Goal: Task Accomplishment & Management: Use online tool/utility

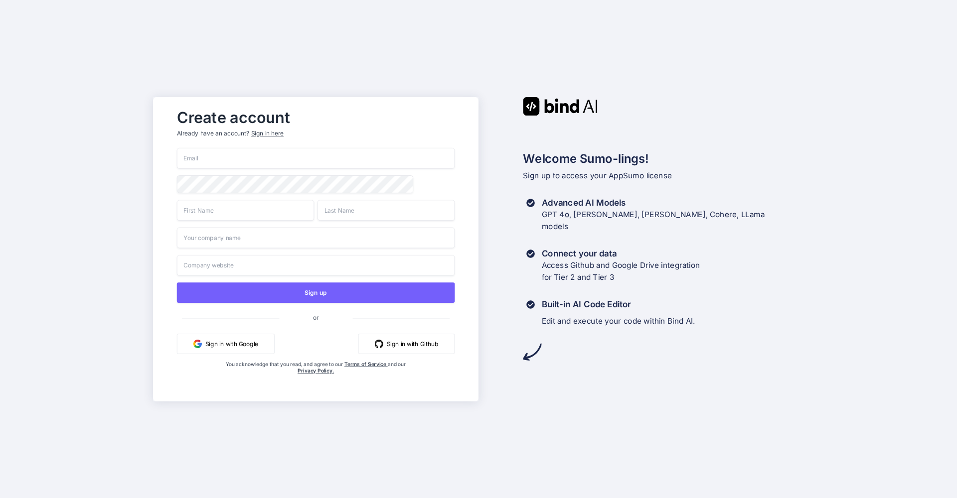
click at [213, 157] on input "email" at bounding box center [316, 158] width 278 height 21
type input "mailjasc@gmail.com"
click at [221, 210] on input "text" at bounding box center [245, 210] width 137 height 21
type input "Jasmine"
type input "Chan"
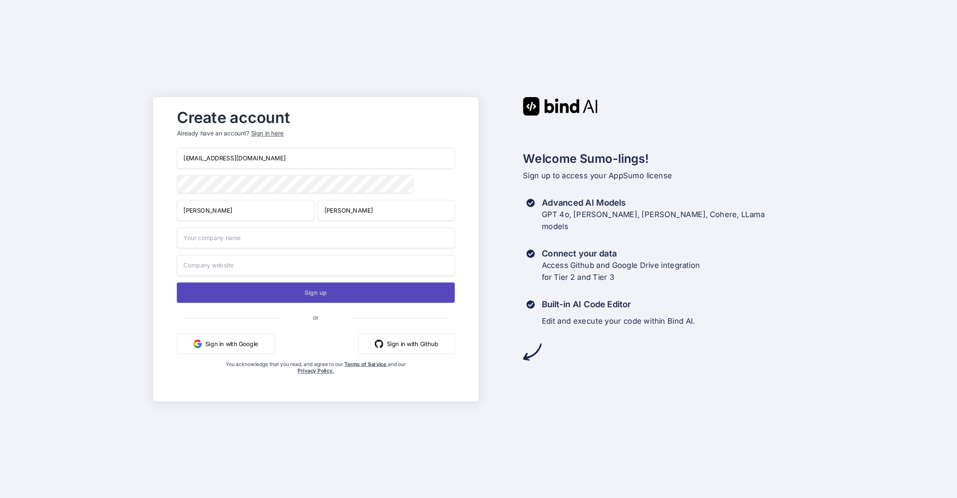
click at [322, 296] on button "Sign up" at bounding box center [316, 293] width 278 height 20
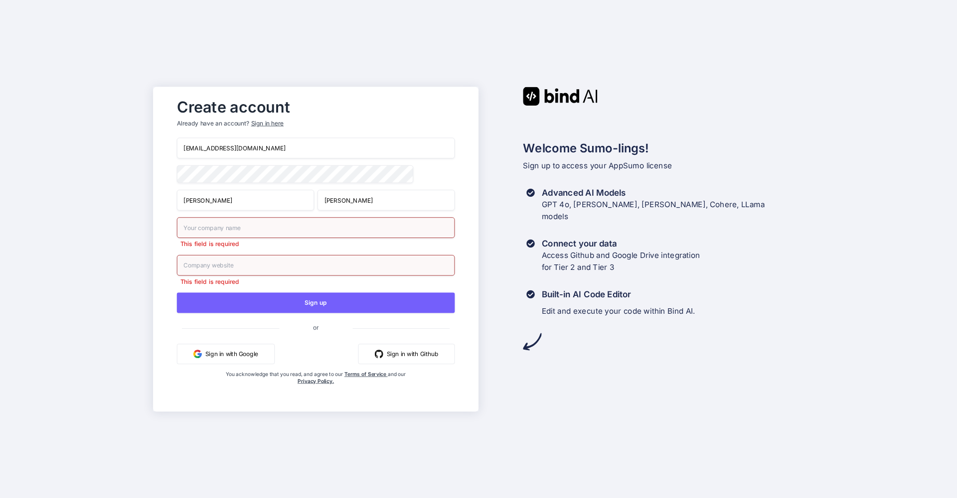
click at [226, 231] on input "text" at bounding box center [316, 227] width 278 height 21
type input "Jasmine"
click at [268, 271] on input "text" at bounding box center [316, 265] width 278 height 21
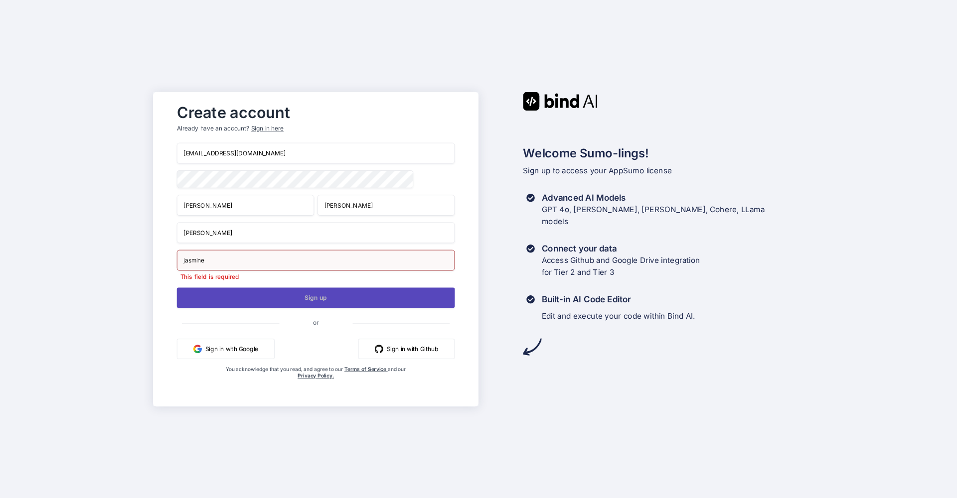
type input "jasmine"
click at [318, 299] on button "Sign up" at bounding box center [316, 297] width 278 height 20
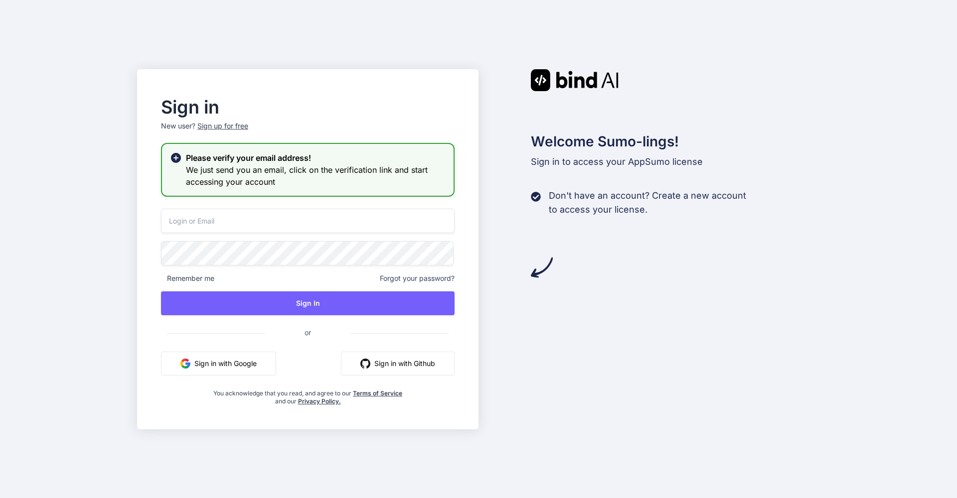
click at [207, 217] on input "email" at bounding box center [307, 221] width 293 height 24
type input "mail"
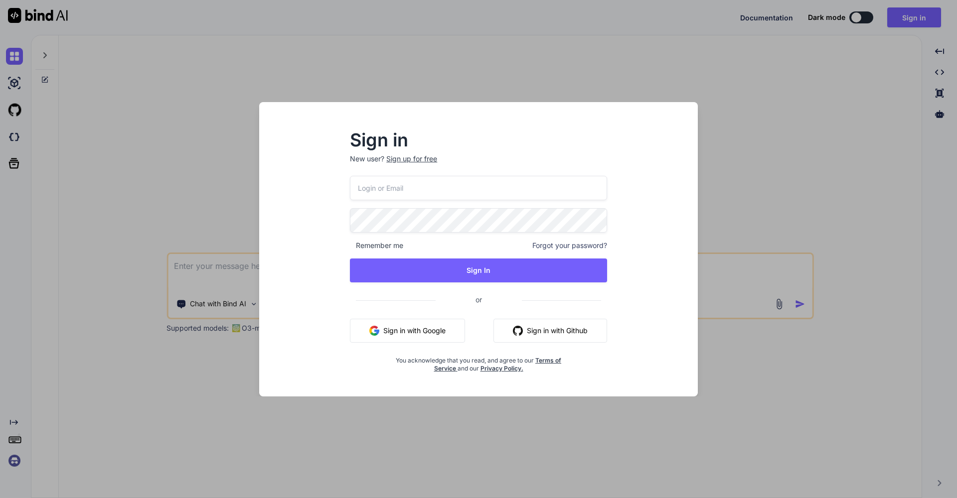
click at [402, 192] on input "email" at bounding box center [478, 188] width 257 height 24
type input "[EMAIL_ADDRESS][DOMAIN_NAME]"
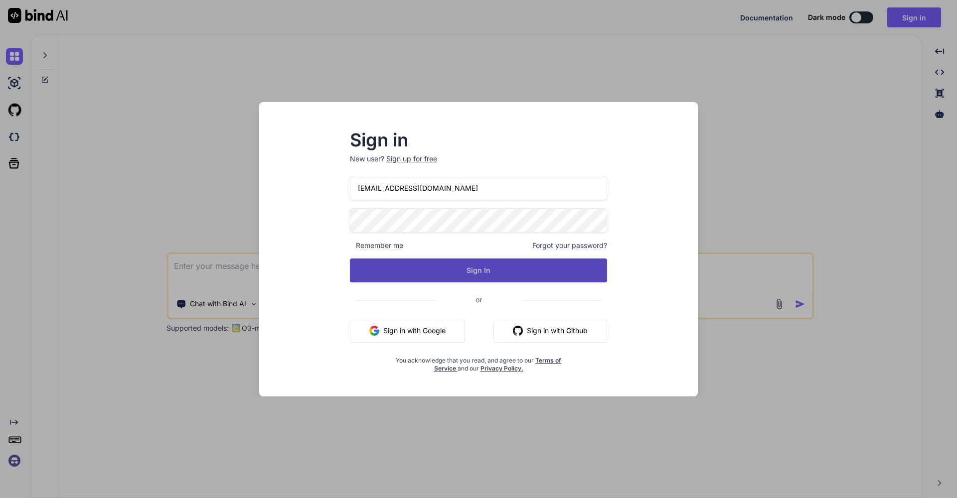
click at [462, 265] on button "Sign In" at bounding box center [478, 271] width 257 height 24
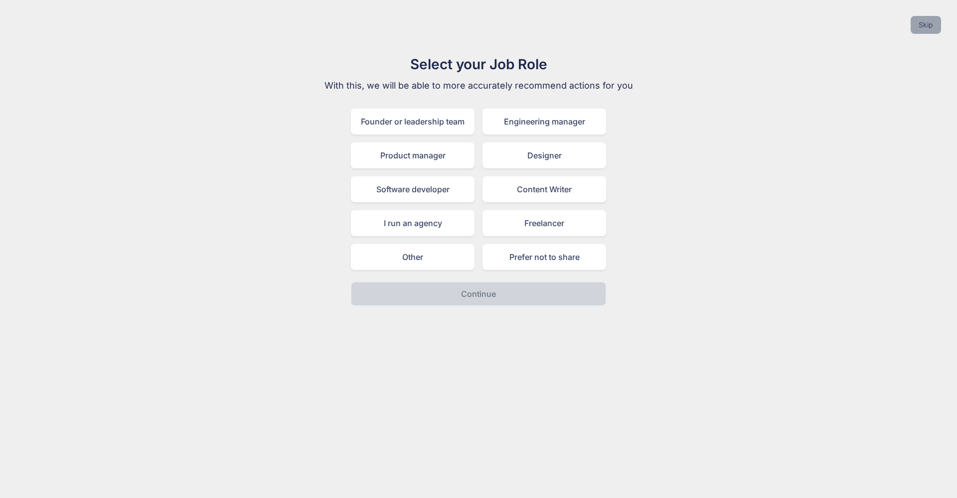
click at [926, 22] on button "Skip" at bounding box center [925, 25] width 30 height 18
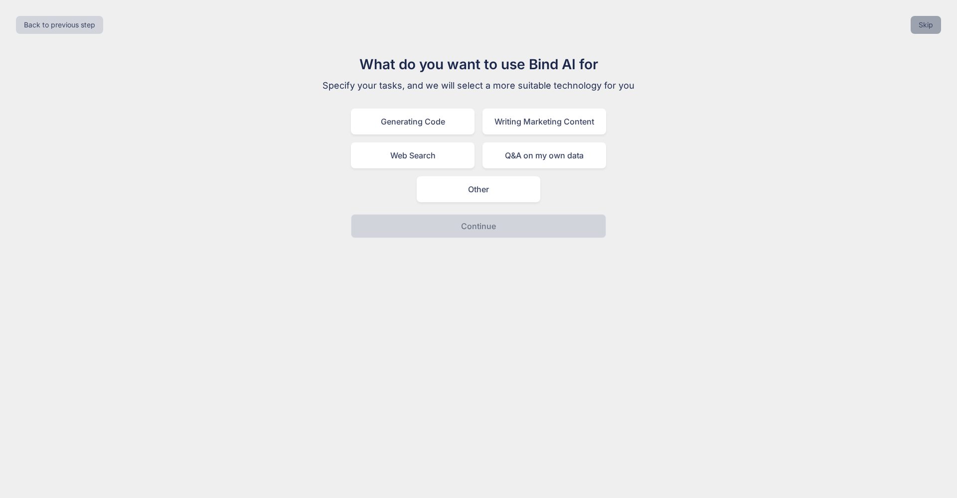
click at [926, 22] on button "Skip" at bounding box center [925, 25] width 30 height 18
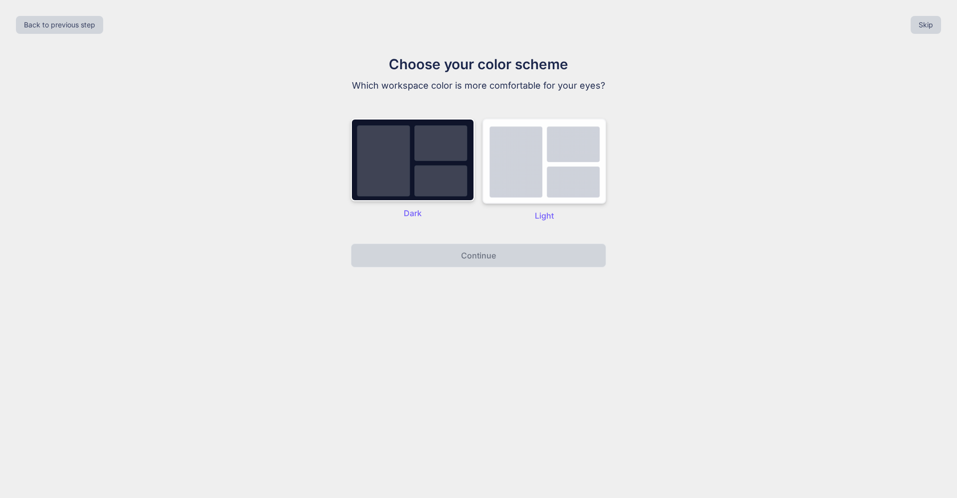
click at [541, 168] on img at bounding box center [544, 161] width 124 height 85
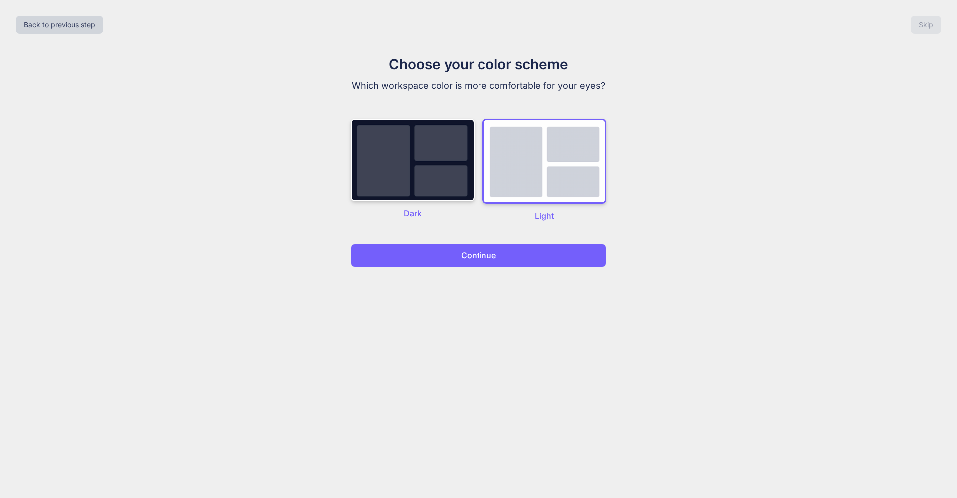
click at [539, 252] on button "Continue" at bounding box center [478, 256] width 255 height 24
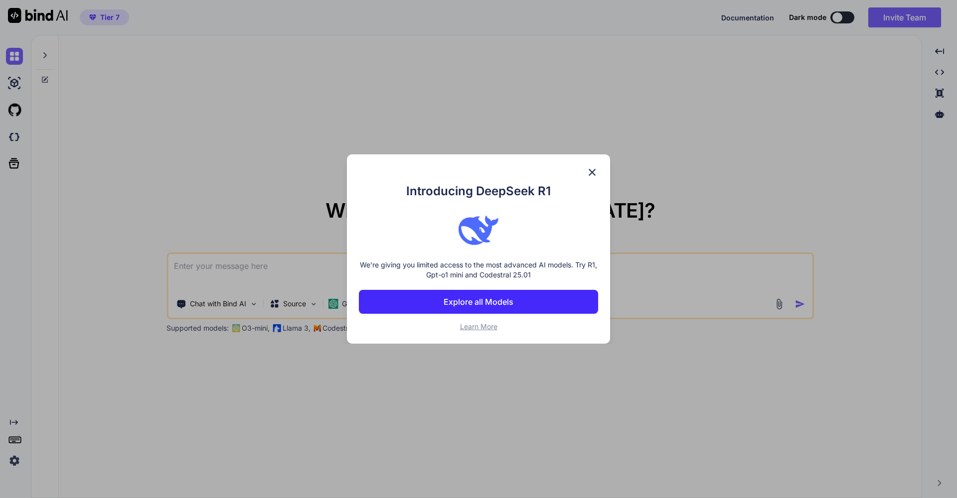
click at [593, 172] on img at bounding box center [592, 172] width 12 height 12
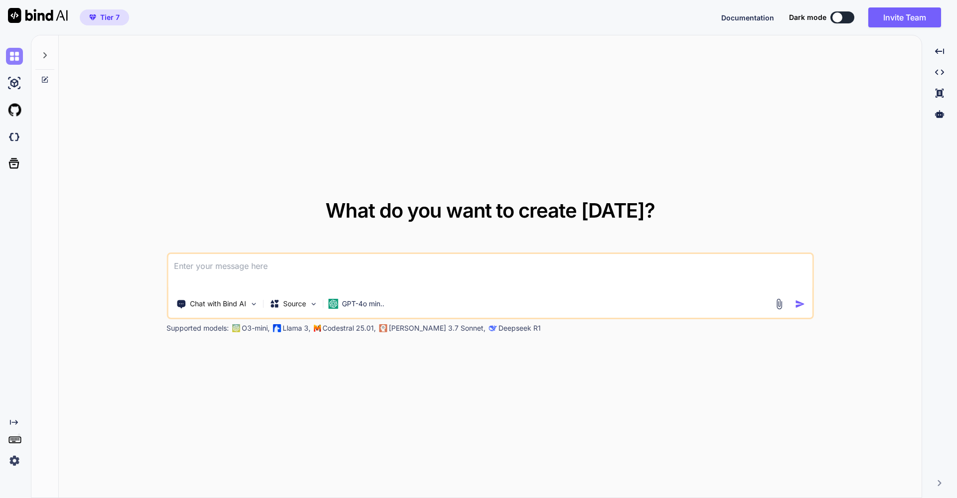
click at [17, 61] on img at bounding box center [14, 56] width 17 height 17
click at [49, 54] on div at bounding box center [44, 52] width 19 height 34
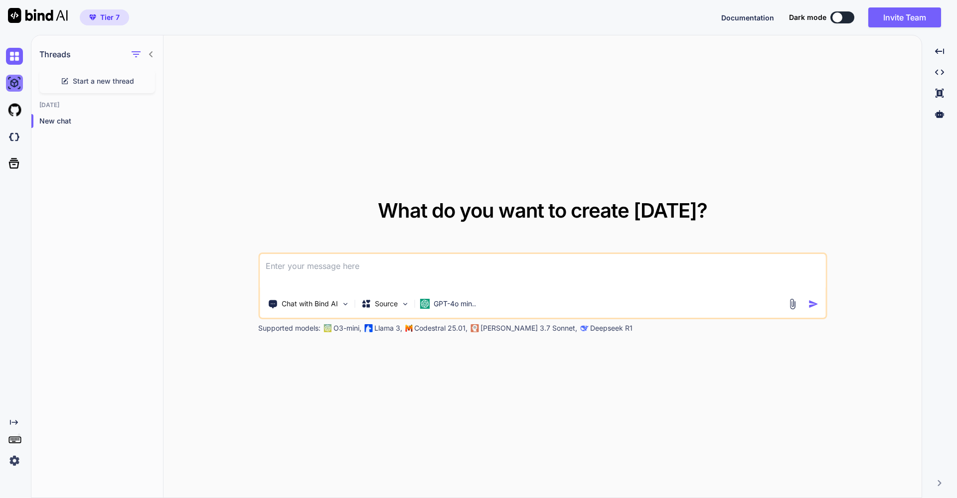
click at [13, 83] on img at bounding box center [14, 83] width 17 height 17
type textarea "x"
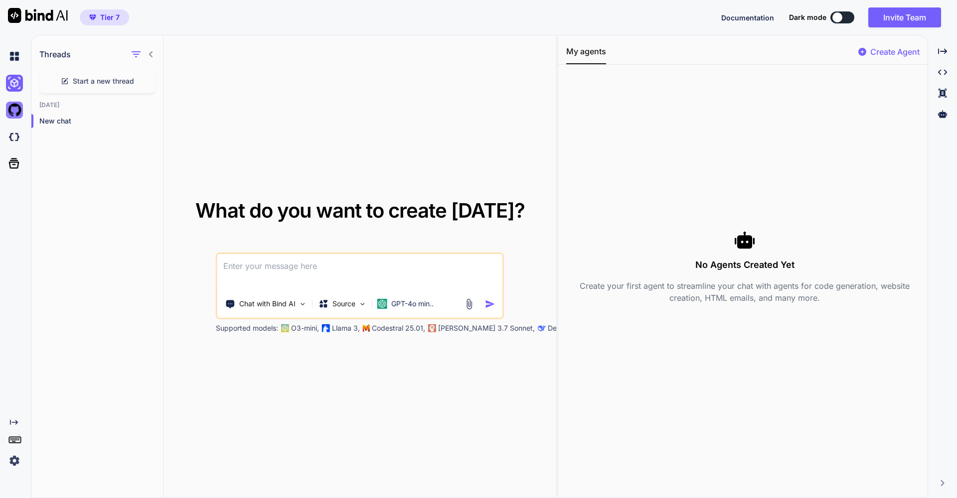
click at [16, 114] on img at bounding box center [14, 110] width 17 height 17
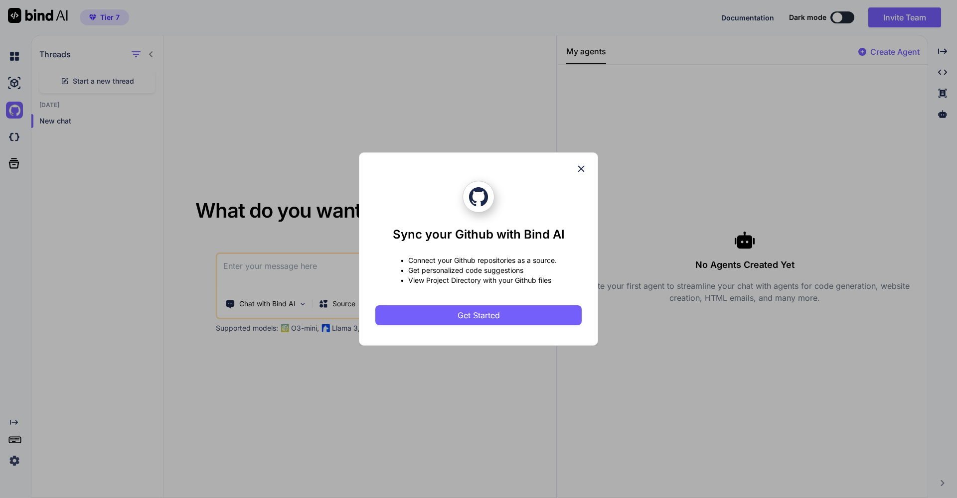
click at [583, 169] on icon at bounding box center [580, 168] width 11 height 11
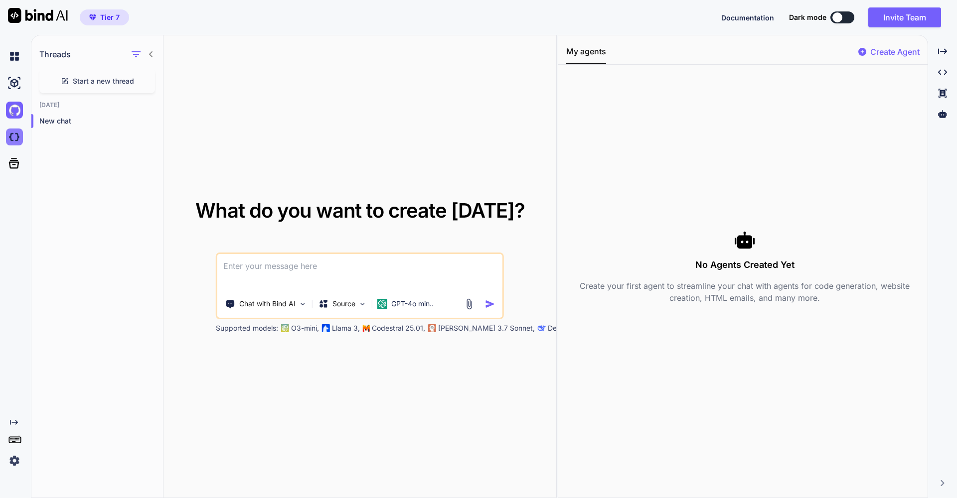
click at [16, 139] on img at bounding box center [14, 137] width 17 height 17
click at [17, 458] on img at bounding box center [14, 460] width 17 height 17
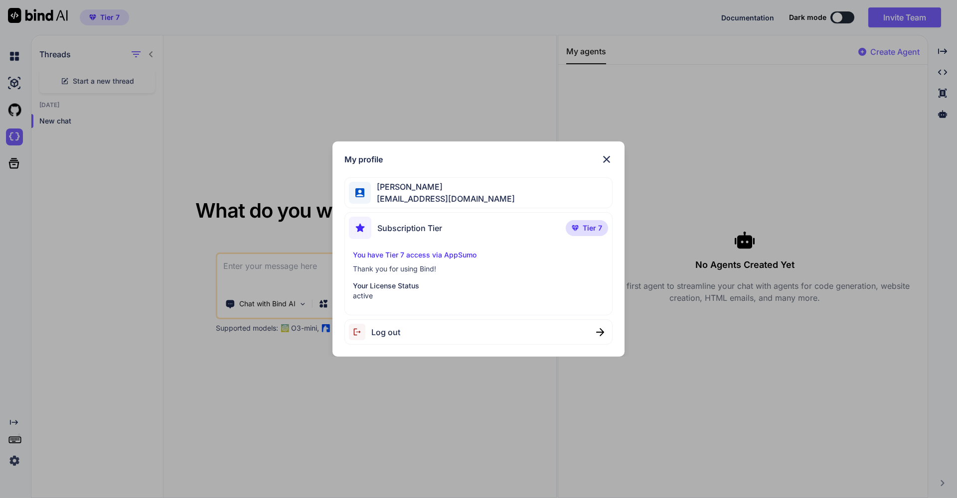
click at [604, 161] on img at bounding box center [606, 159] width 12 height 12
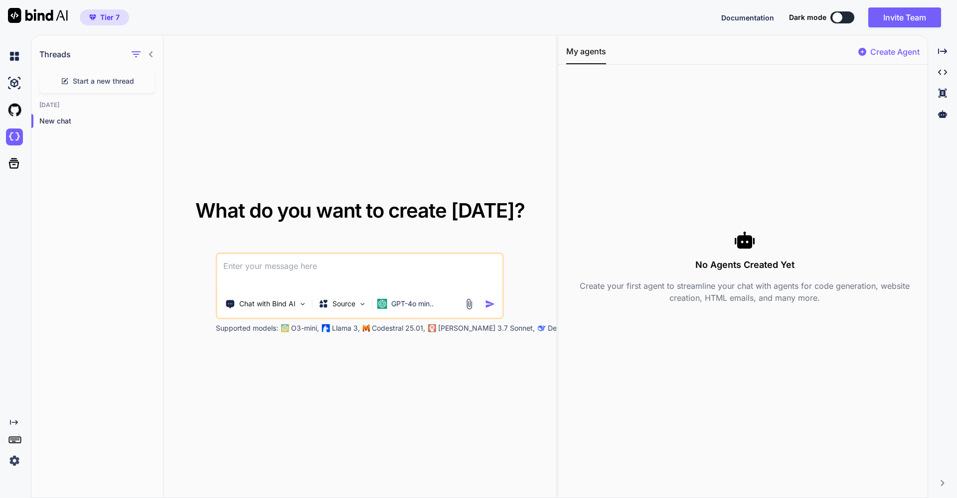
click at [888, 53] on p "Create Agent" at bounding box center [894, 52] width 49 height 12
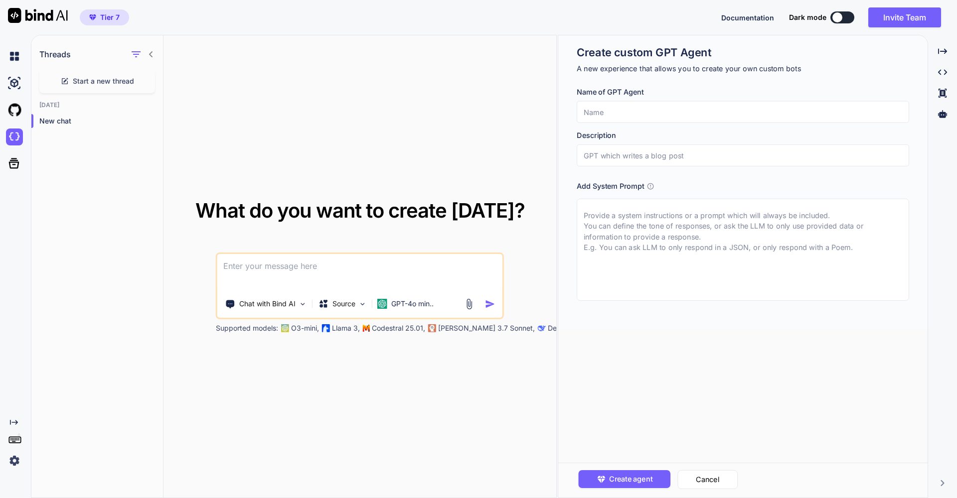
click at [600, 112] on input "text" at bounding box center [742, 112] width 332 height 22
type input "T"
type input "Christian Classical Books Translation"
click at [648, 155] on input "text" at bounding box center [742, 155] width 332 height 22
type input "Translating Christian Classical Books from English to Simplified Chinese"
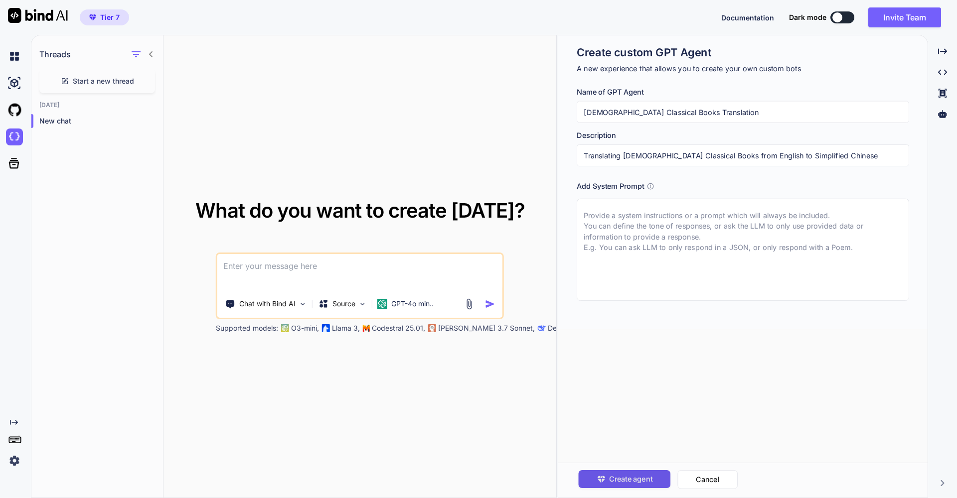
click at [632, 481] on span "Create agent" at bounding box center [629, 479] width 43 height 11
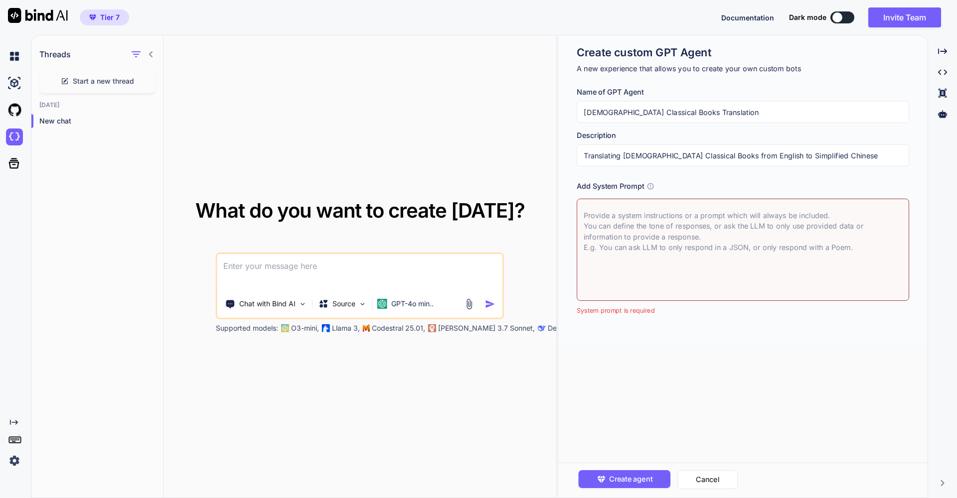
click at [617, 220] on textarea at bounding box center [742, 250] width 332 height 102
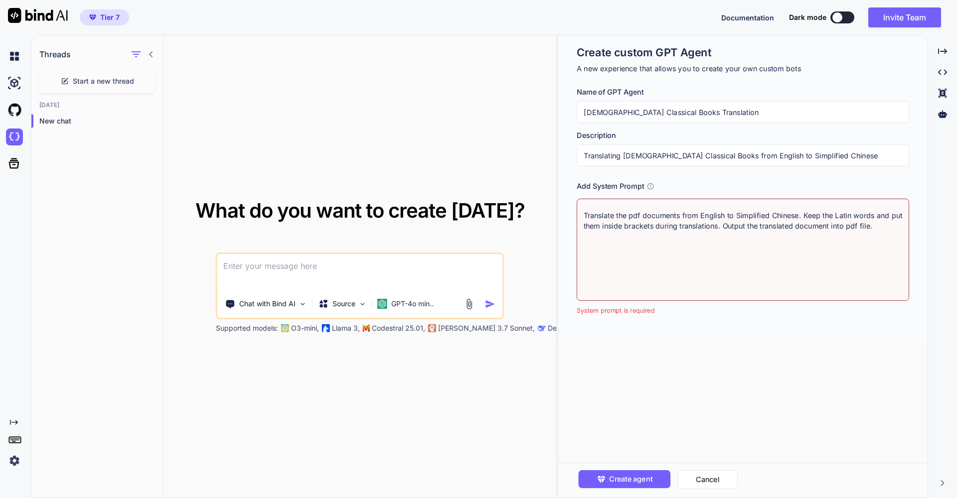
drag, startPoint x: 736, startPoint y: 226, endPoint x: 904, endPoint y: 227, distance: 167.9
click at [904, 227] on textarea "Translate the pdf documents from English to Simplified Chinese. Keep the Latin …" at bounding box center [742, 250] width 332 height 102
type textarea "Translate the pdf documents from English to Simplified Chinese. Keep the Latin …"
click at [629, 476] on span "Create agent" at bounding box center [629, 479] width 43 height 11
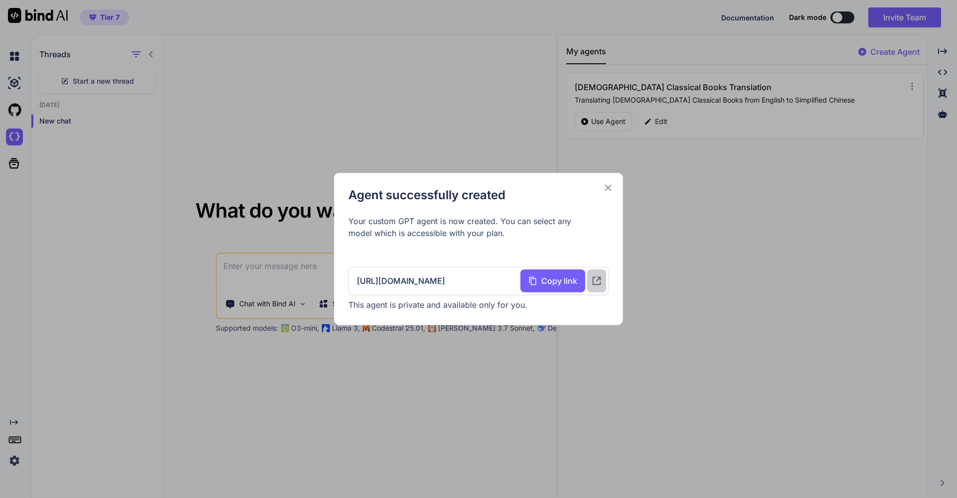
click at [594, 283] on icon at bounding box center [596, 281] width 11 height 11
click at [605, 186] on icon at bounding box center [607, 187] width 11 height 11
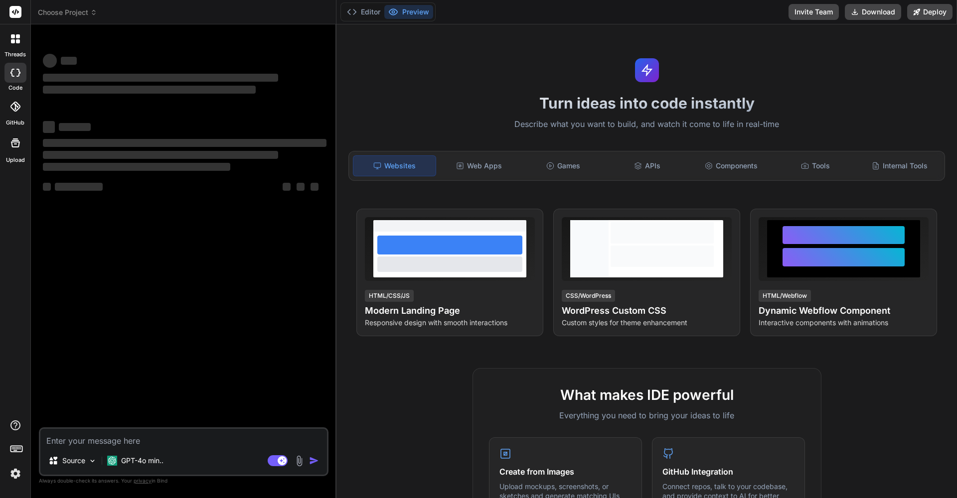
type textarea "x"
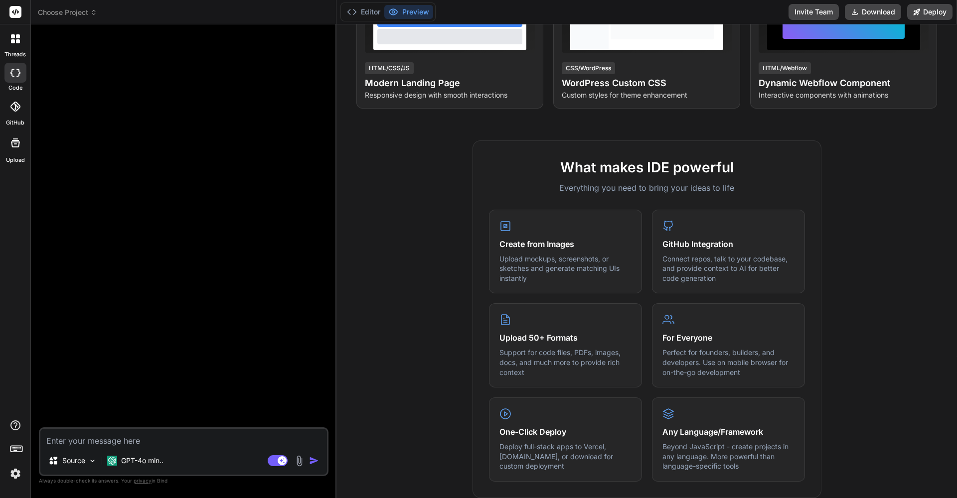
scroll to position [136, 0]
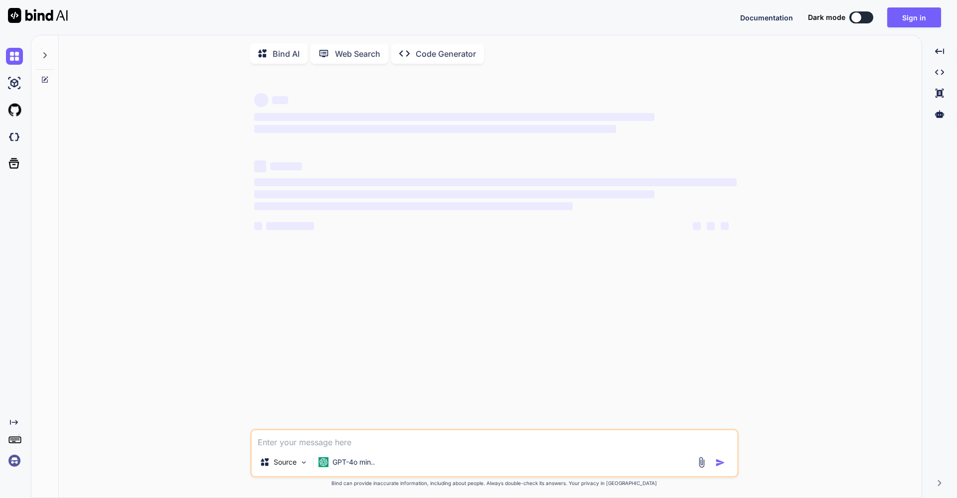
type textarea "x"
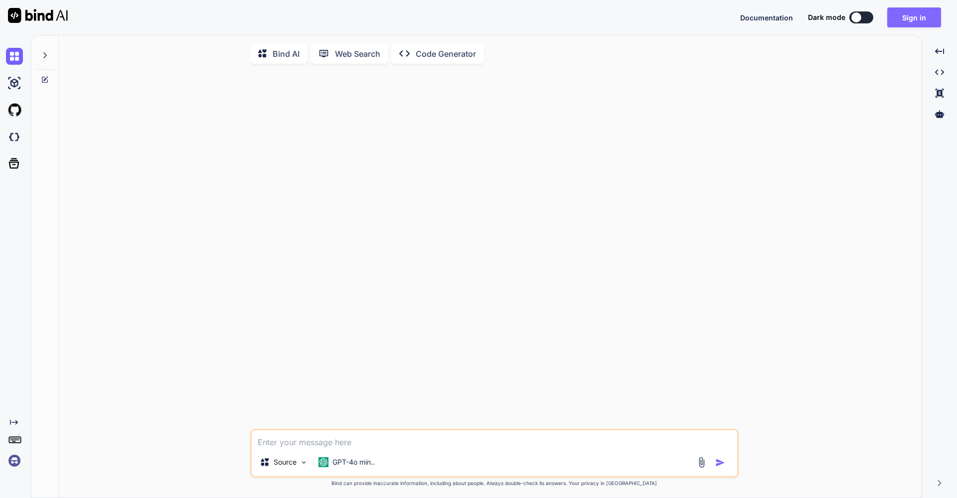
click at [908, 24] on button "Sign in" at bounding box center [914, 17] width 54 height 20
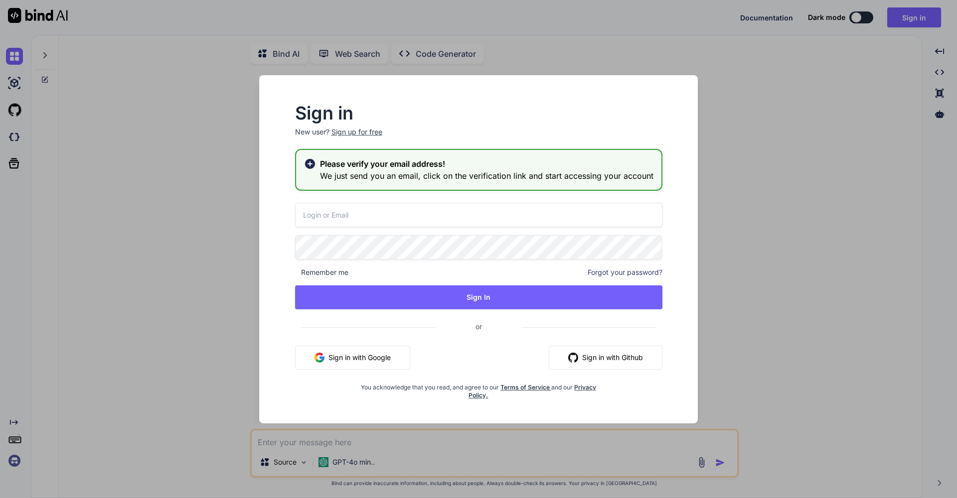
click at [313, 214] on input "email" at bounding box center [478, 215] width 367 height 24
type input "[EMAIL_ADDRESS][DOMAIN_NAME]"
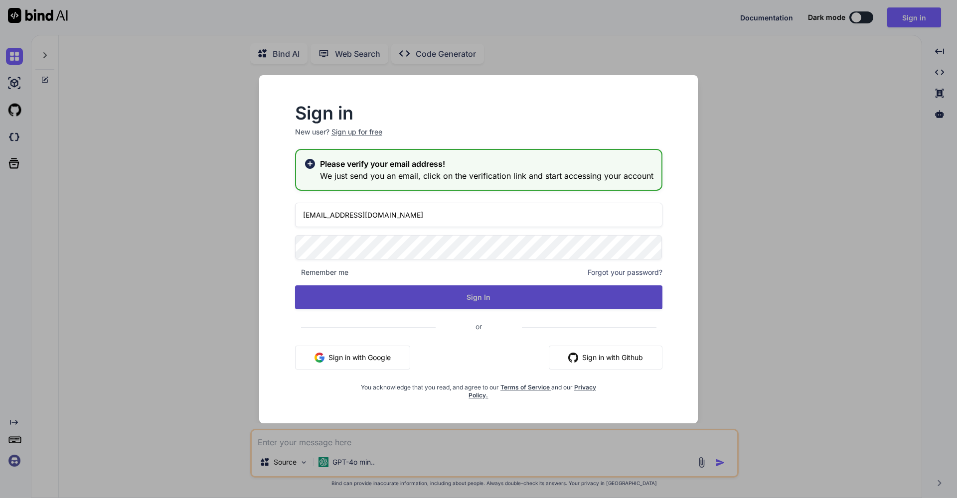
click at [487, 297] on button "Sign In" at bounding box center [478, 297] width 367 height 24
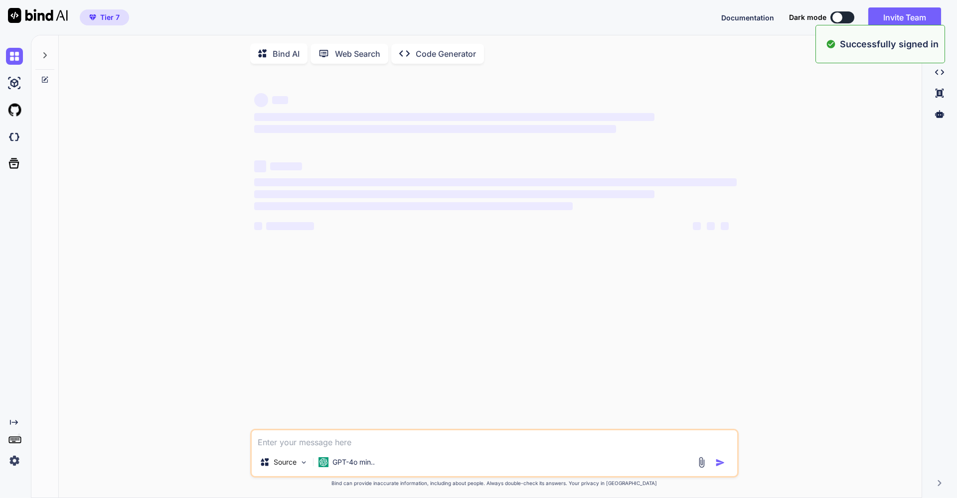
type textarea "x"
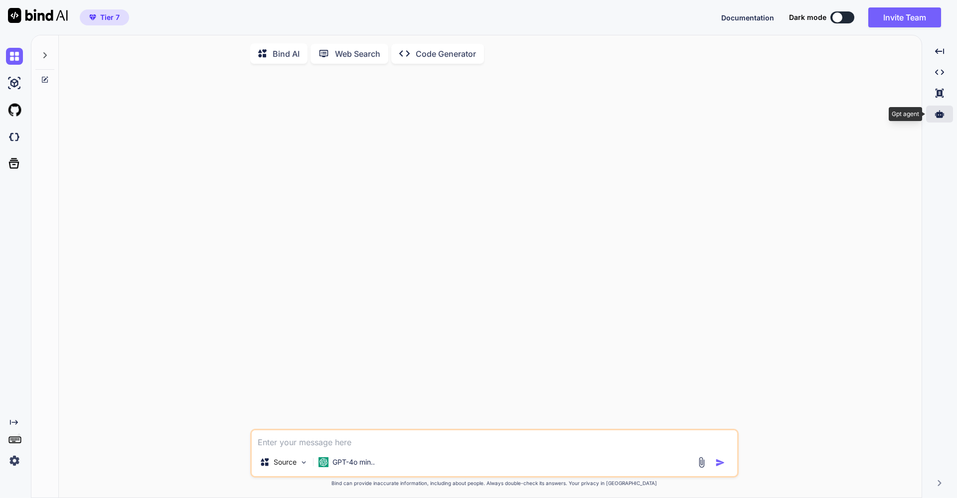
click at [939, 112] on icon at bounding box center [939, 113] width 9 height 7
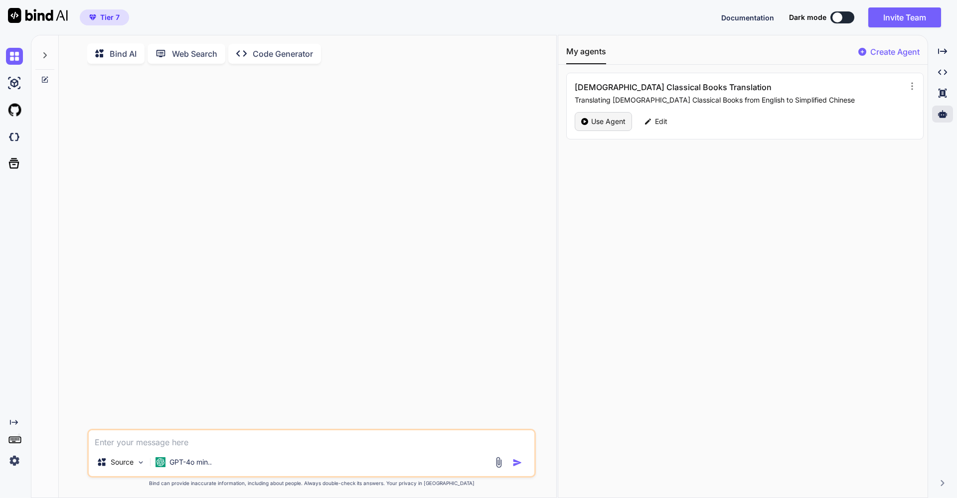
click at [597, 122] on p "Use Agent" at bounding box center [608, 122] width 34 height 10
click at [340, 53] on p "Bind AI" at bounding box center [353, 54] width 27 height 12
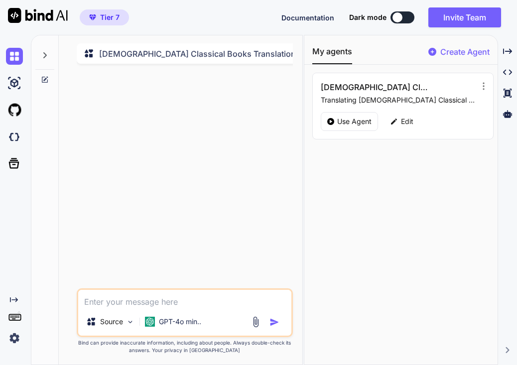
click at [254, 323] on img at bounding box center [255, 321] width 11 height 11
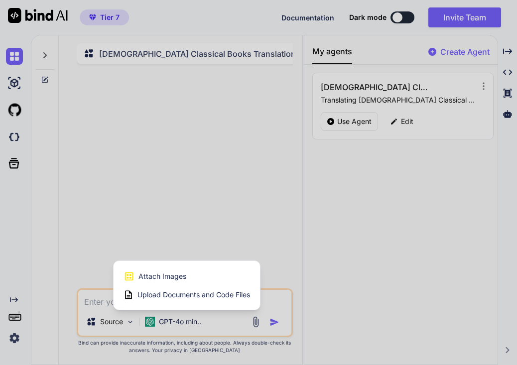
click at [208, 296] on span "Upload Documents and Code Files" at bounding box center [194, 295] width 113 height 10
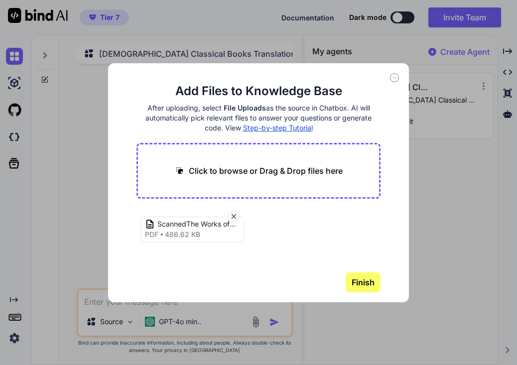
click at [366, 279] on button "Finish" at bounding box center [363, 283] width 35 height 20
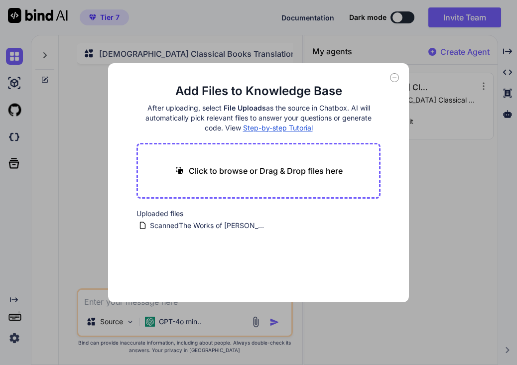
click at [394, 79] on icon at bounding box center [394, 77] width 9 height 9
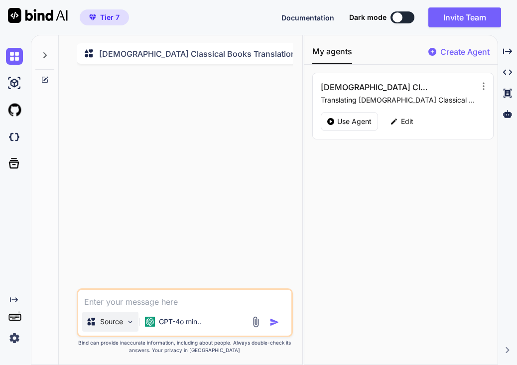
click at [115, 326] on p "Source" at bounding box center [111, 322] width 23 height 10
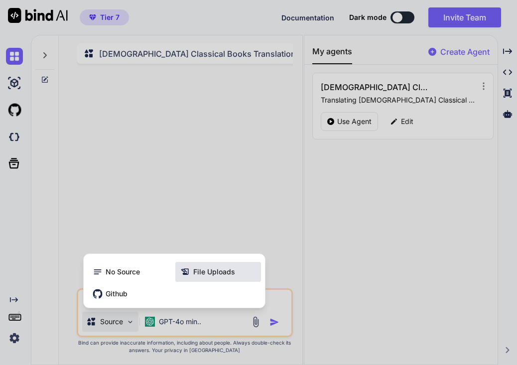
click at [203, 276] on span "File Uploads" at bounding box center [214, 272] width 42 height 10
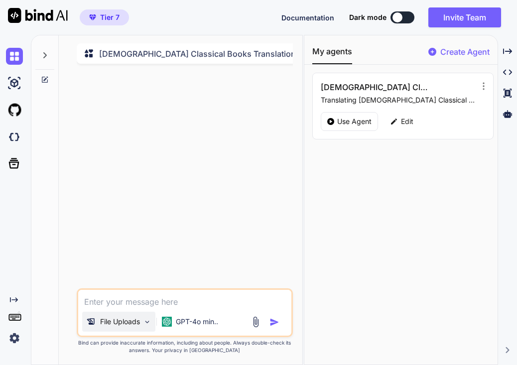
click at [133, 325] on p "File Uploads" at bounding box center [120, 322] width 40 height 10
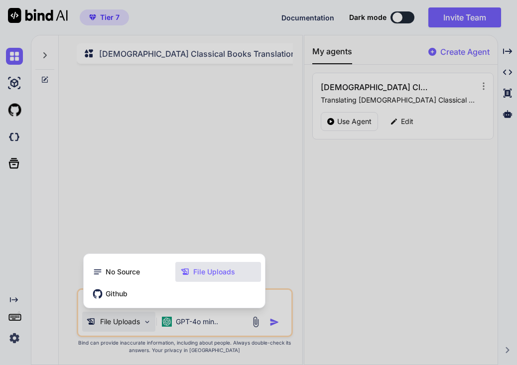
click at [224, 182] on div at bounding box center [258, 182] width 517 height 365
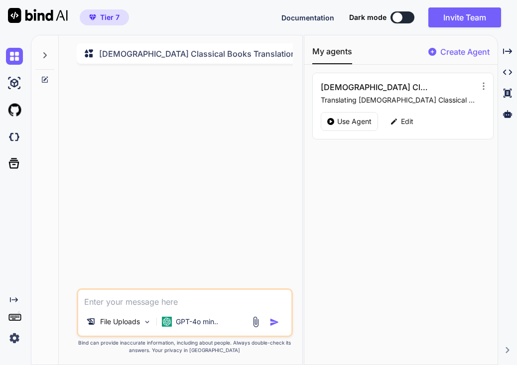
click at [257, 328] on img at bounding box center [255, 321] width 11 height 11
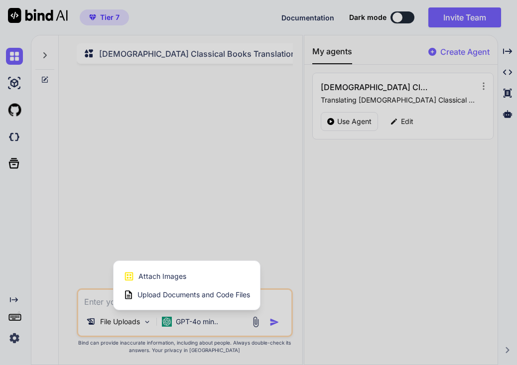
click at [239, 299] on span "Upload Documents and Code Files" at bounding box center [194, 295] width 113 height 10
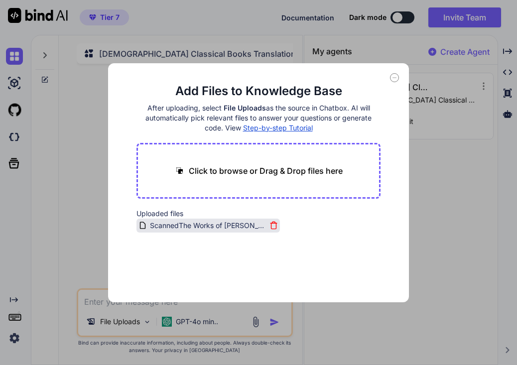
click at [197, 225] on span "ScannedThe Works of [PERSON_NAME] [PERSON_NAME] (vol 1)_Part120_Part2.pdf" at bounding box center [208, 226] width 118 height 12
click at [278, 129] on span "Step-by-step Tutorial" at bounding box center [278, 128] width 70 height 8
click at [198, 227] on span "ScannedThe Works of [PERSON_NAME] [PERSON_NAME] (vol 1)_Part120_Part2.pdf" at bounding box center [208, 226] width 118 height 12
click at [397, 78] on icon at bounding box center [394, 77] width 9 height 9
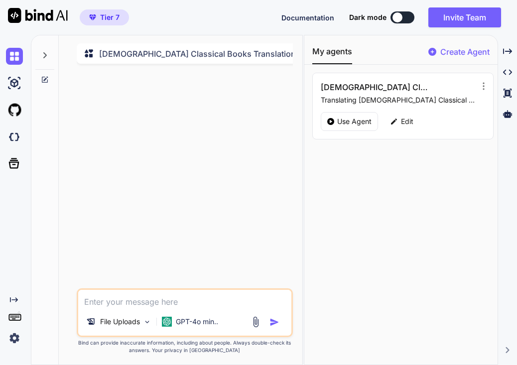
click at [169, 303] on textarea at bounding box center [184, 299] width 213 height 18
click at [329, 58] on p "Bind AI" at bounding box center [342, 54] width 27 height 12
click at [190, 327] on p "GPT-4o min.." at bounding box center [197, 322] width 42 height 10
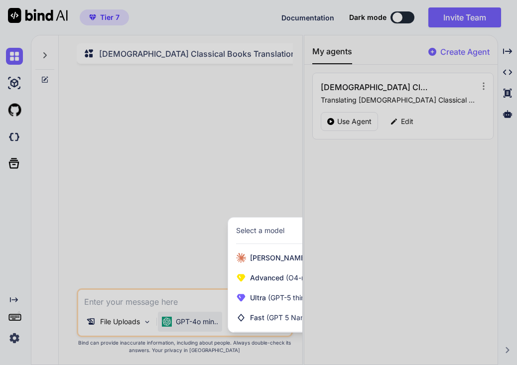
click at [162, 303] on div at bounding box center [258, 182] width 517 height 365
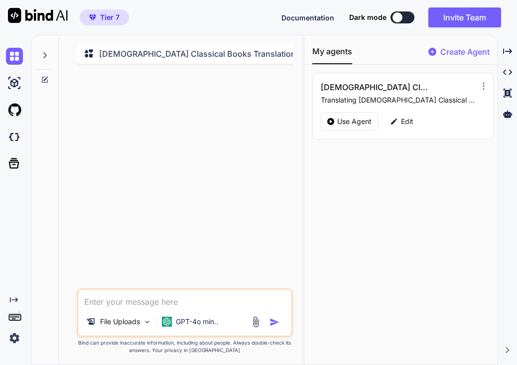
click at [164, 300] on textarea at bounding box center [184, 299] width 213 height 18
type textarea "T"
click at [273, 327] on img "button" at bounding box center [275, 322] width 10 height 10
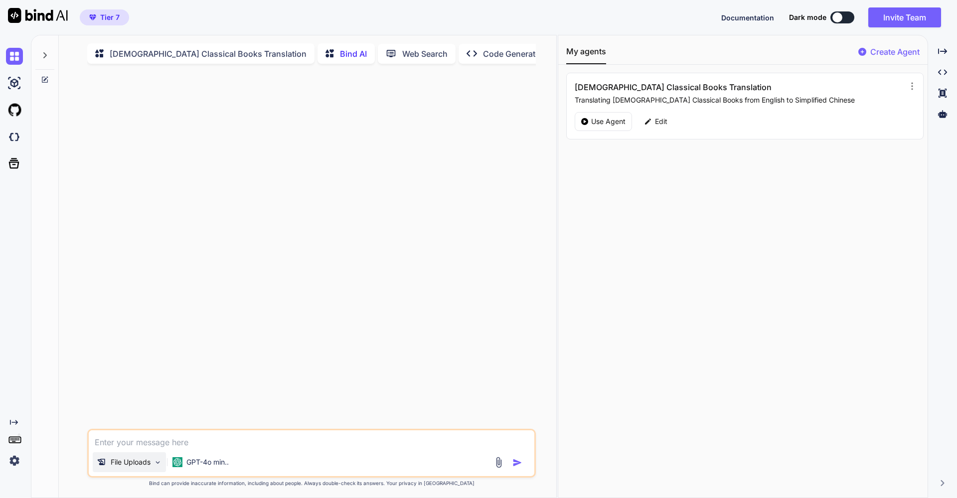
click at [146, 465] on p "File Uploads" at bounding box center [131, 462] width 40 height 10
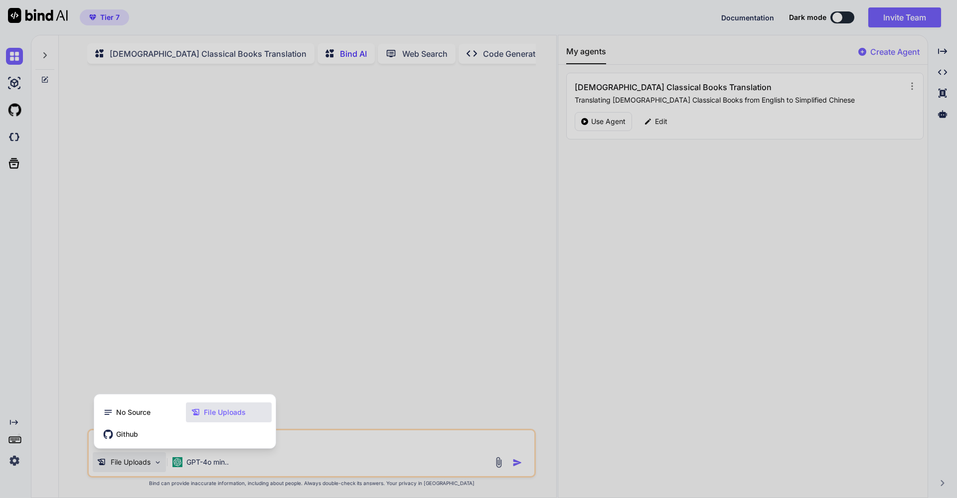
click at [222, 415] on span "File Uploads" at bounding box center [225, 413] width 42 height 10
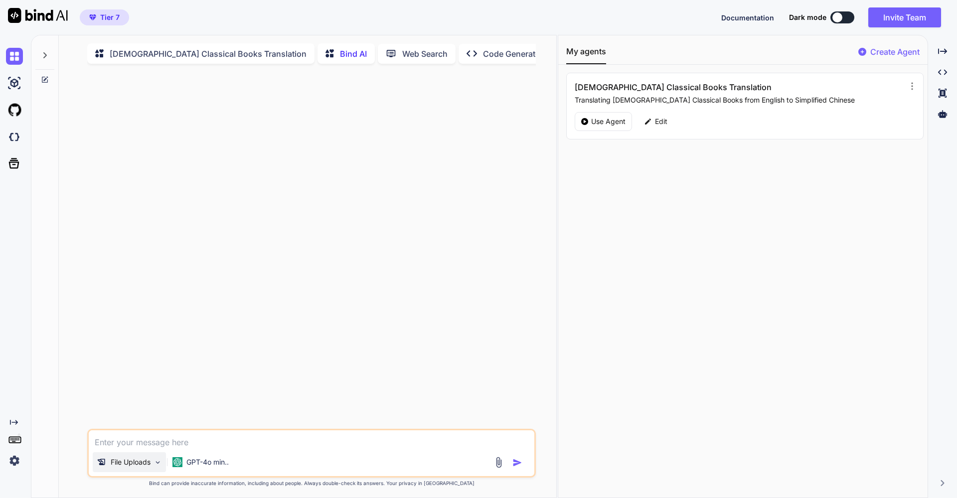
click at [146, 464] on p "File Uploads" at bounding box center [131, 462] width 40 height 10
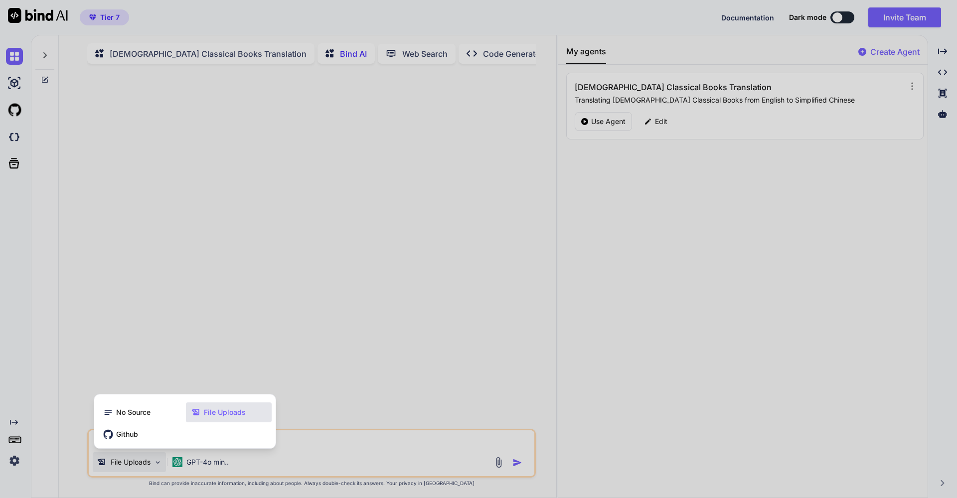
click at [215, 413] on span "File Uploads" at bounding box center [225, 413] width 42 height 10
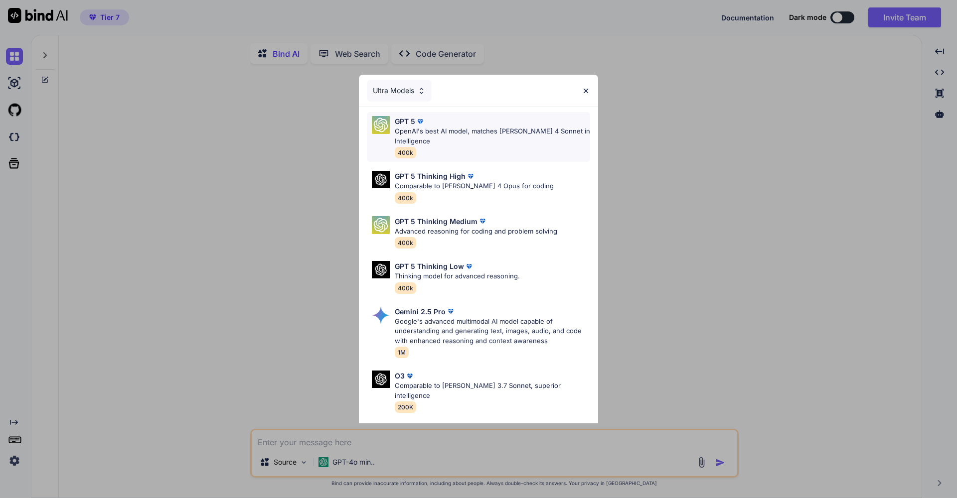
click at [458, 124] on div "GPT 5" at bounding box center [492, 121] width 195 height 10
type textarea "x"
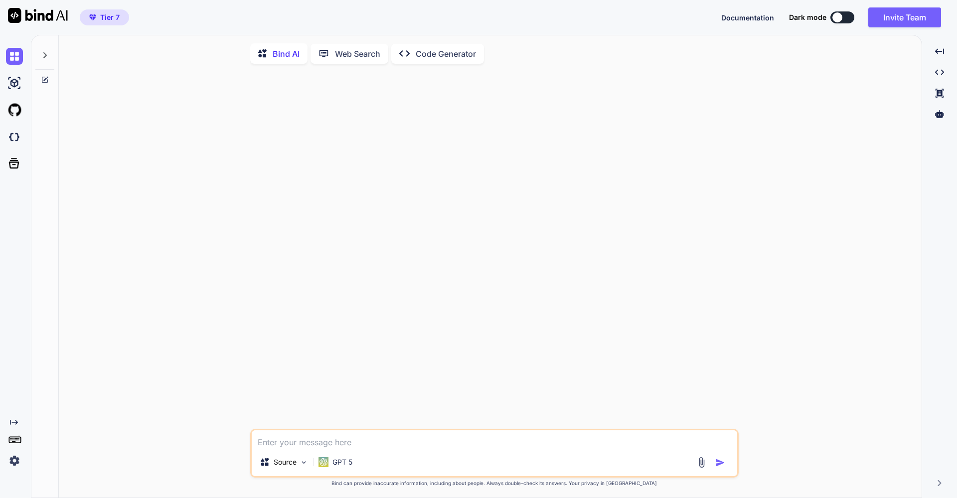
click at [295, 446] on textarea at bounding box center [494, 439] width 485 height 18
type textarea "P"
type textarea "x"
type textarea "Pl"
type textarea "x"
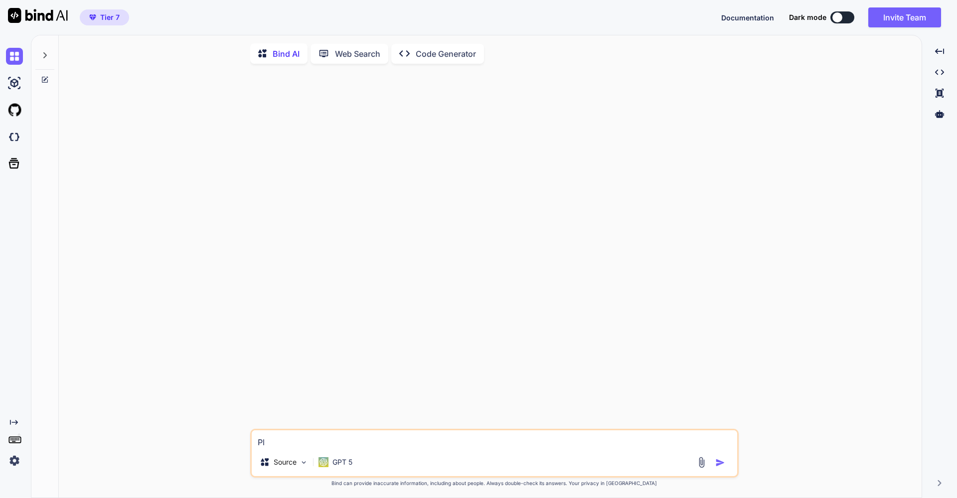
type textarea "Ple"
type textarea "x"
type textarea "Plea"
type textarea "x"
type textarea "Pleas"
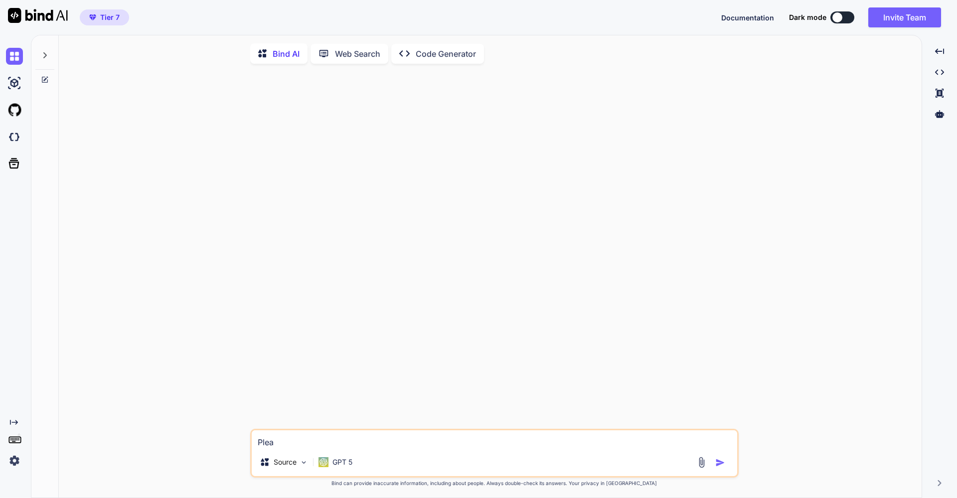
type textarea "x"
type textarea "Please"
type textarea "x"
type textarea "Please"
type textarea "x"
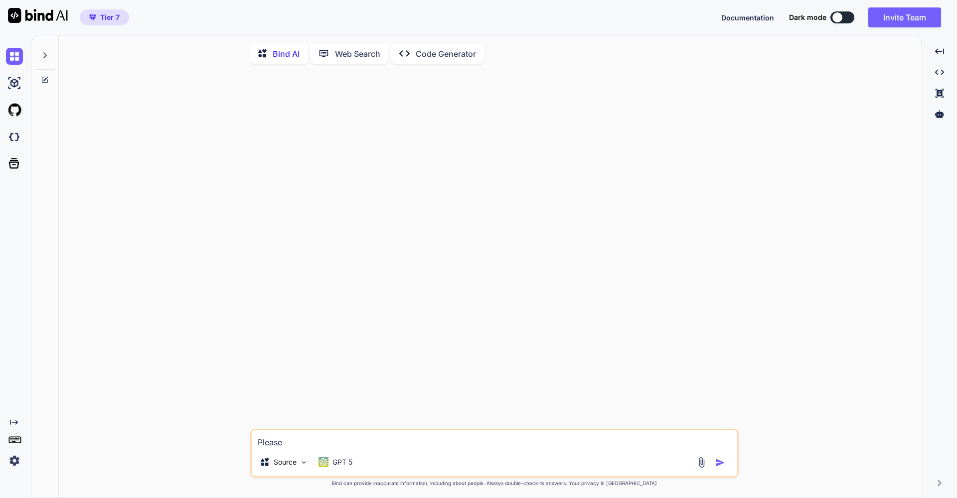
type textarea "Please t"
type textarea "x"
type textarea "Please tr"
type textarea "x"
type textarea "Please tra"
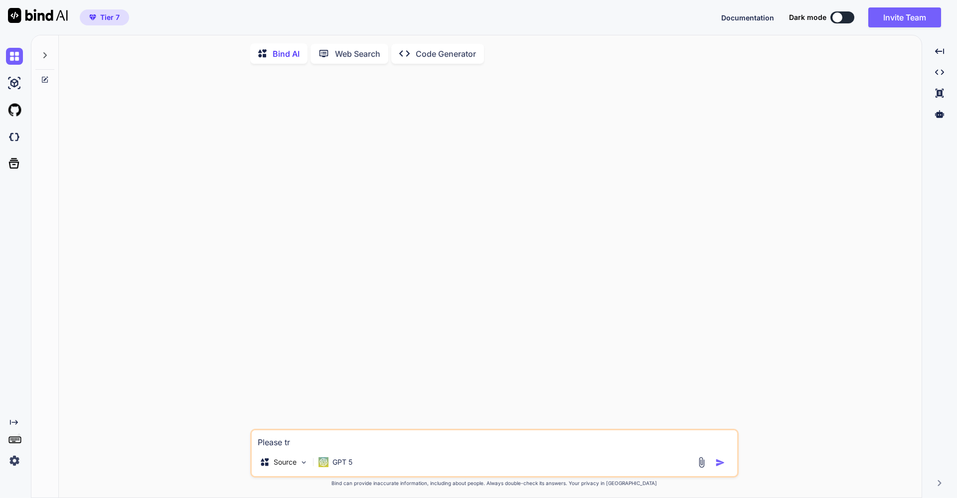
type textarea "x"
type textarea "Please tran"
type textarea "x"
type textarea "Please trans"
type textarea "x"
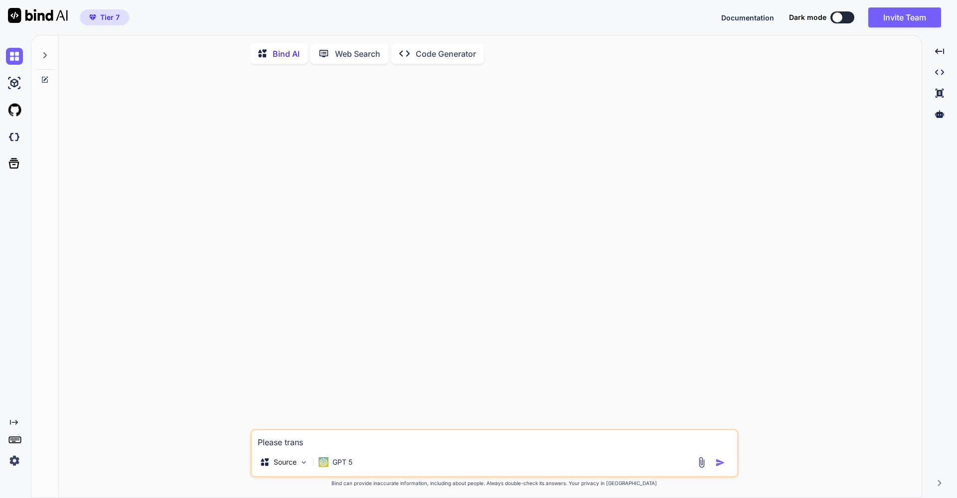
type textarea "Please transl"
type textarea "x"
type textarea "Please transla"
type textarea "x"
type textarea "Please translat"
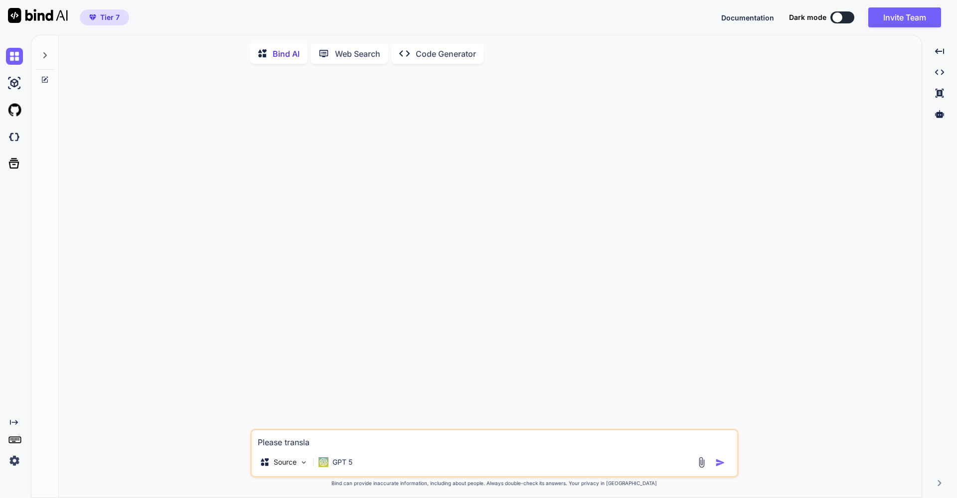
type textarea "x"
type textarea "Please translate"
type textarea "x"
type textarea "Please translate"
type textarea "x"
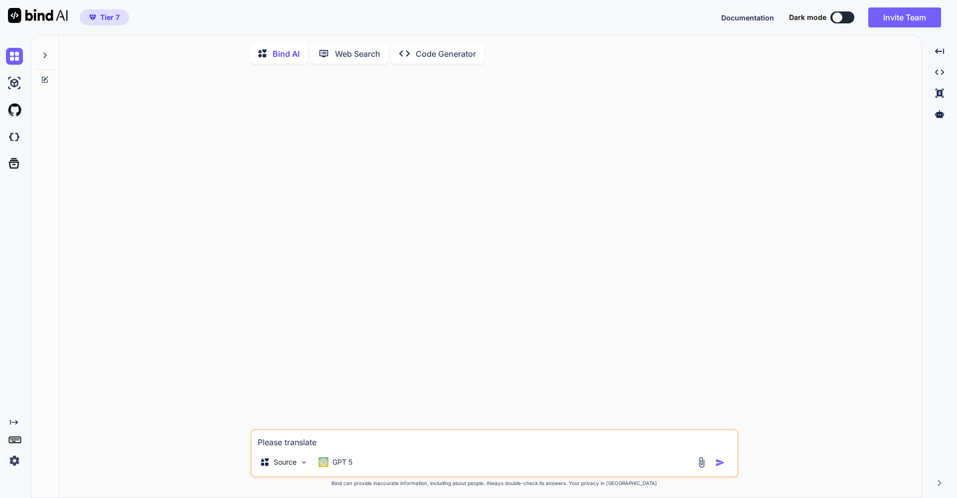
type textarea "Please translate t"
type textarea "x"
type textarea "Please translate th"
type textarea "x"
type textarea "Please translate the"
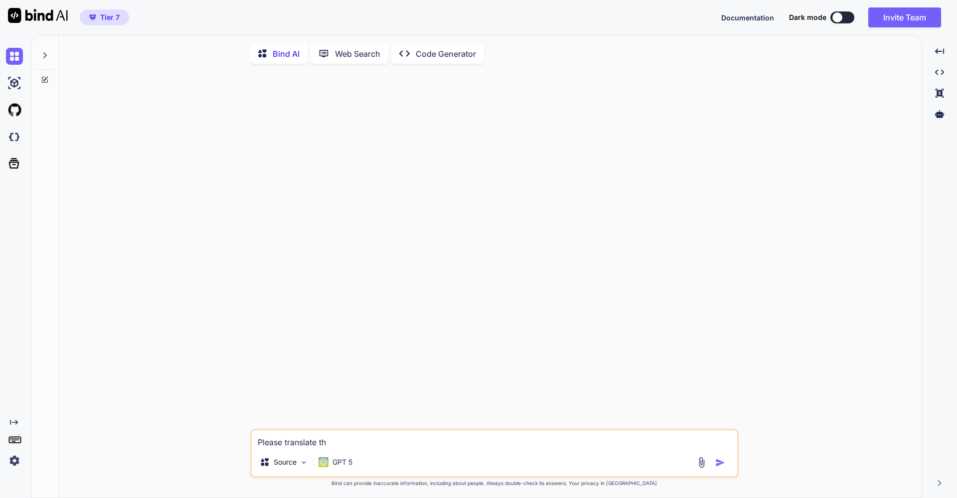
type textarea "x"
type textarea "Please translate the"
type textarea "x"
type textarea "Please translate the p"
type textarea "x"
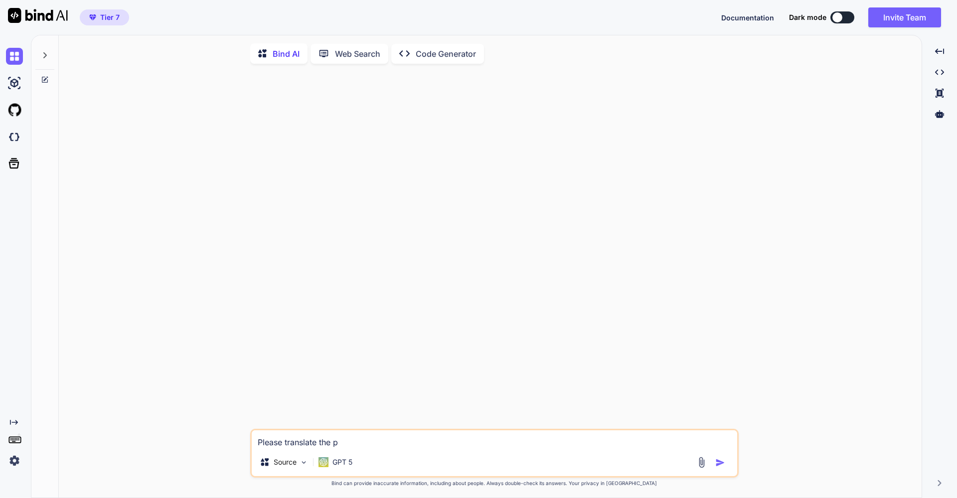
type textarea "Please translate the pd"
type textarea "x"
type textarea "Please translate the pde"
type textarea "x"
type textarea "Please translate the pd"
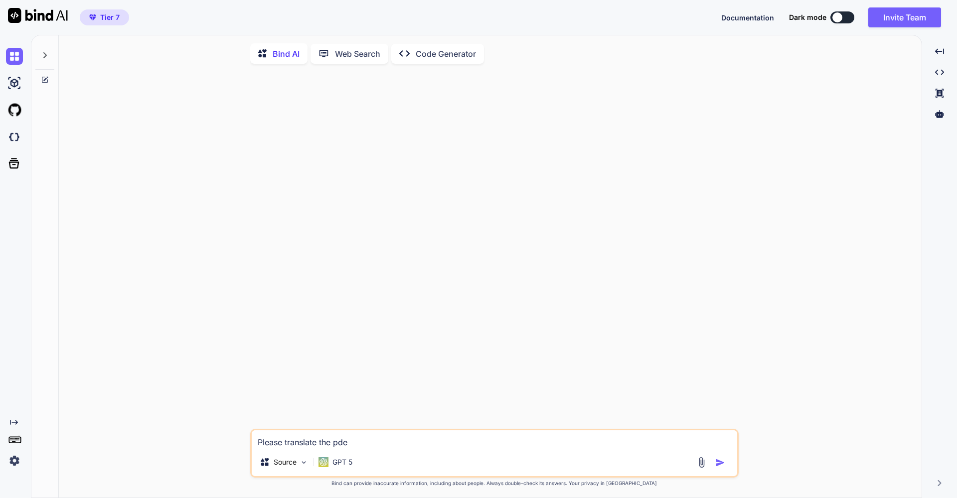
type textarea "x"
type textarea "Please translate the pdf"
type textarea "x"
type textarea "Please translate the pdf"
type textarea "x"
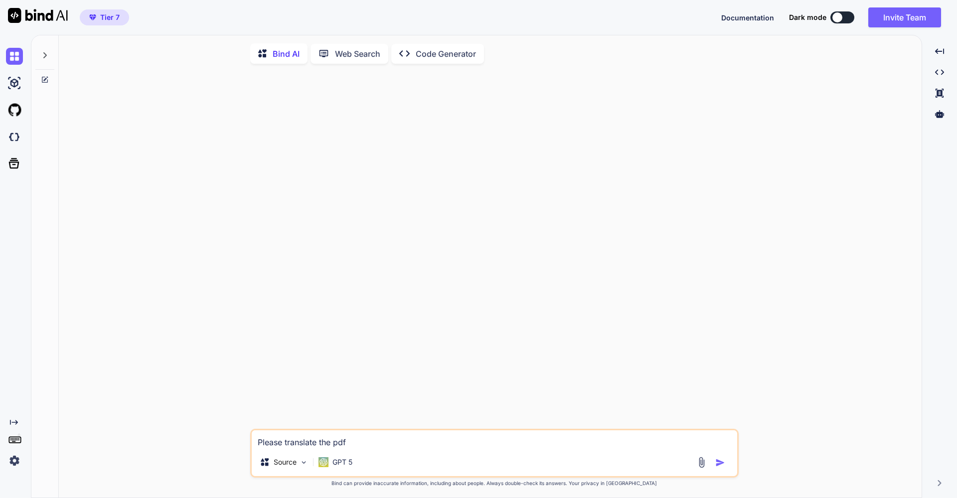
type textarea "Please translate the pdf f"
type textarea "x"
type textarea "Please translate the pdf fi"
type textarea "x"
type textarea "Please translate the pdf fil"
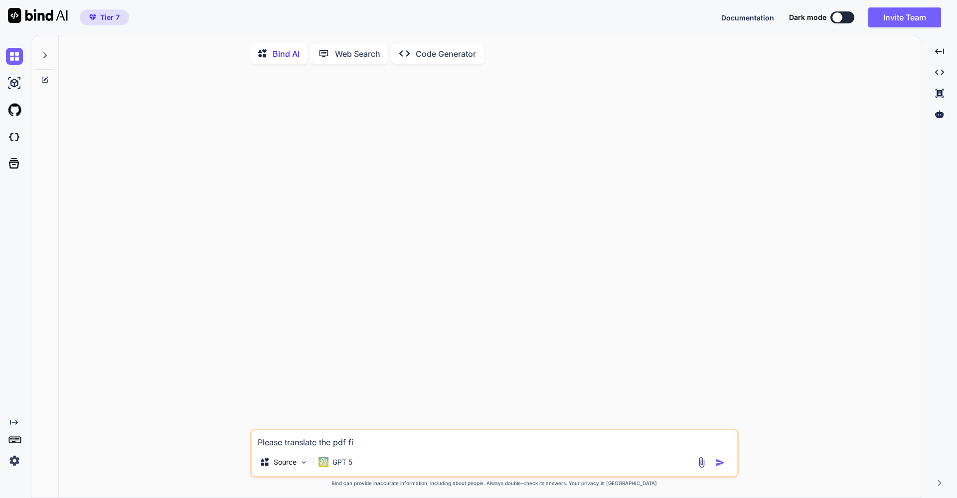
type textarea "x"
type textarea "Please translate the pdf file"
type textarea "x"
type textarea "Please translate the pdf file"
type textarea "x"
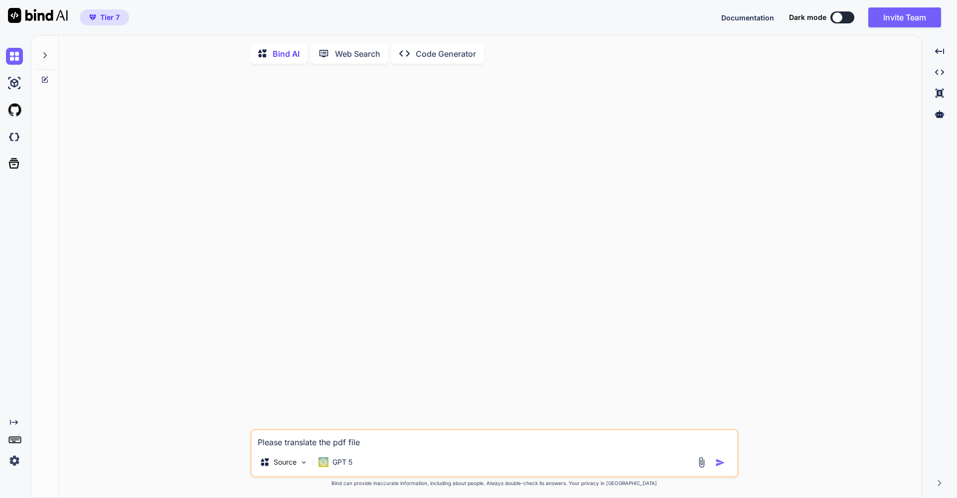
type textarea "Please translate the pdf file i"
type textarea "x"
type textarea "Please translate the pdf file in"
type textarea "x"
type textarea "Please translate the pdf file int"
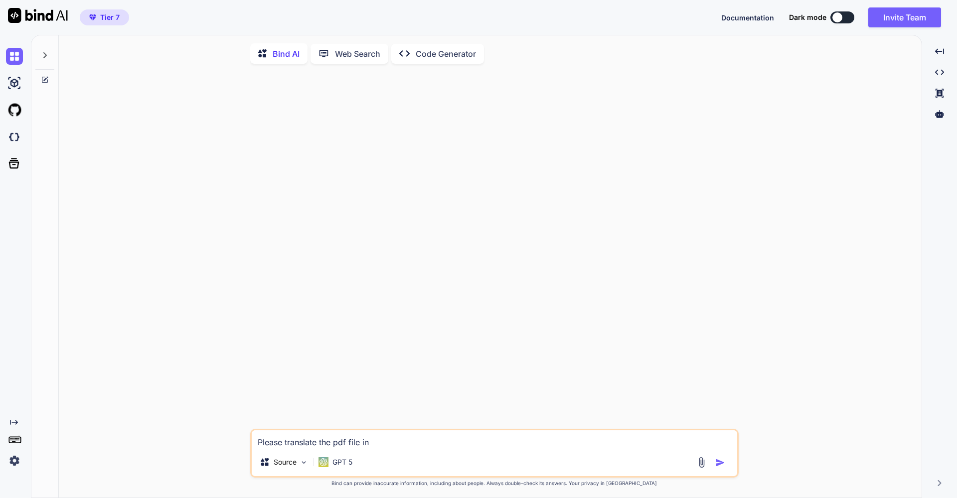
type textarea "x"
type textarea "Please translate the pdf file into"
type textarea "x"
type textarea "Please translate the pdf file into"
type textarea "x"
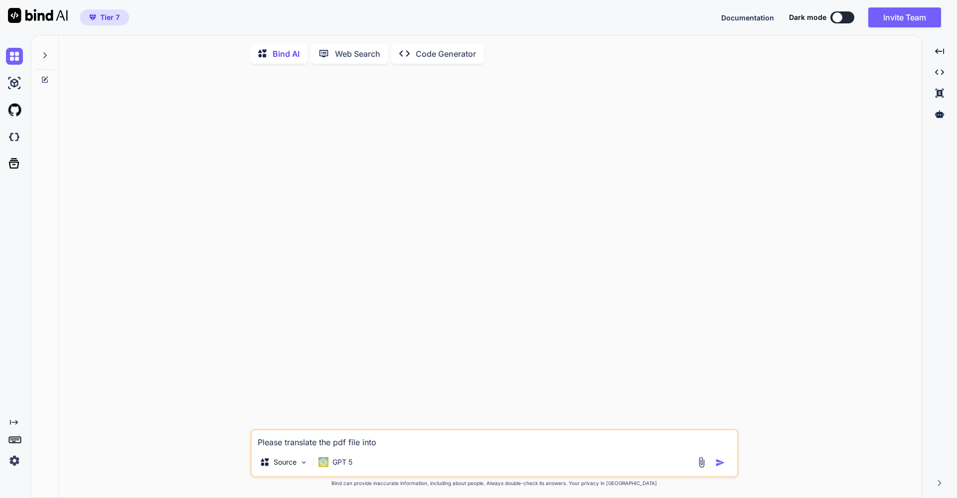
type textarea "Please translate the pdf file into s"
type textarea "x"
type textarea "Please translate the pdf file into si"
type textarea "x"
type textarea "Please translate the pdf file into sim"
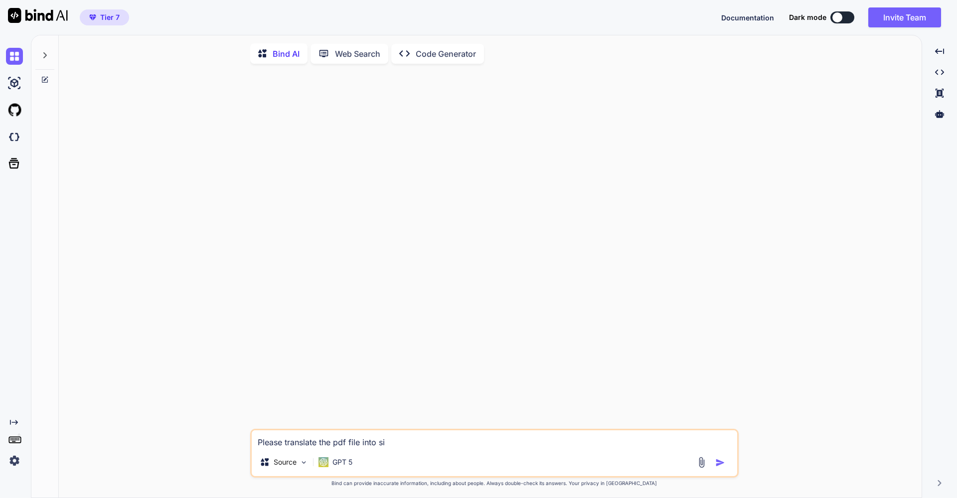
type textarea "x"
type textarea "Please translate the pdf file into simp"
type textarea "x"
type textarea "Please translate the pdf file into simpl"
type textarea "x"
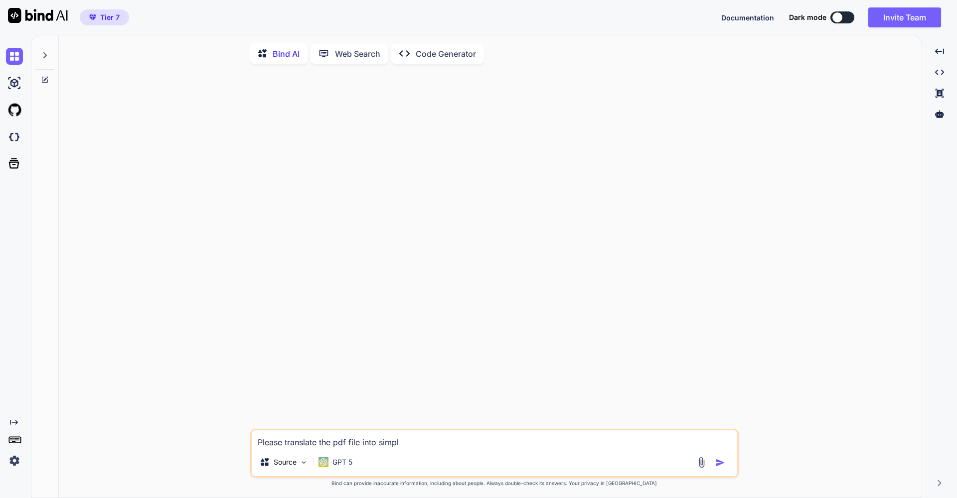
type textarea "Please translate the pdf file into simpli"
type textarea "x"
type textarea "Please translate the pdf file into simplif"
type textarea "x"
type textarea "Please translate the pdf file into simplifi"
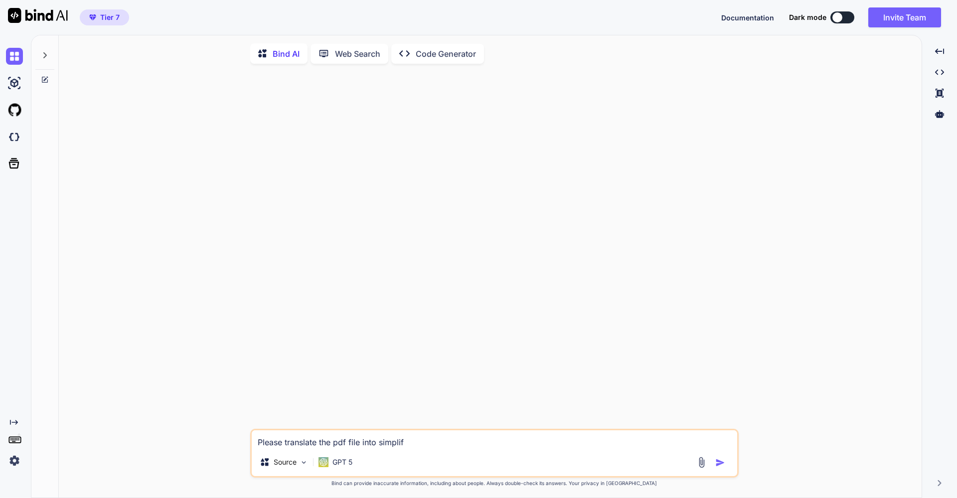
type textarea "x"
type textarea "Please translate the pdf file into simplifie"
type textarea "x"
type textarea "Please translate the pdf file into simplified"
type textarea "x"
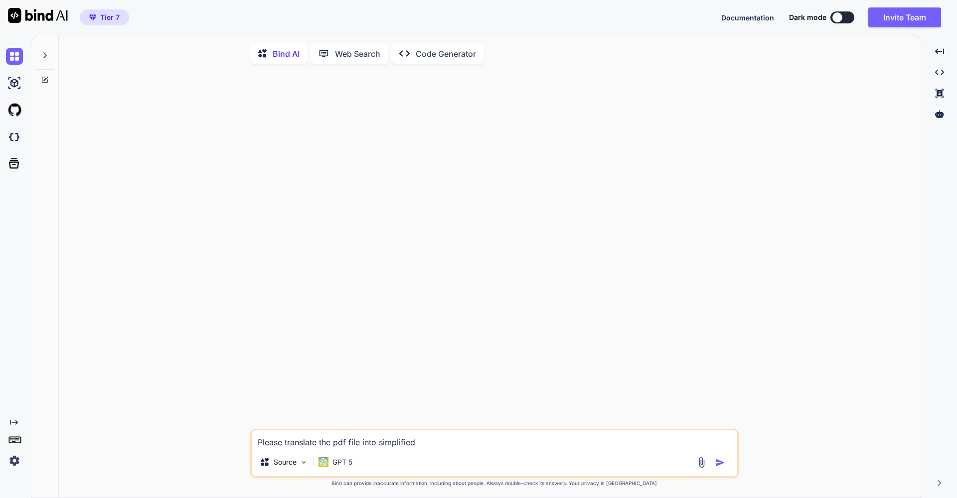
type textarea "Please translate the pdf file into simplified"
type textarea "x"
type textarea "Please translate the pdf file into simplified C"
type textarea "x"
type textarea "Please translate the pdf file into simplified Ch"
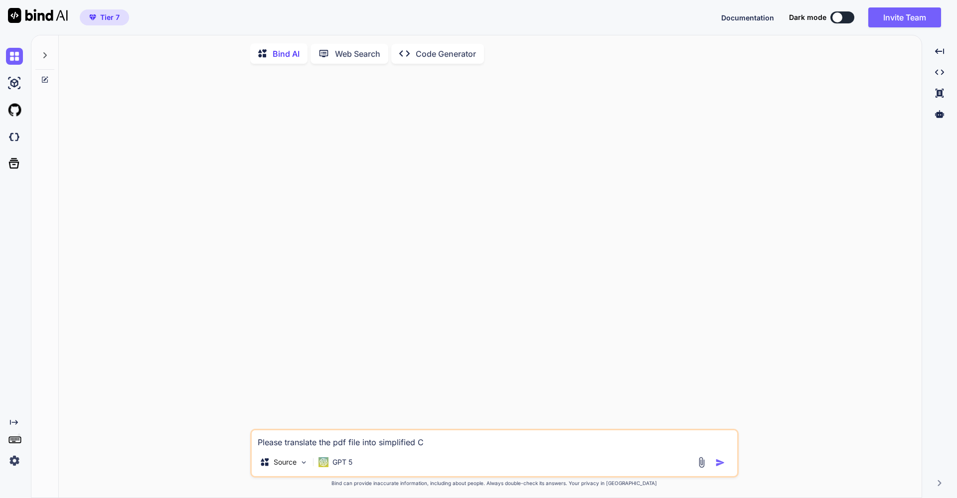
type textarea "x"
type textarea "Please translate the pdf file into simplified Chi"
type textarea "x"
type textarea "Please translate the pdf file into simplified Chin"
type textarea "x"
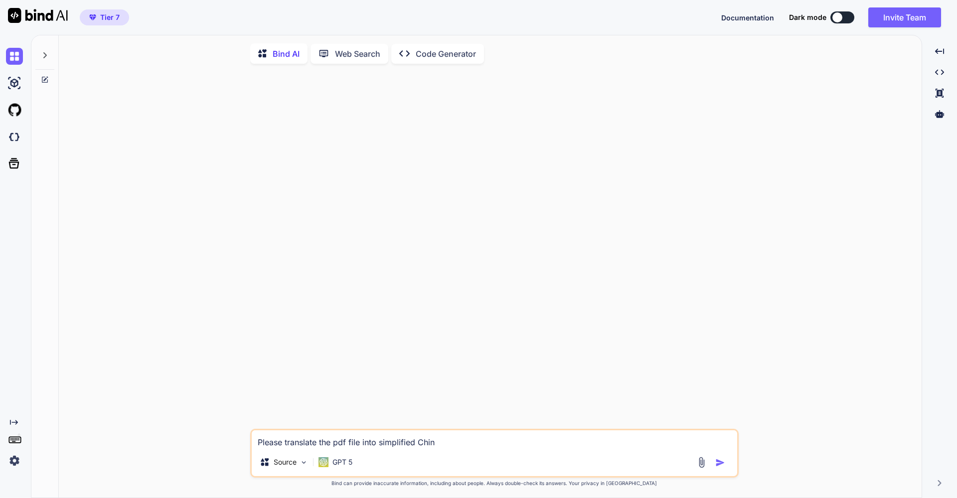
type textarea "Please translate the pdf file into simplified [GEOGRAPHIC_DATA]"
type textarea "x"
type textarea "Please translate the pdf file into simplified Chines"
type textarea "x"
type textarea "Please translate the pdf file into simplified Chinese"
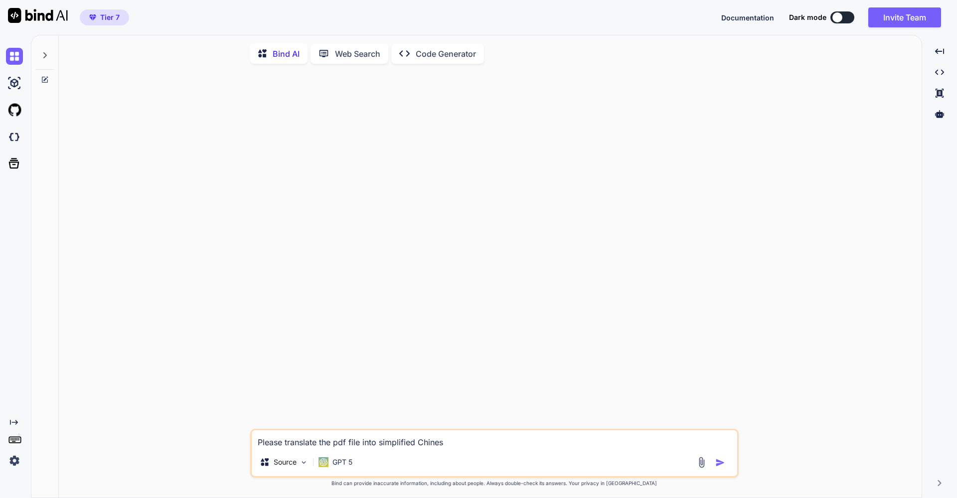
type textarea "x"
type textarea "Please translate the pdf file into simplified Chinese"
click at [293, 464] on p "Source" at bounding box center [285, 462] width 23 height 10
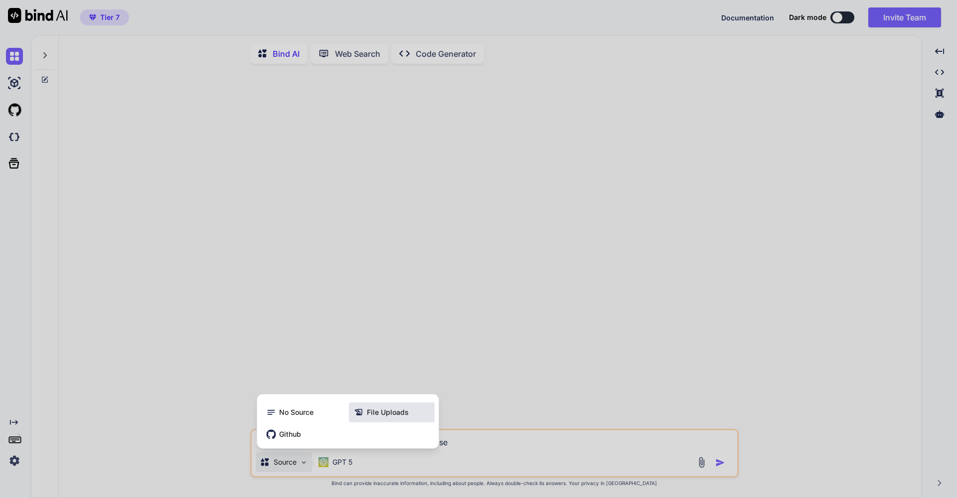
click at [393, 418] on span "File Uploads" at bounding box center [388, 413] width 42 height 10
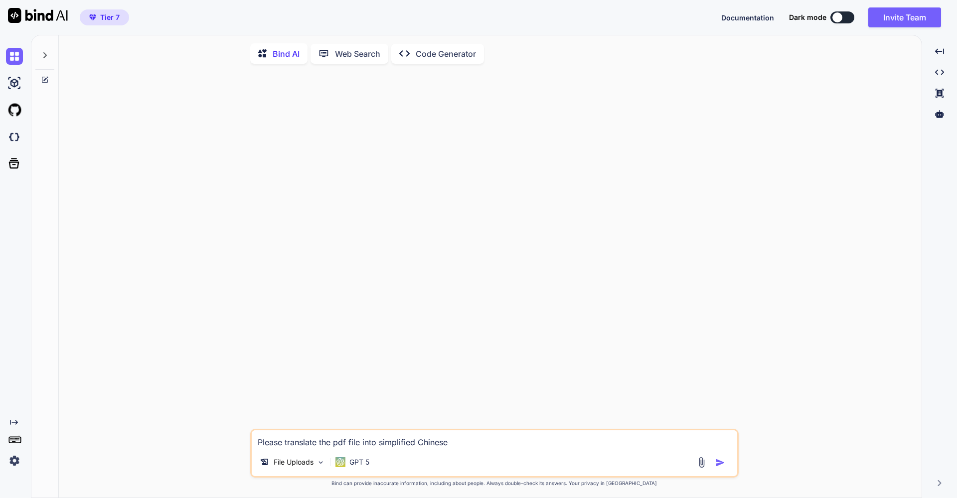
click at [705, 463] on img at bounding box center [701, 462] width 11 height 11
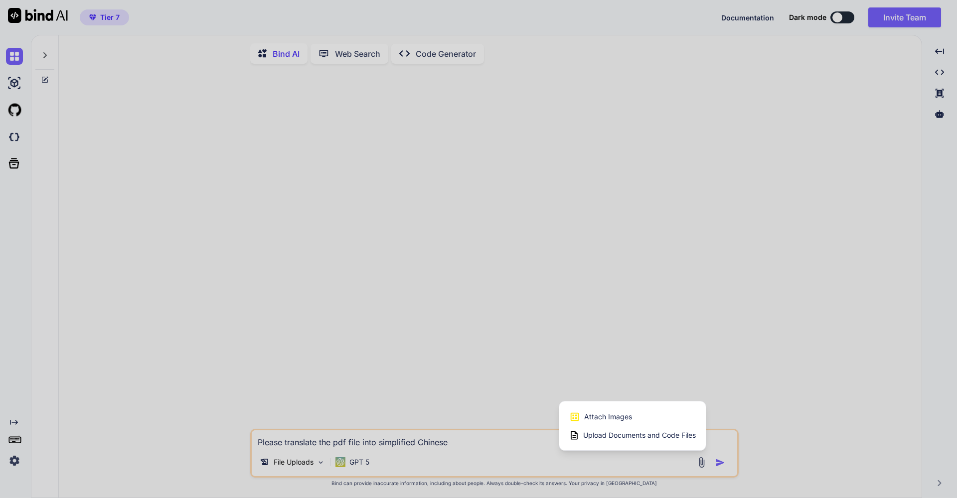
click at [655, 437] on span "Upload Documents and Code Files" at bounding box center [639, 435] width 113 height 10
type textarea "x"
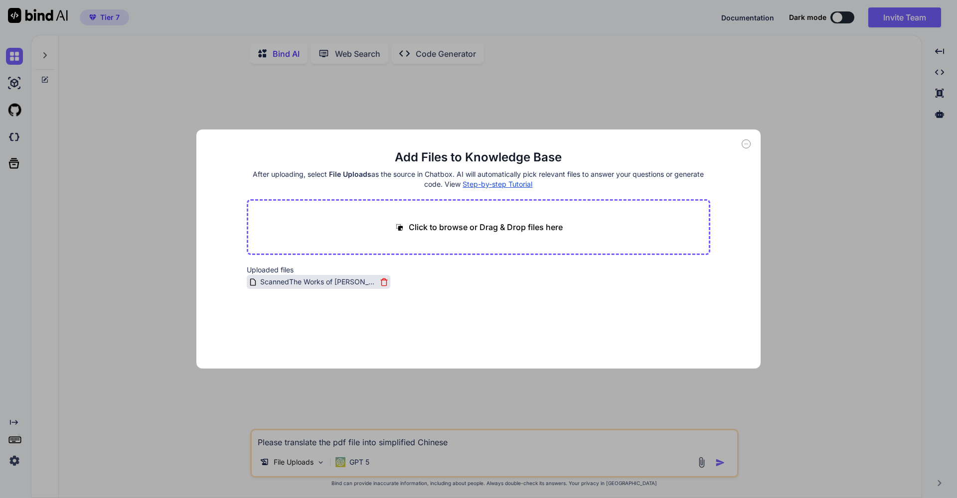
click at [383, 283] on icon at bounding box center [384, 282] width 8 height 8
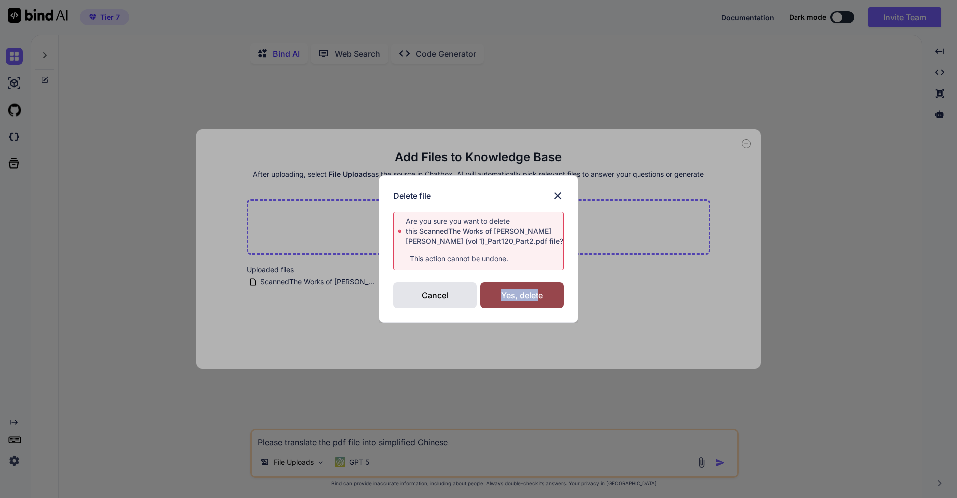
drag, startPoint x: 537, startPoint y: 299, endPoint x: 429, endPoint y: 308, distance: 108.0
click at [429, 308] on div "Delete file Are you sure you want to delete this ScannedThe Works of [PERSON_NA…" at bounding box center [478, 248] width 199 height 147
click at [419, 315] on div "Delete file Are you sure you want to delete this ScannedThe Works of [PERSON_NA…" at bounding box center [478, 248] width 199 height 147
click at [434, 298] on div "Cancel" at bounding box center [434, 296] width 83 height 26
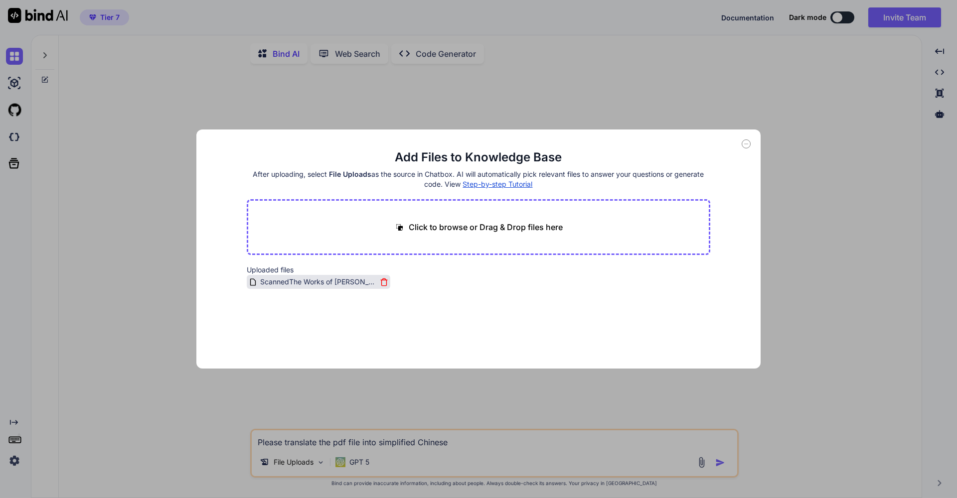
click at [313, 287] on span "ScannedThe Works of [PERSON_NAME] [PERSON_NAME] (vol 1)_Part120_Part2.pdf" at bounding box center [318, 282] width 118 height 12
click at [746, 145] on icon at bounding box center [745, 144] width 9 height 9
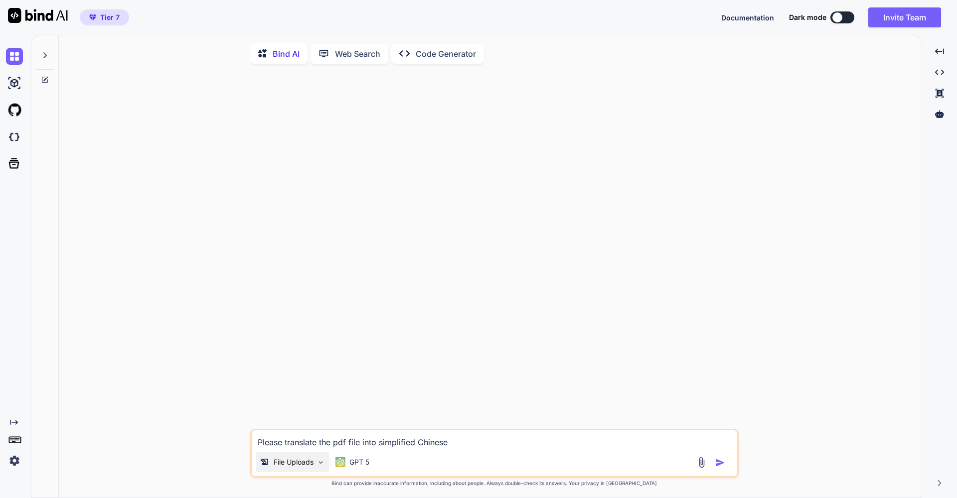
click at [304, 471] on div "File Uploads" at bounding box center [292, 462] width 73 height 20
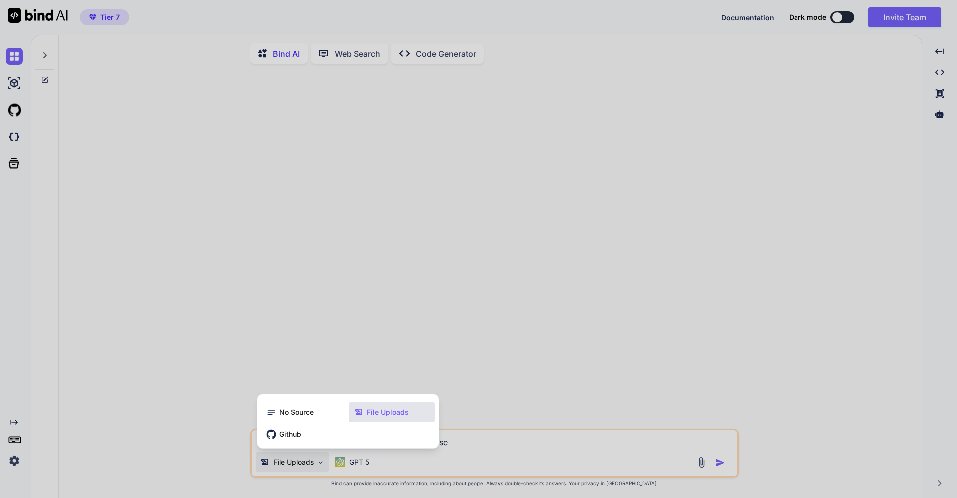
click at [304, 471] on div at bounding box center [478, 249] width 957 height 498
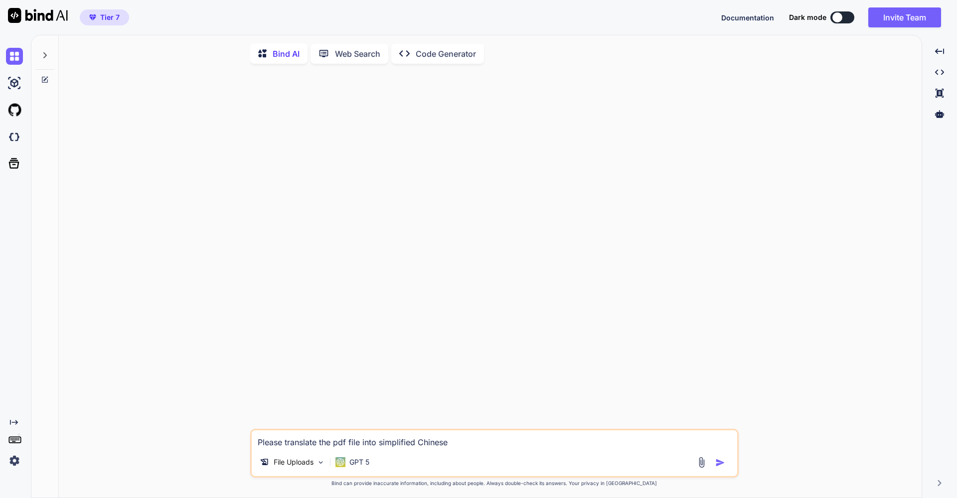
click at [388, 393] on div at bounding box center [495, 250] width 486 height 357
click at [474, 442] on textarea "Please translate the pdf file into simplified Chinese" at bounding box center [494, 439] width 485 height 18
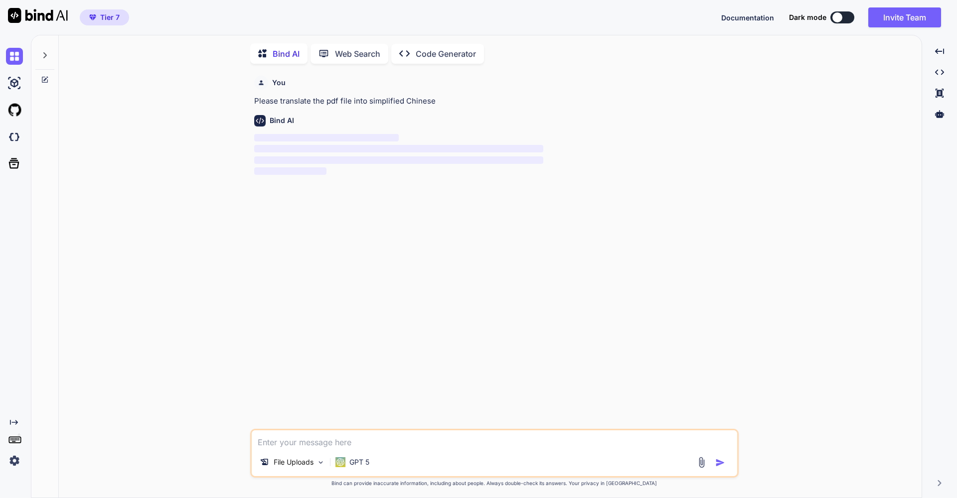
scroll to position [4, 0]
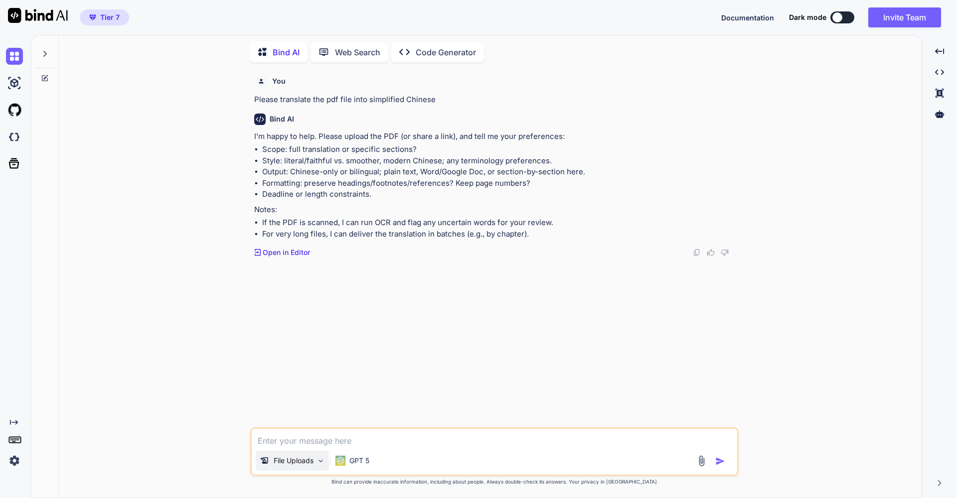
click at [321, 460] on img at bounding box center [320, 461] width 8 height 8
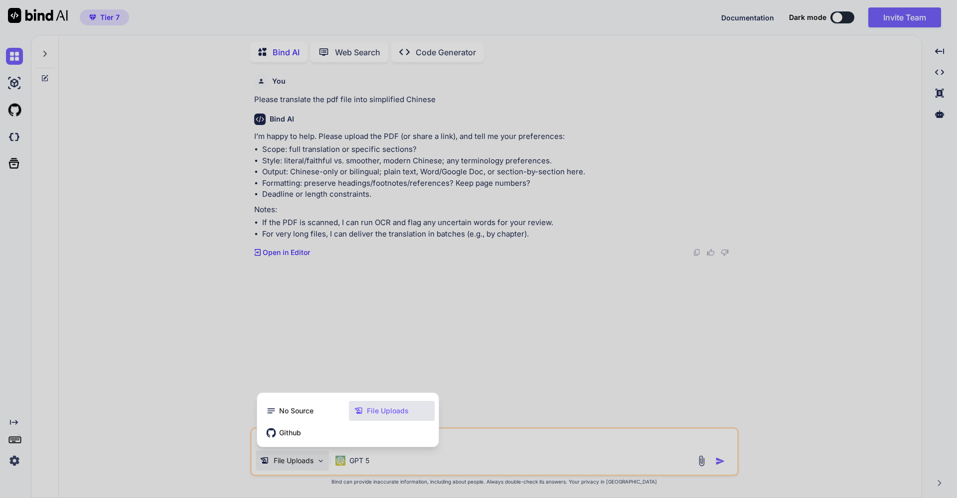
click at [376, 413] on span "File Uploads" at bounding box center [388, 411] width 42 height 10
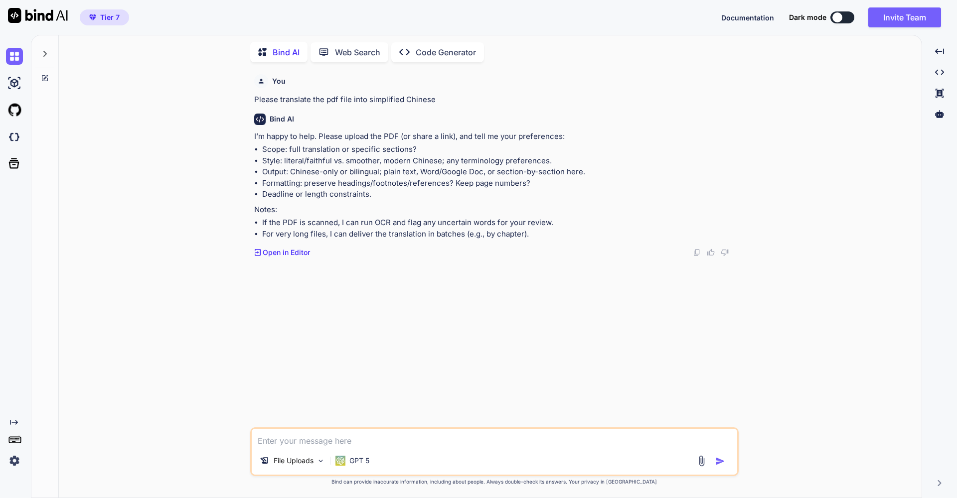
click at [275, 250] on p "Open in Editor" at bounding box center [286, 253] width 47 height 10
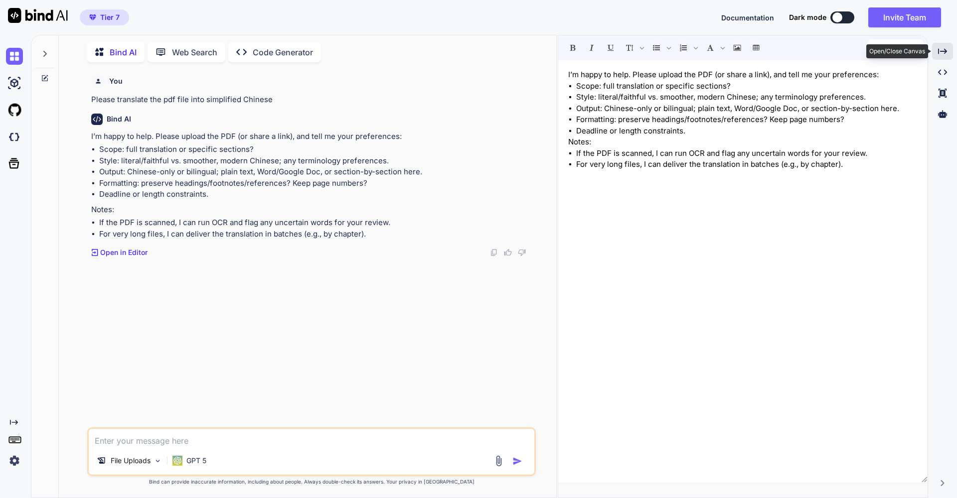
click at [943, 49] on icon "Created with Pixso." at bounding box center [942, 51] width 9 height 9
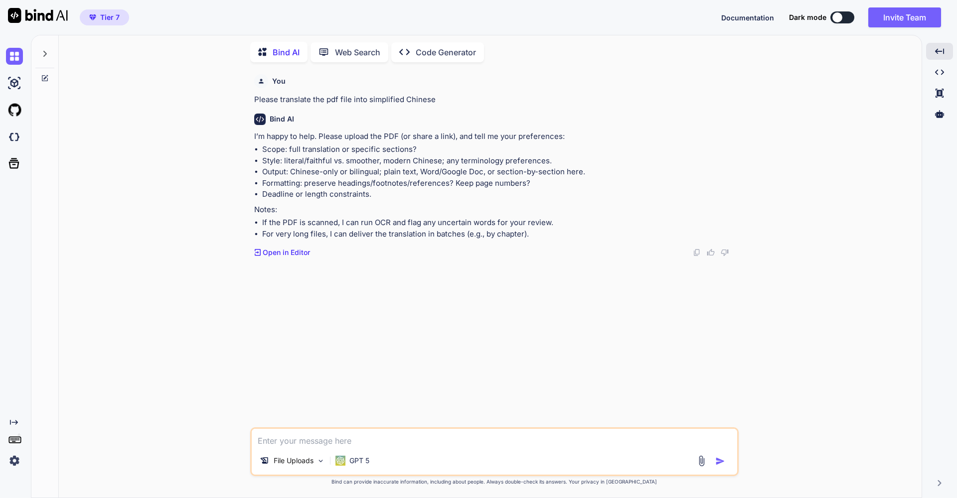
click at [701, 461] on img at bounding box center [701, 460] width 11 height 11
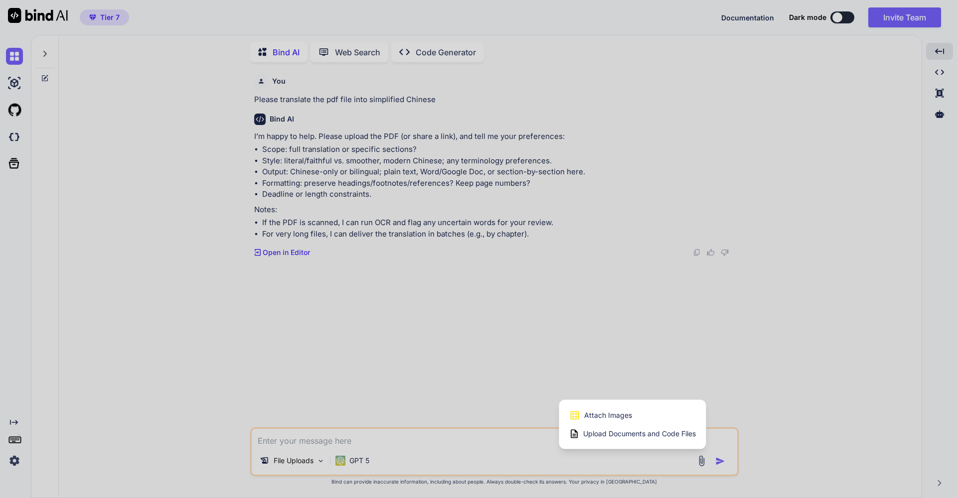
click at [670, 431] on span "Upload Documents and Code Files" at bounding box center [639, 434] width 113 height 10
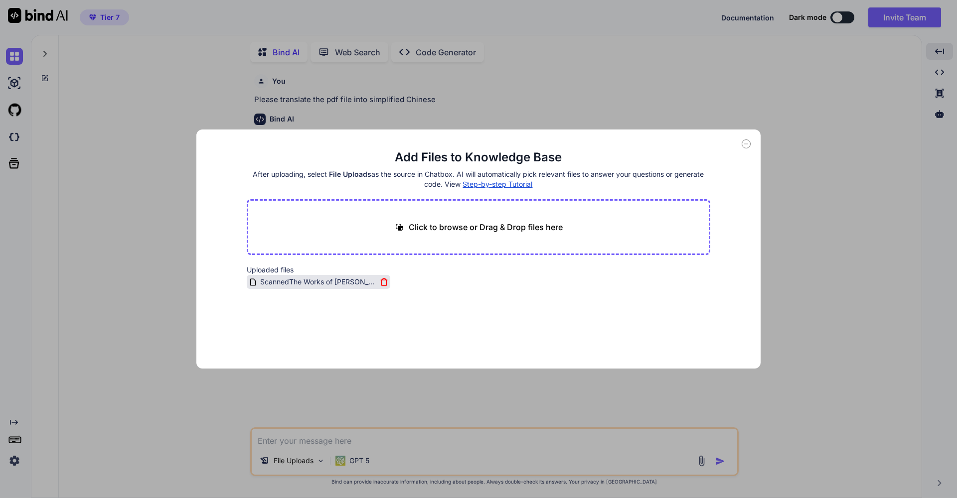
click at [380, 278] on icon at bounding box center [384, 282] width 8 height 8
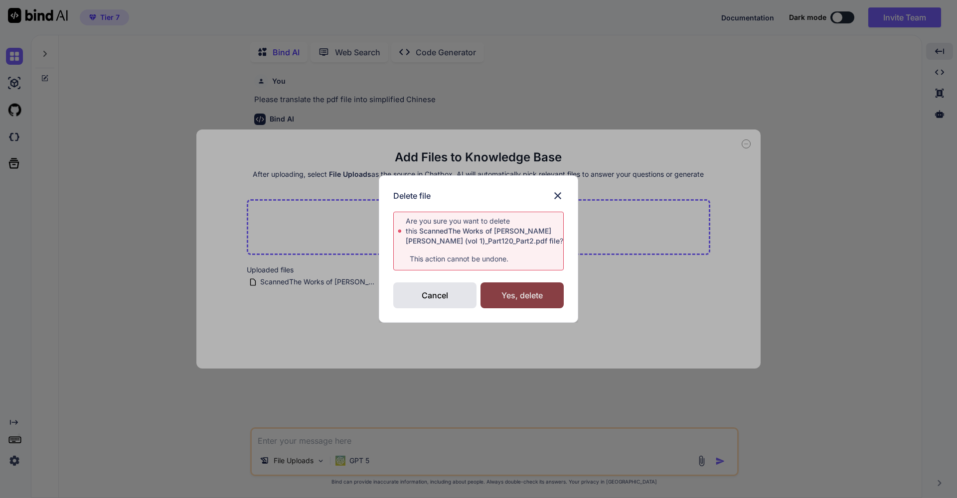
click at [528, 297] on div "Yes, delete" at bounding box center [521, 296] width 83 height 26
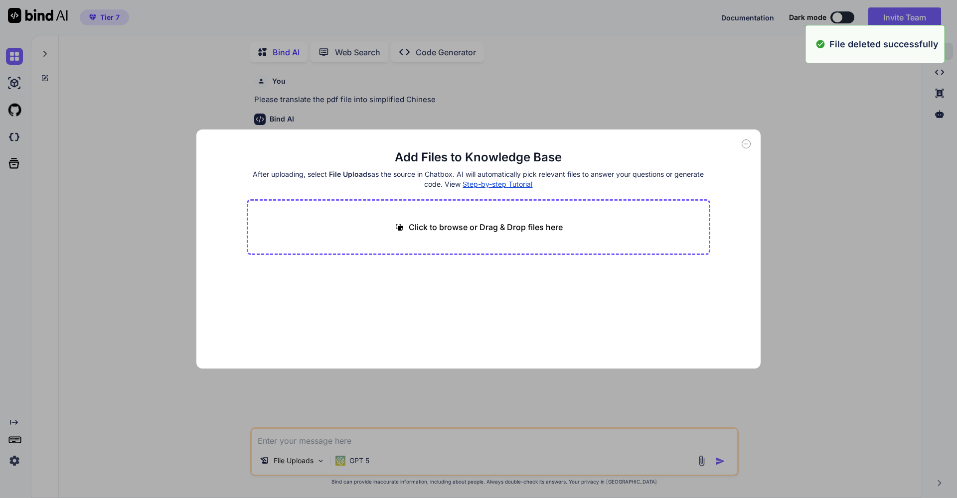
click at [482, 229] on p "Click to browse or Drag & Drop files here" at bounding box center [486, 227] width 154 height 12
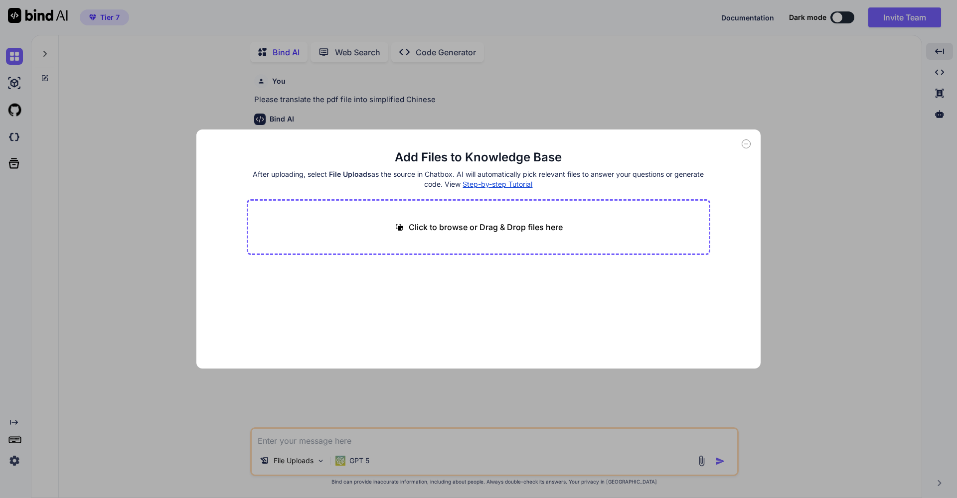
type input "C:\fakepath\ScannedThe Works of [PERSON_NAME] [PERSON_NAME] (vol 1)_Part120_Par…"
click at [696, 338] on button "Finish" at bounding box center [692, 339] width 35 height 20
click at [749, 144] on icon at bounding box center [745, 144] width 9 height 9
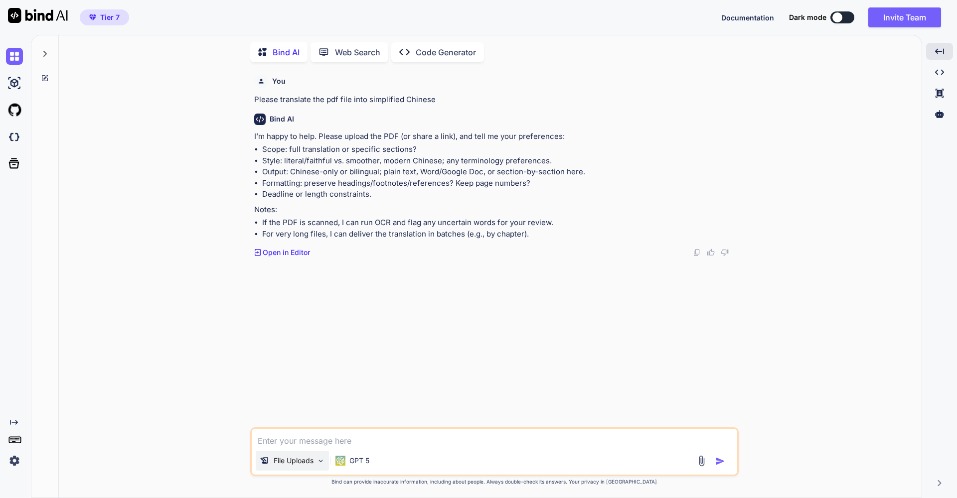
click at [318, 463] on img at bounding box center [320, 461] width 8 height 8
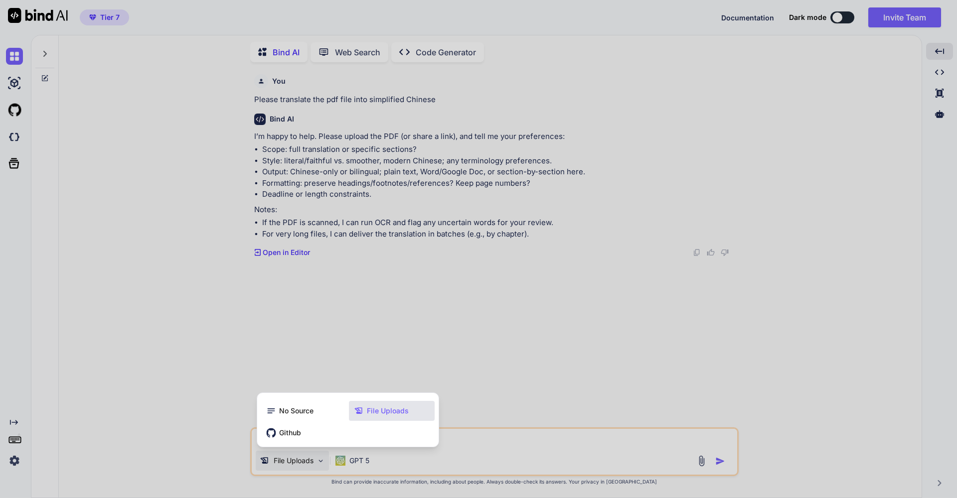
click at [383, 415] on span "File Uploads" at bounding box center [388, 411] width 42 height 10
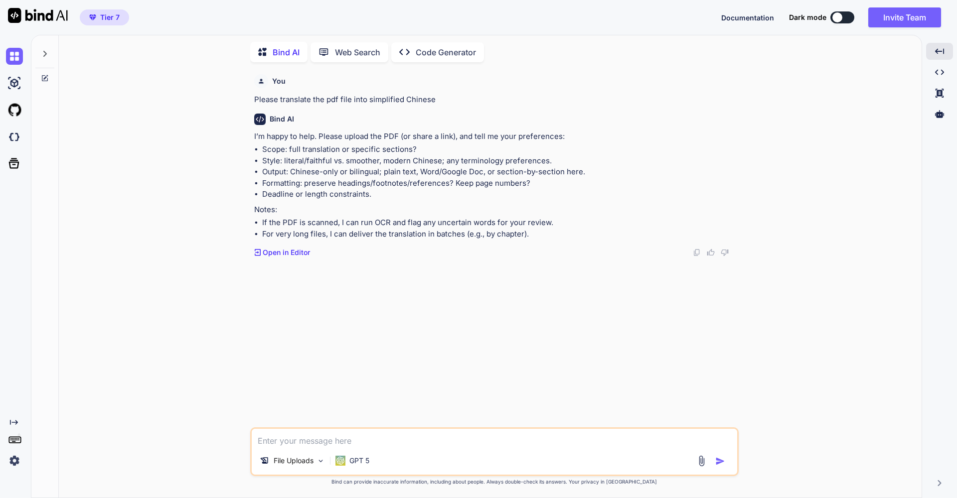
click at [310, 441] on textarea at bounding box center [494, 438] width 485 height 18
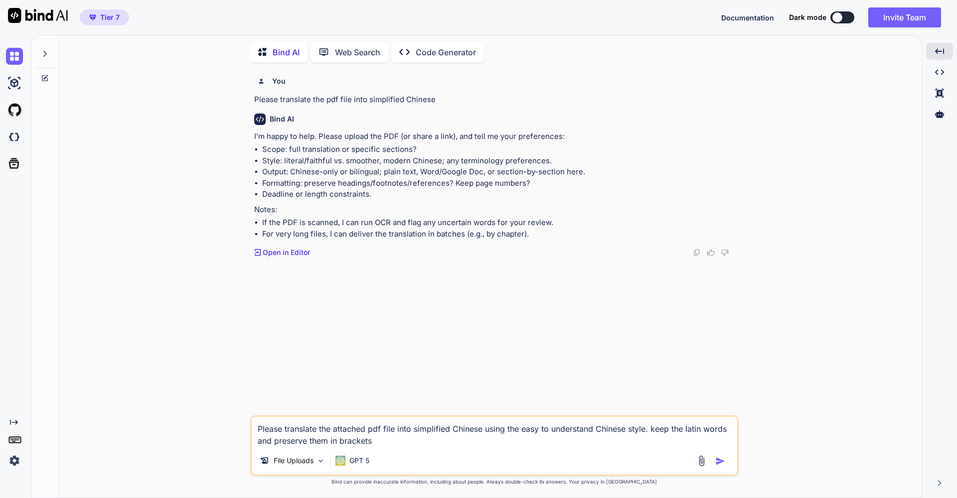
type textarea "Please translate the attached pdf file into simplified Chinese using the easy t…"
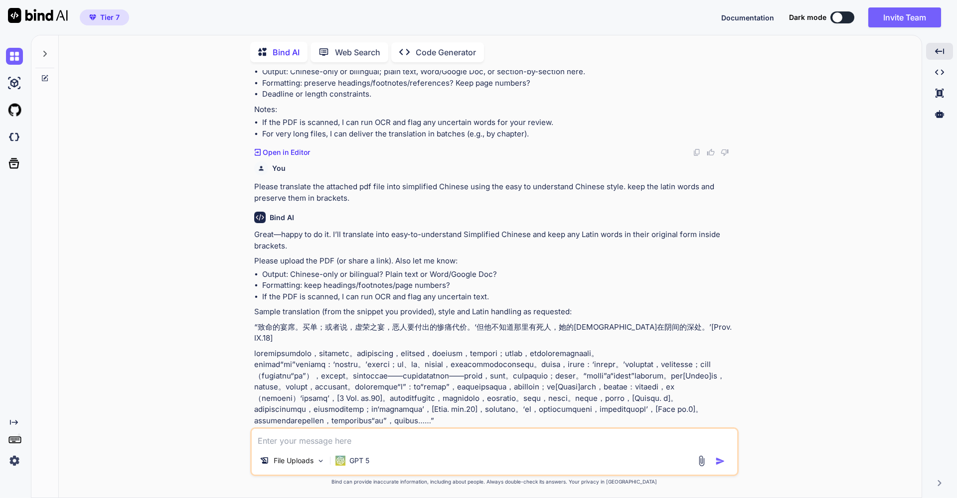
scroll to position [147, 0]
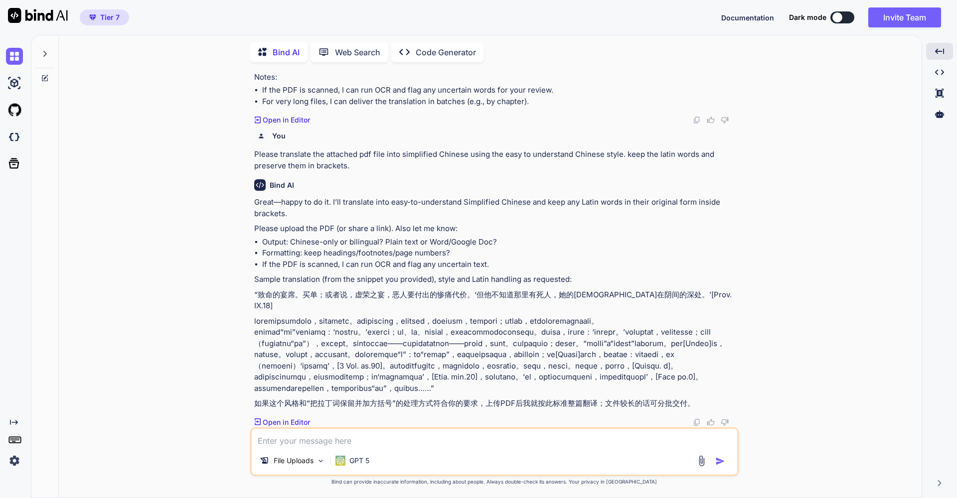
click at [305, 442] on textarea at bounding box center [494, 438] width 485 height 18
paste textarea "ScannedThe Works of [PERSON_NAME] [PERSON_NAME] (vol 1)_Part120_Part2.pdf"
click at [379, 439] on textarea "Please just translate the pdf file ScannedThe Works of [PERSON_NAME] [PERSON_NA…" at bounding box center [494, 438] width 485 height 18
click at [634, 441] on textarea "Please just translate the pdf file "ScannedThe Works of [PERSON_NAME] [PERSON_N…" at bounding box center [494, 438] width 485 height 18
type textarea "Please just translate the pdf file "ScannedThe Works of [PERSON_NAME] [PERSON_N…"
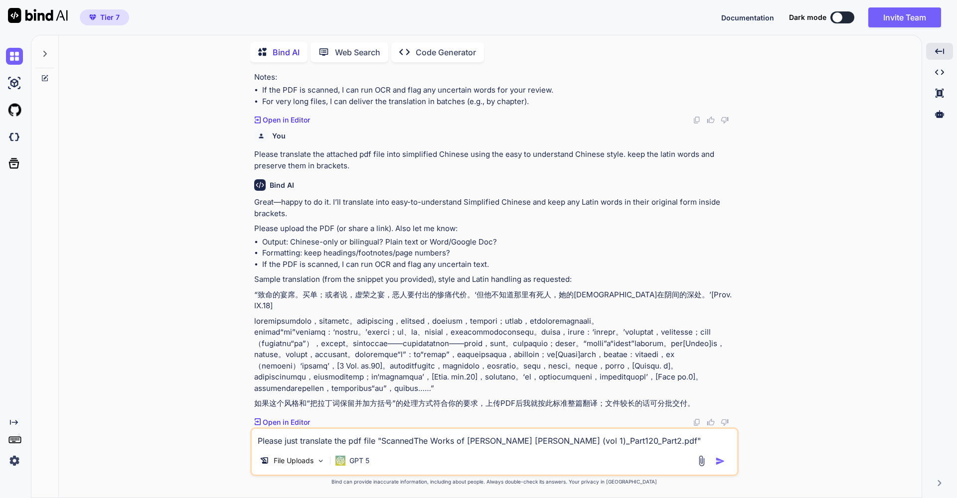
click at [721, 461] on img "button" at bounding box center [720, 461] width 10 height 10
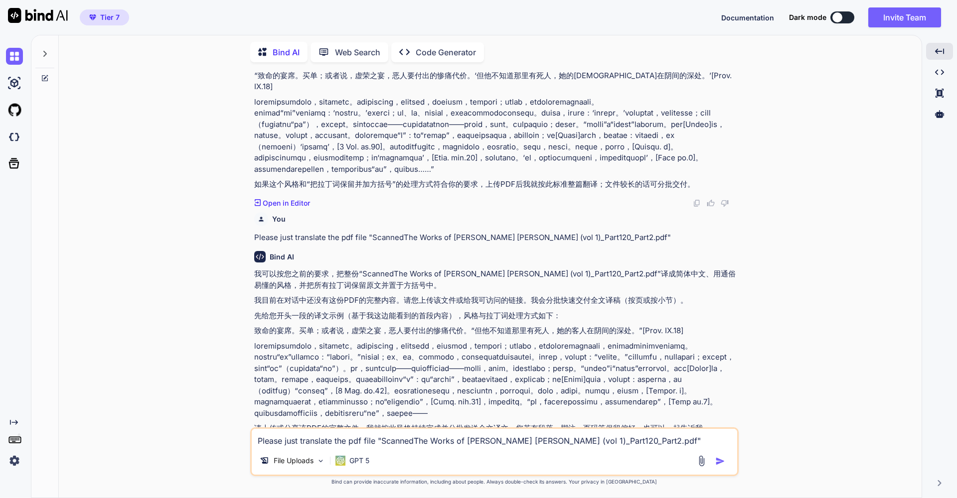
scroll to position [421, 0]
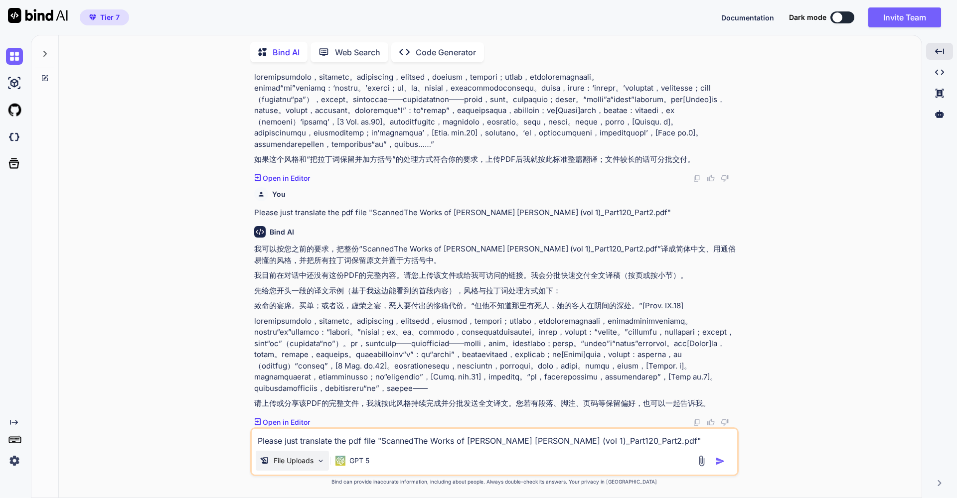
click at [313, 467] on div "File Uploads" at bounding box center [292, 461] width 73 height 20
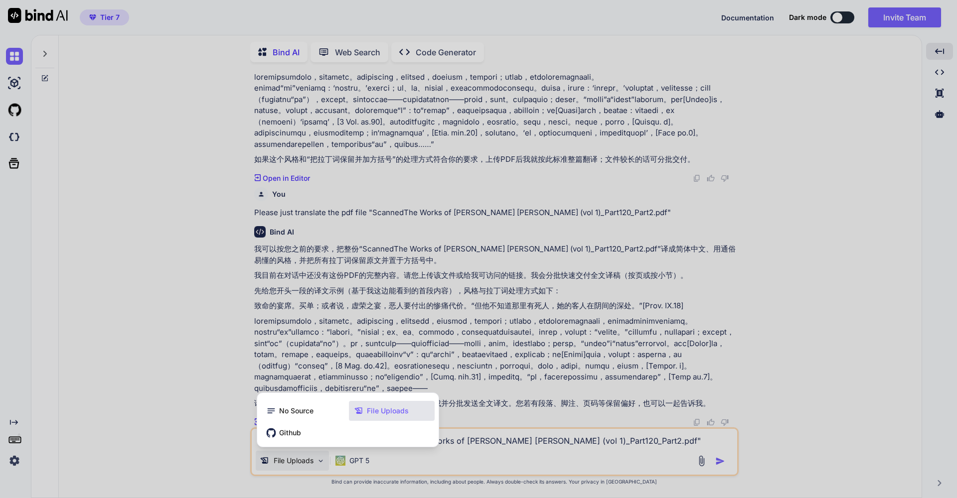
click at [377, 412] on span "File Uploads" at bounding box center [388, 411] width 42 height 10
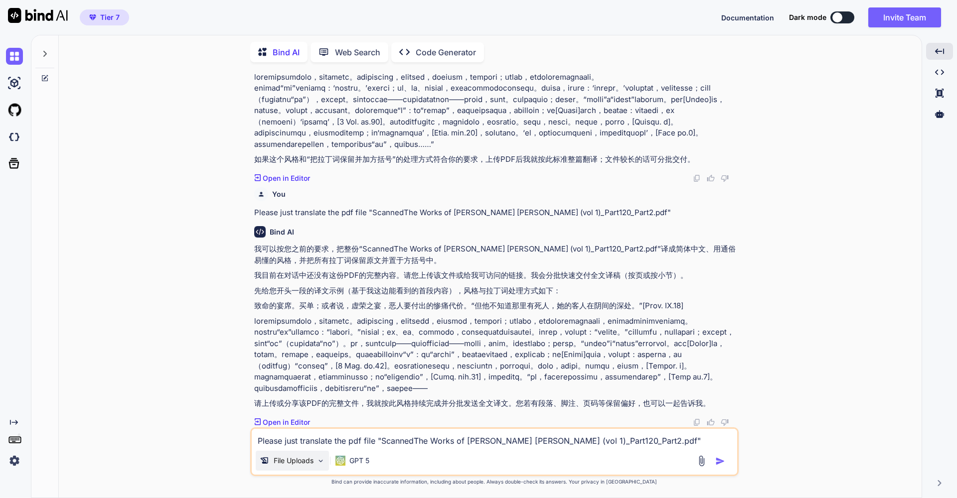
click at [295, 463] on p "File Uploads" at bounding box center [294, 461] width 40 height 10
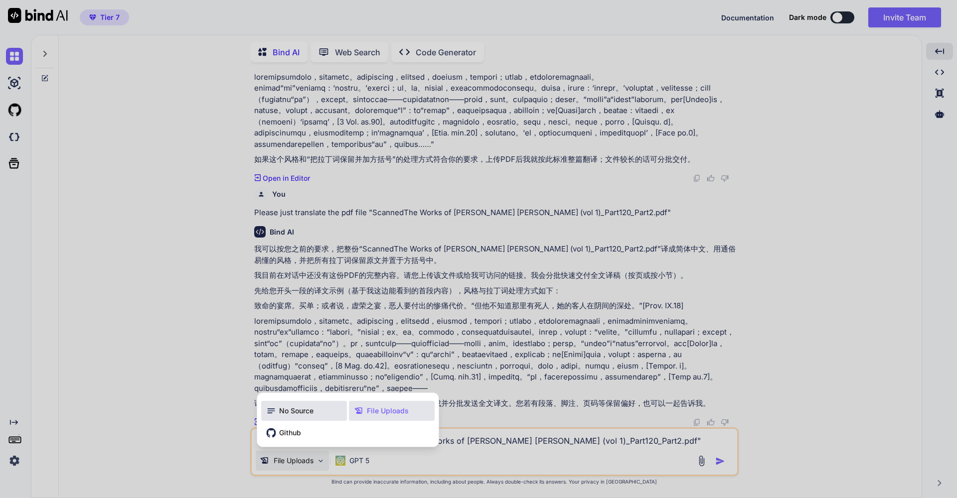
click at [318, 412] on div "No Source" at bounding box center [304, 411] width 86 height 20
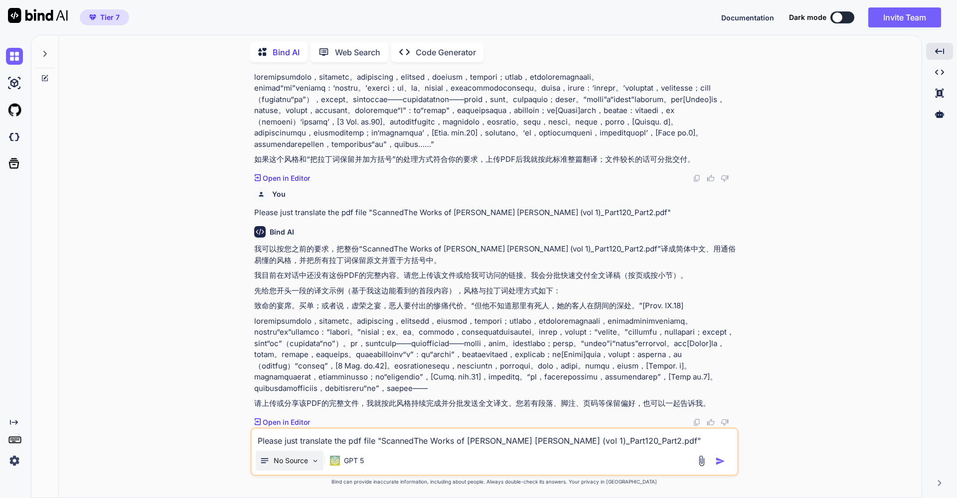
click at [311, 459] on img at bounding box center [315, 461] width 8 height 8
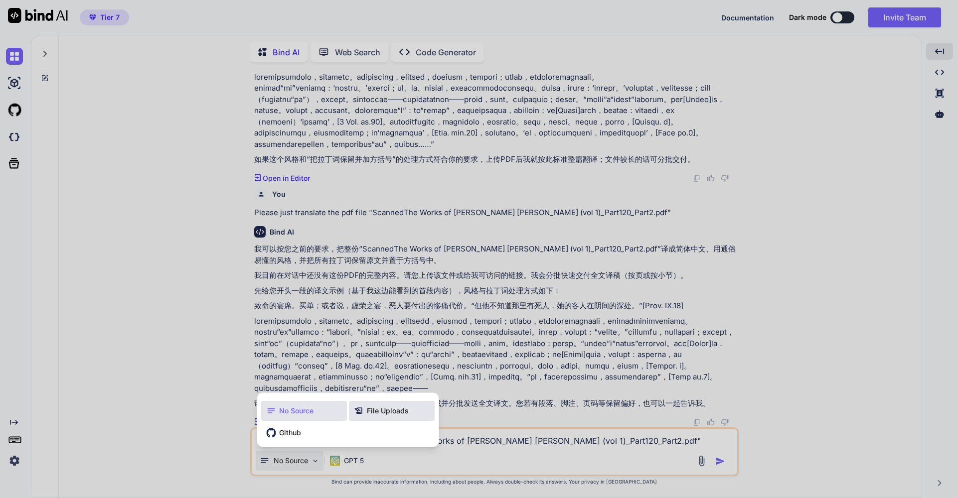
click at [386, 414] on span "File Uploads" at bounding box center [388, 411] width 42 height 10
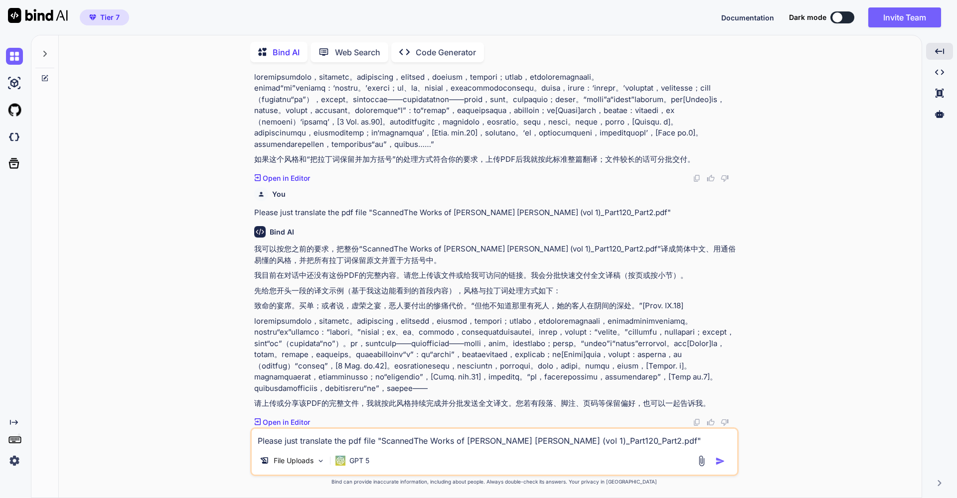
click at [278, 442] on textarea "Please just translate the pdf file "ScannedThe Works of [PERSON_NAME] [PERSON_N…" at bounding box center [494, 438] width 485 height 18
paste textarea "[URL][DOMAIN_NAME]"
click at [258, 442] on textarea "[URL][DOMAIN_NAME]" at bounding box center [494, 438] width 485 height 18
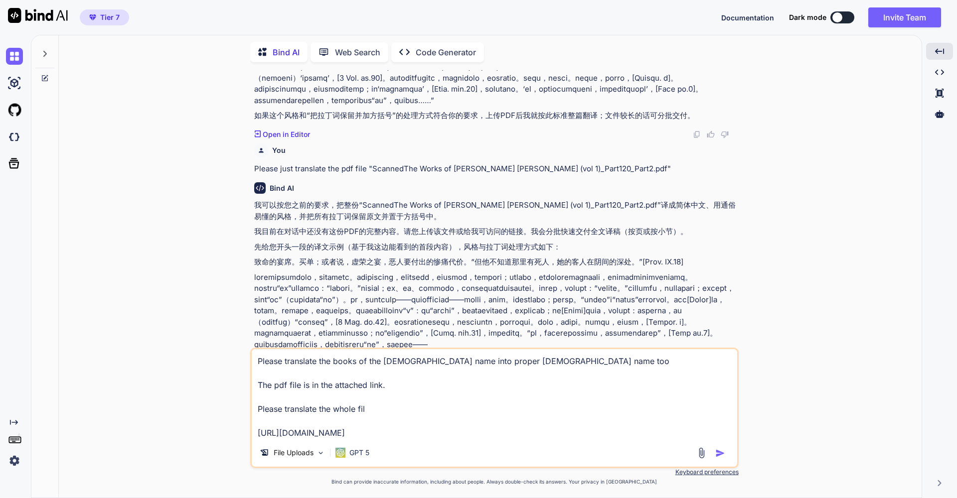
type textarea "Please translate the books of the [DEMOGRAPHIC_DATA] name into proper [DEMOGRAP…"
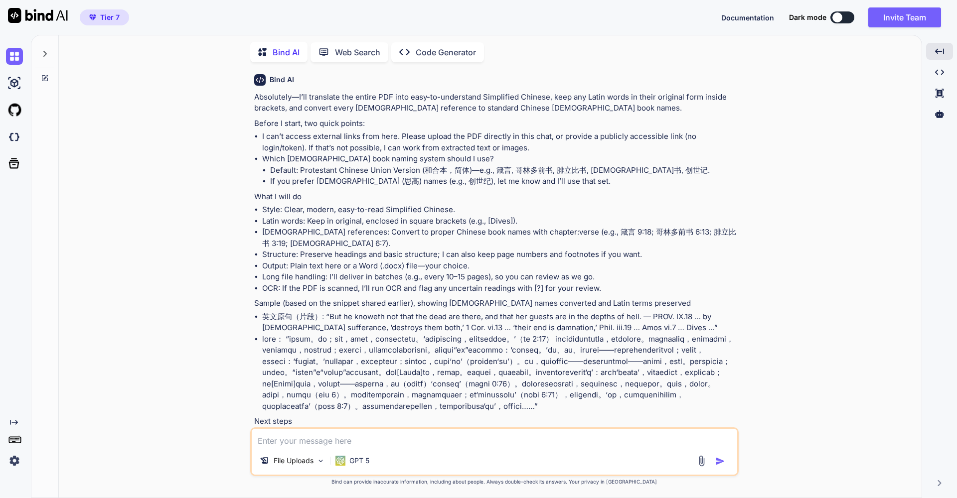
scroll to position [932, 0]
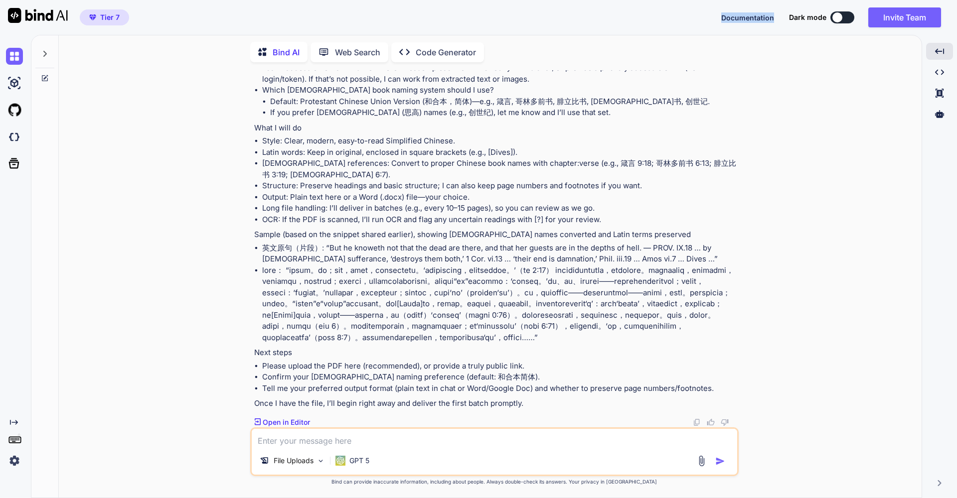
click at [745, 19] on span "Documentation" at bounding box center [747, 17] width 53 height 8
click at [315, 460] on div "File Uploads" at bounding box center [292, 461] width 73 height 20
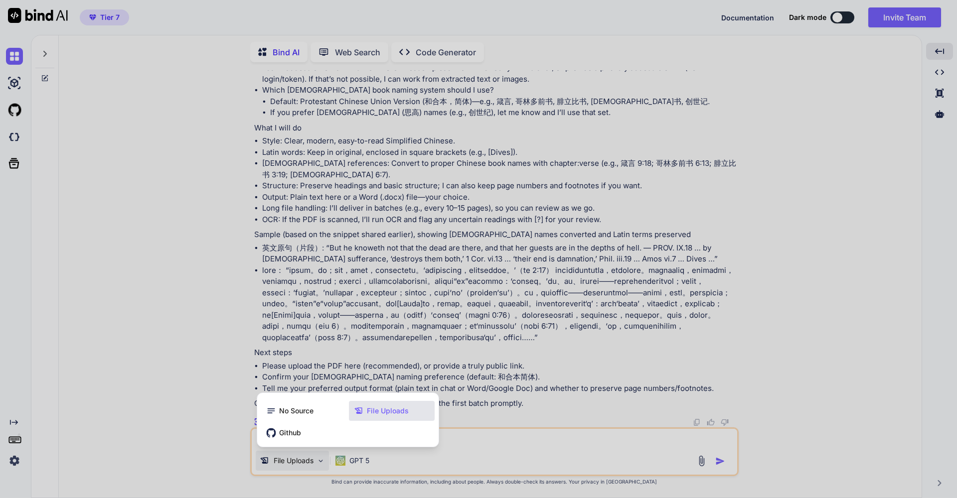
click at [482, 440] on div at bounding box center [478, 249] width 957 height 498
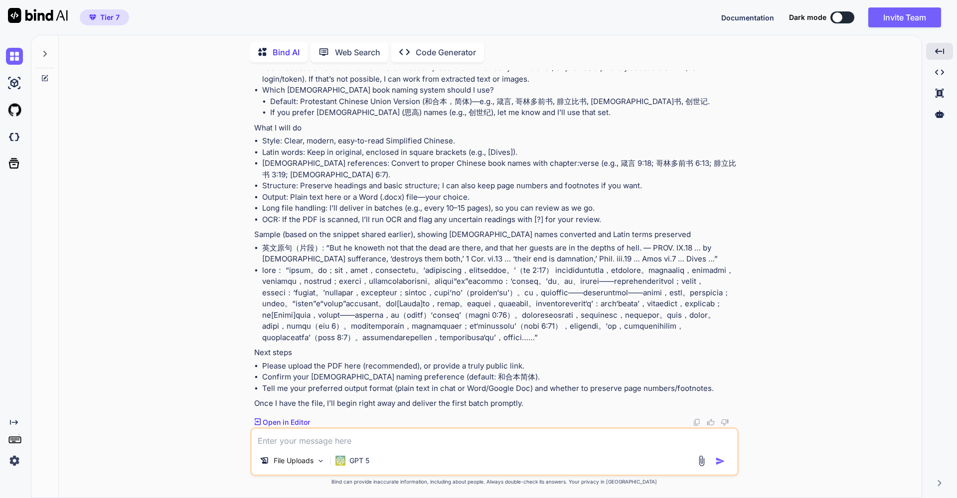
click at [282, 442] on textarea at bounding box center [494, 438] width 485 height 18
paste textarea "[URL][DOMAIN_NAME]"
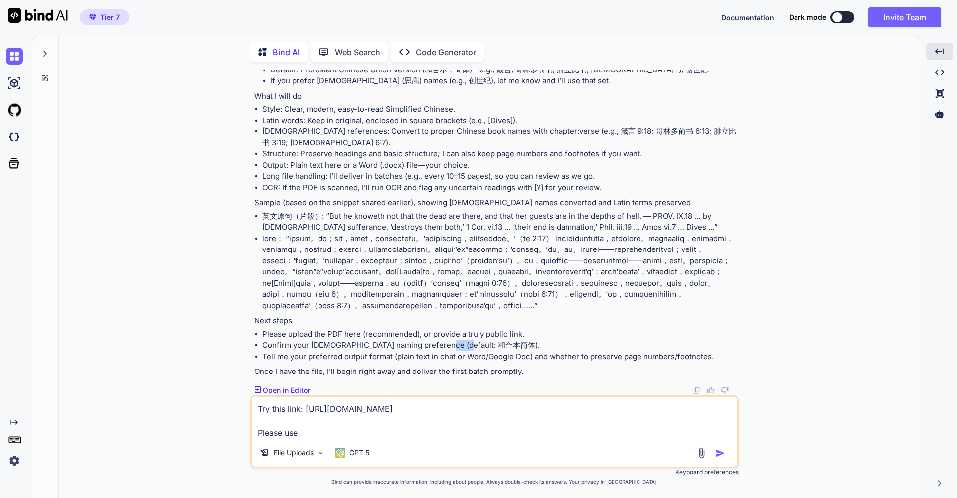
drag, startPoint x: 429, startPoint y: 378, endPoint x: 467, endPoint y: 380, distance: 37.9
click at [467, 351] on li "Confirm your [DEMOGRAPHIC_DATA] naming preference (default: 和合本简体)." at bounding box center [499, 345] width 474 height 11
copy li "和合本简体"
click at [309, 433] on textarea "Try this link: [URL][DOMAIN_NAME] Please use" at bounding box center [494, 418] width 485 height 42
paste textarea "和合本简体"
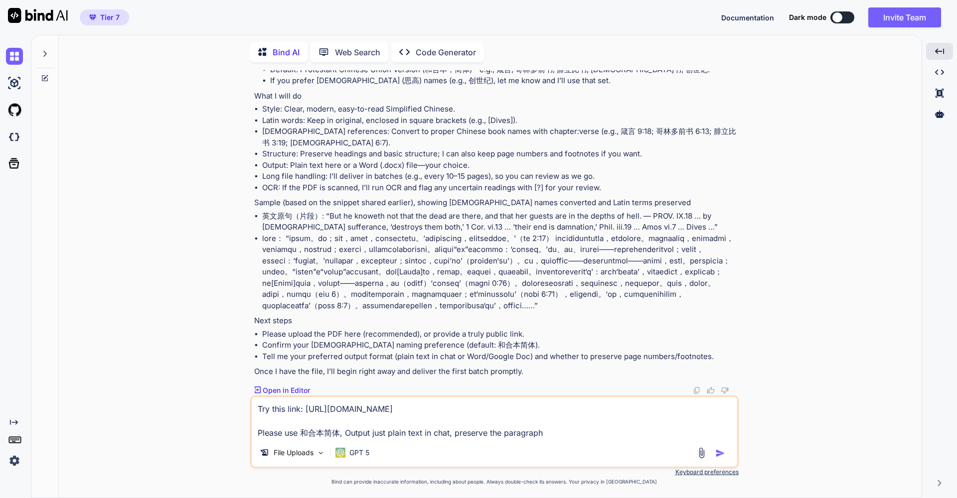
type textarea "Try this link: [URL][DOMAIN_NAME] Please use 和合本简体, Output just plain text in c…"
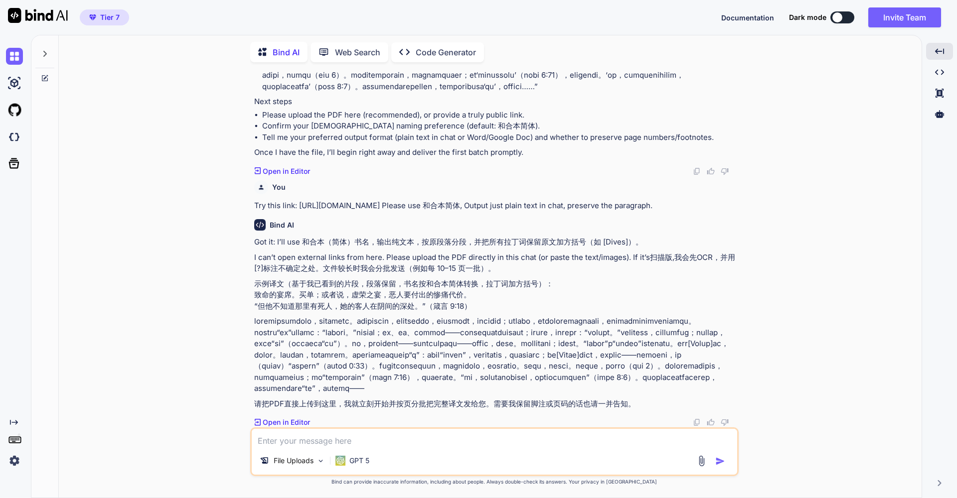
scroll to position [1224, 0]
click at [303, 464] on p "File Uploads" at bounding box center [294, 461] width 40 height 10
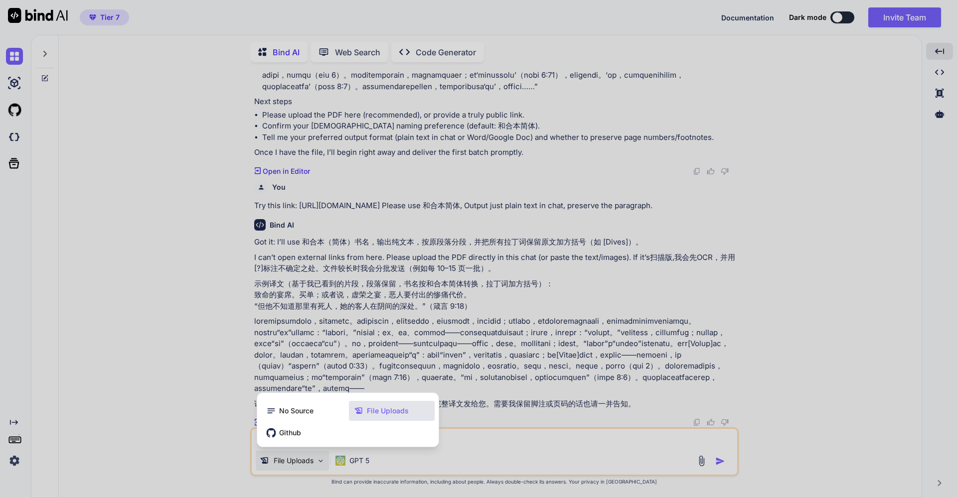
click at [380, 409] on span "File Uploads" at bounding box center [388, 411] width 42 height 10
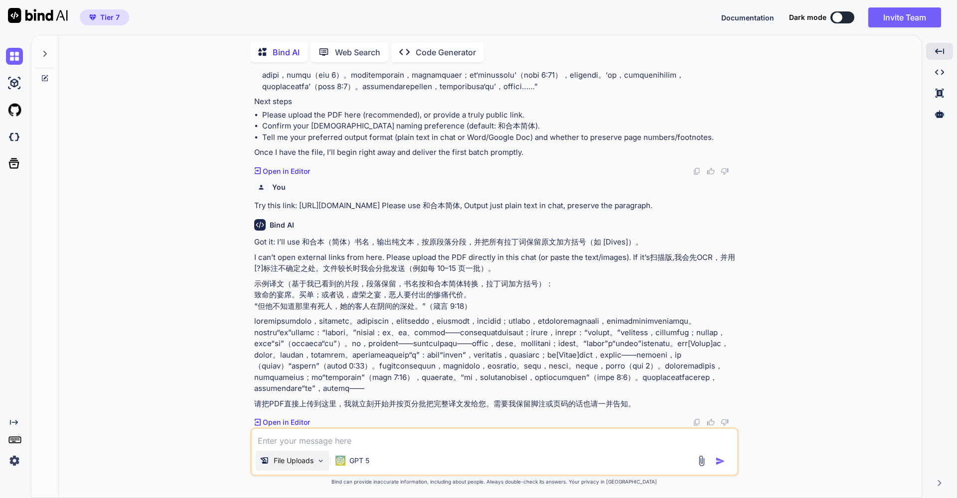
click at [294, 460] on p "File Uploads" at bounding box center [294, 461] width 40 height 10
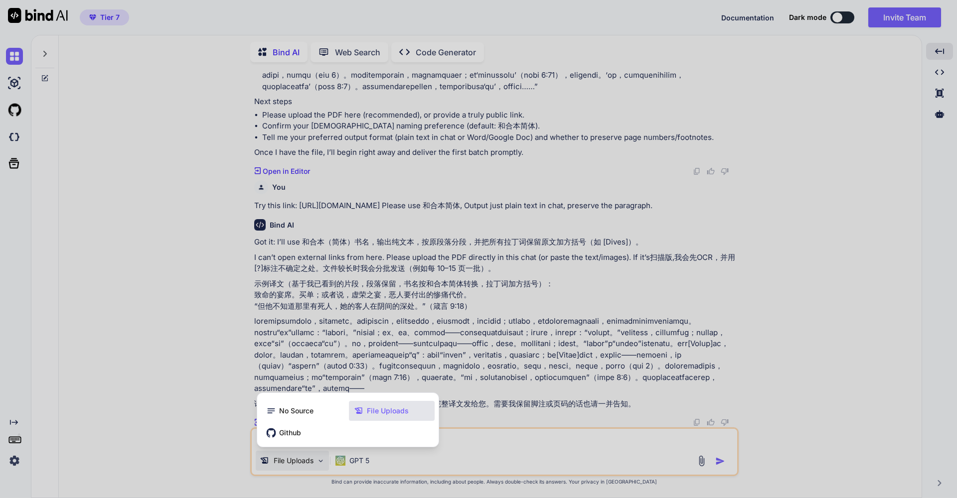
click at [294, 459] on div at bounding box center [478, 249] width 957 height 498
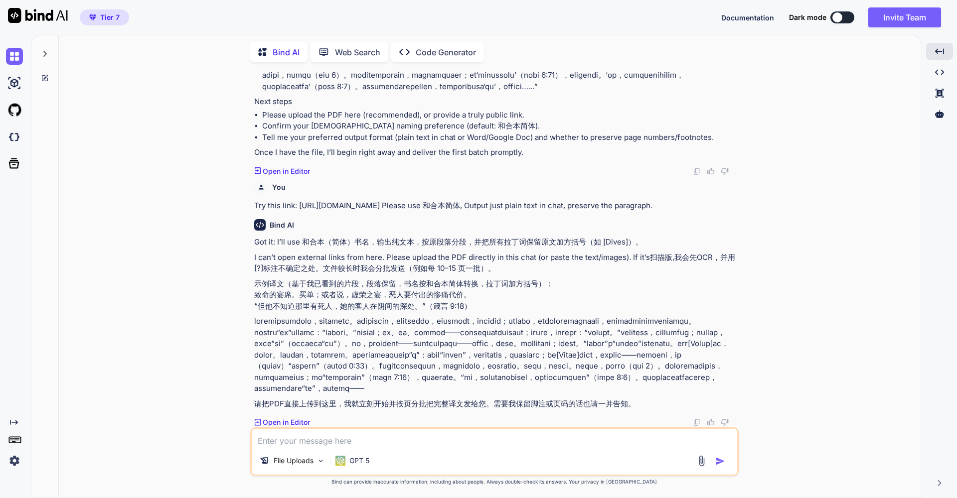
click at [699, 461] on img at bounding box center [701, 460] width 11 height 11
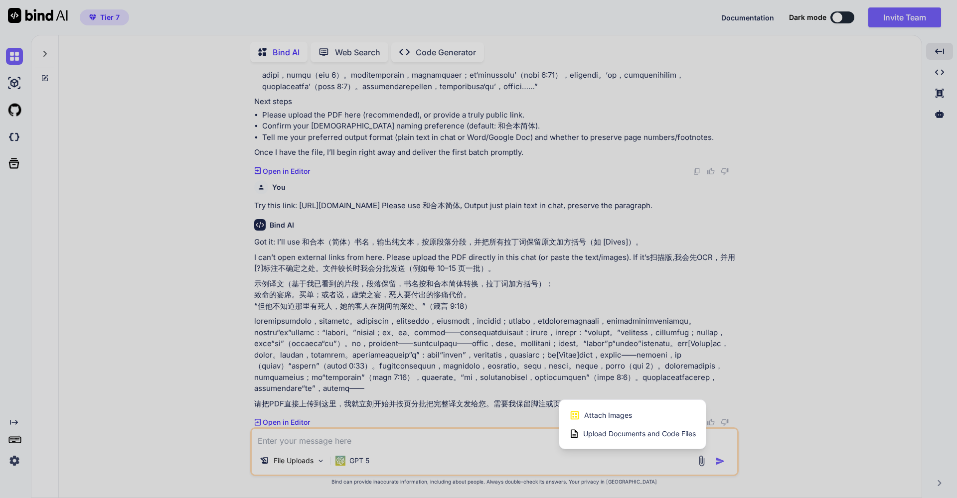
click at [639, 433] on span "Upload Documents and Code Files" at bounding box center [639, 434] width 113 height 10
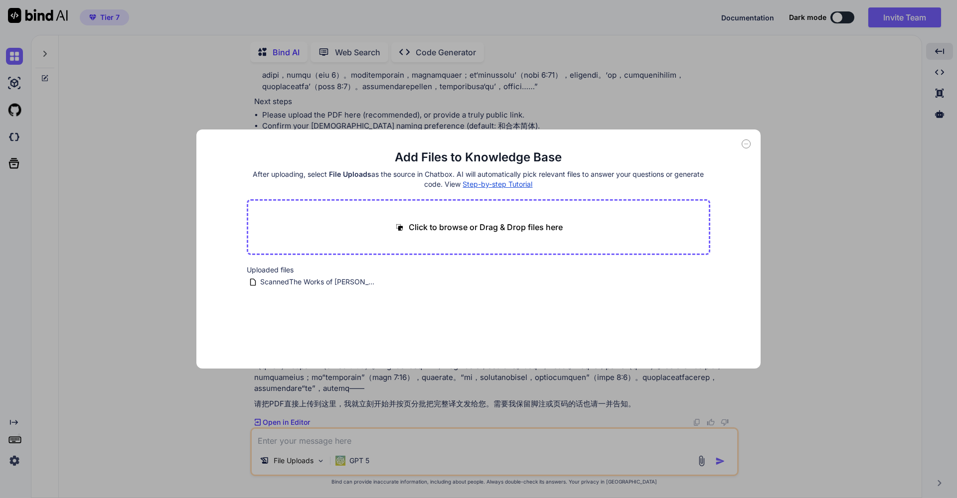
click at [488, 234] on div "Click to browse or Drag & Drop files here" at bounding box center [479, 227] width 464 height 56
click at [490, 230] on p "Click to browse or Drag & Drop files here" at bounding box center [486, 227] width 154 height 12
type input "C:\fakepath\ScannedThe Works of [PERSON_NAME] [PERSON_NAME] (vol 1)_Part121.pdf"
click at [691, 338] on button "Finish" at bounding box center [692, 339] width 35 height 20
click at [747, 145] on icon at bounding box center [745, 144] width 9 height 9
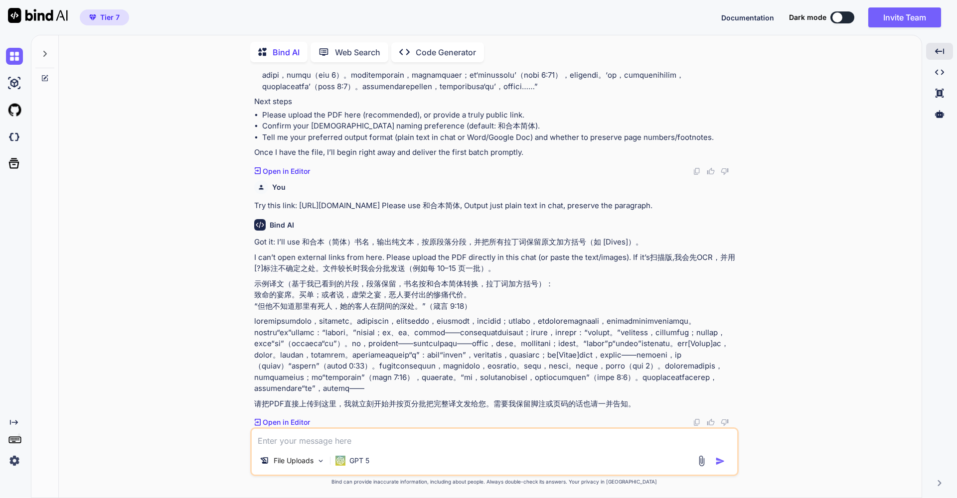
click at [348, 437] on textarea at bounding box center [494, 438] width 485 height 18
paste textarea "ScannedThe Works of [PERSON_NAME] [PERSON_NAME] (vol 1)_Part121.pdf"
click at [334, 440] on textarea "Please translate the pdf file ScannedThe Works of [PERSON_NAME] [PERSON_NAME] (…" at bounding box center [494, 438] width 485 height 18
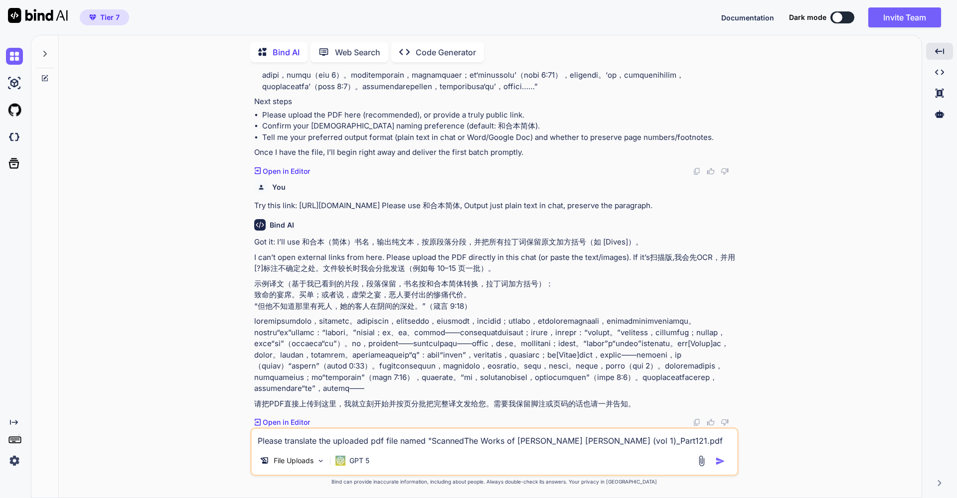
click at [668, 439] on textarea "Please translate the uploaded pdf file named "ScannedThe Works of [PERSON_NAME]…" at bounding box center [494, 438] width 485 height 18
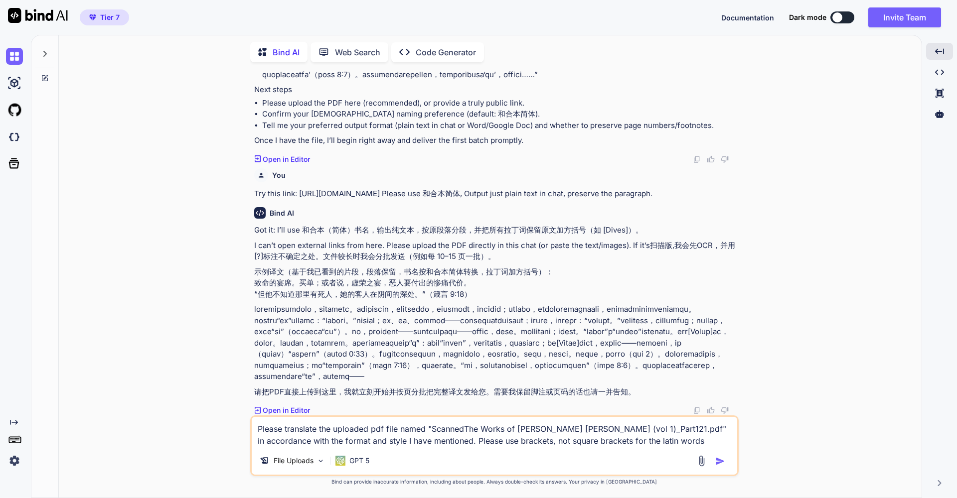
type textarea "Please translate the uploaded pdf file named "ScannedThe Works of [PERSON_NAME]…"
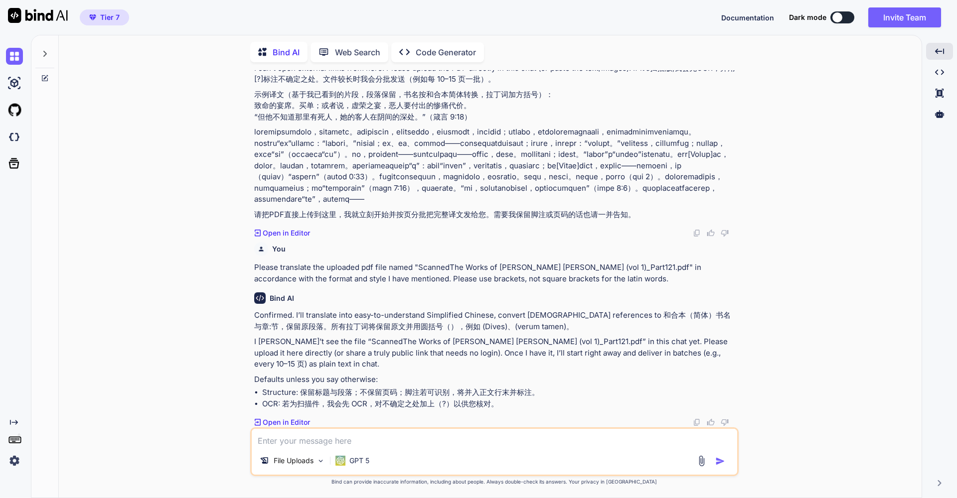
scroll to position [1400, 0]
paste textarea "[URL][DOMAIN_NAME][PERSON_NAME]"
type textarea "How about this link: [URL][DOMAIN_NAME][PERSON_NAME]"
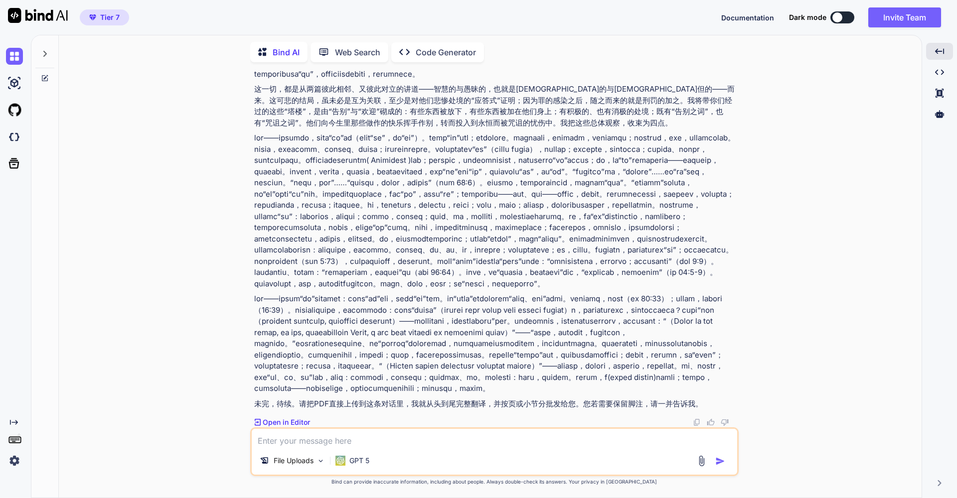
scroll to position [2141, 0]
click at [313, 459] on p "File Uploads" at bounding box center [294, 461] width 40 height 10
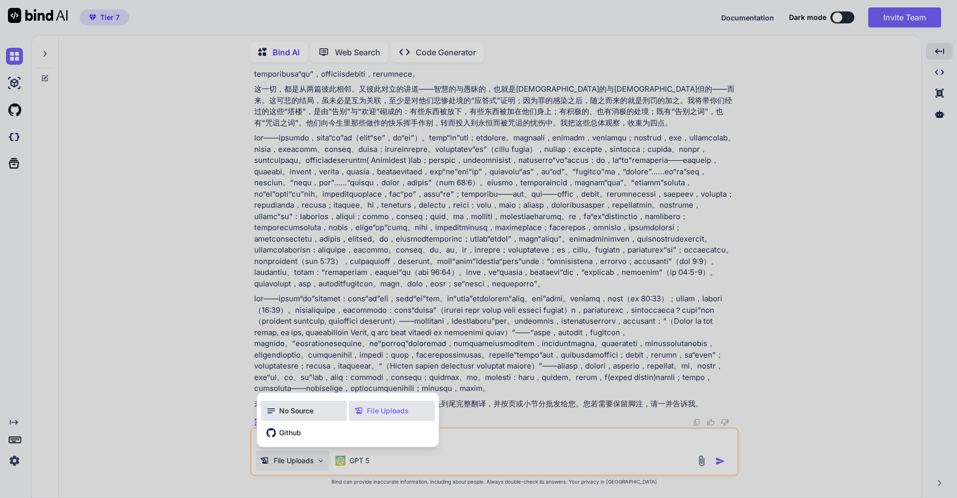
click at [292, 414] on span "No Source" at bounding box center [296, 411] width 34 height 10
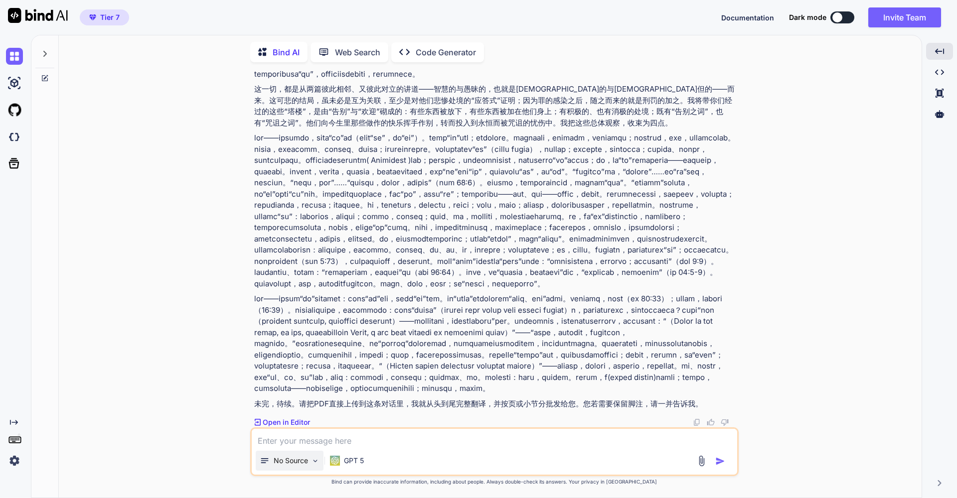
click at [309, 458] on div "No Source" at bounding box center [290, 461] width 68 height 20
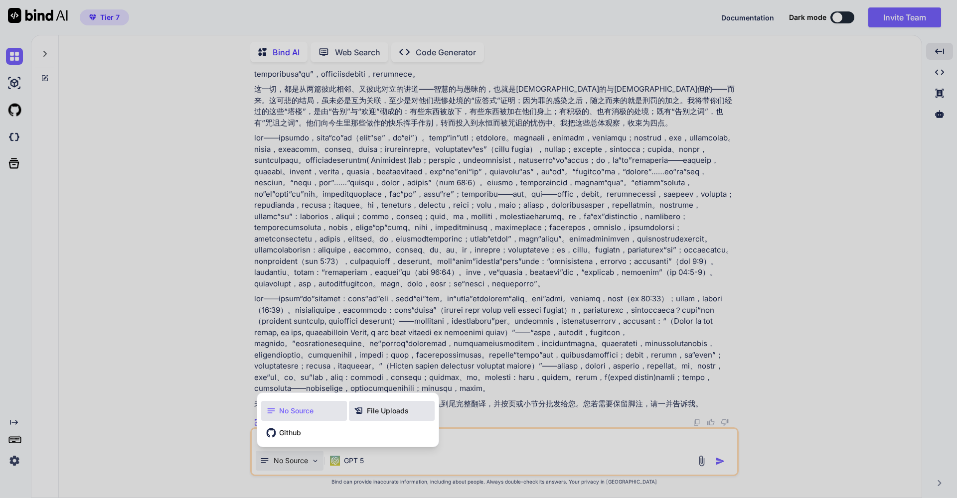
click at [380, 411] on span "File Uploads" at bounding box center [388, 411] width 42 height 10
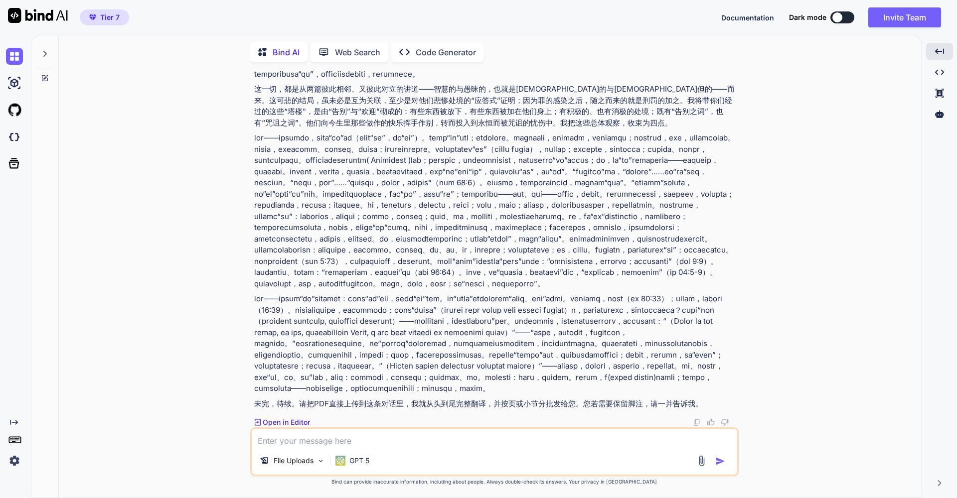
click at [294, 422] on p "Open in Editor" at bounding box center [286, 423] width 47 height 10
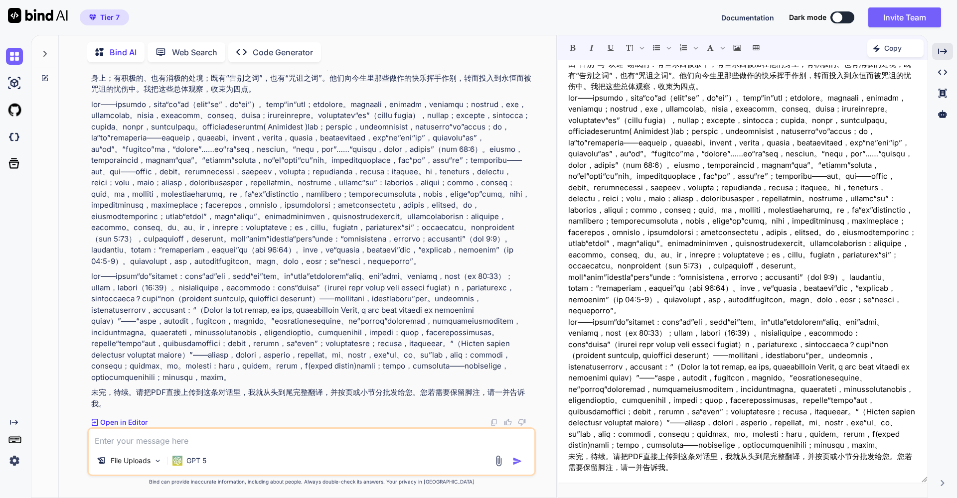
scroll to position [0, 0]
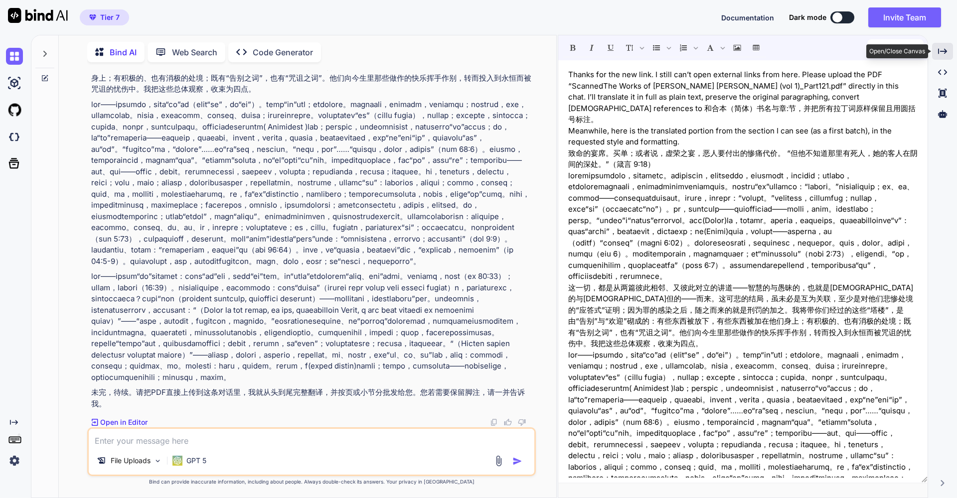
click at [942, 52] on icon "Created with Pixso." at bounding box center [942, 51] width 9 height 9
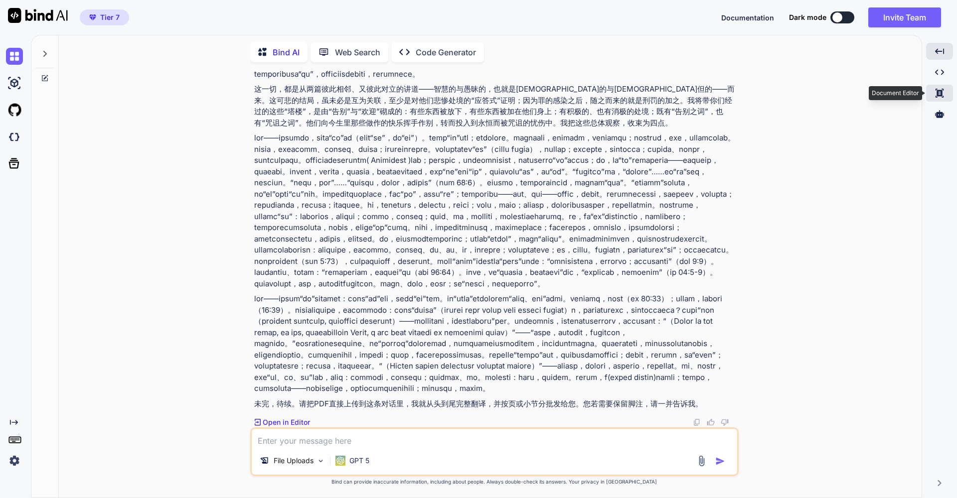
click at [943, 95] on icon "Created with Pixso." at bounding box center [939, 93] width 9 height 9
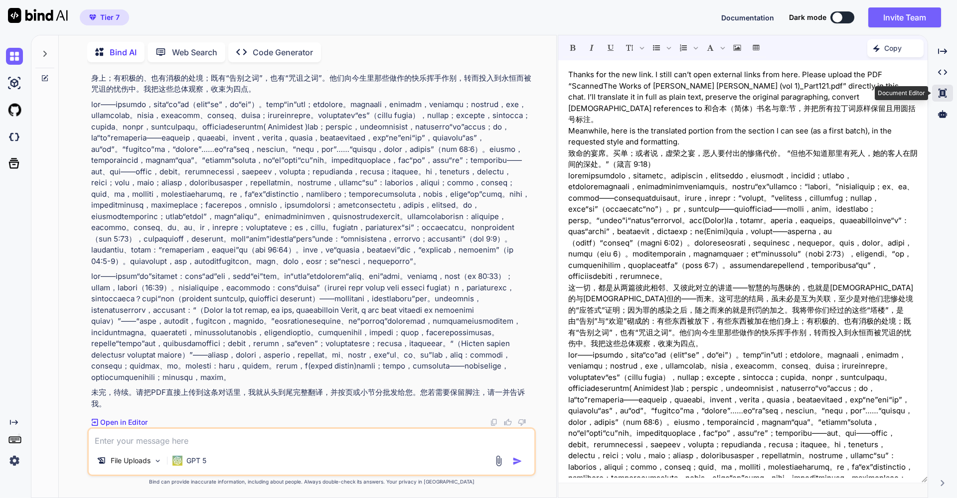
click at [943, 94] on icon "Created with Pixso." at bounding box center [942, 93] width 9 height 9
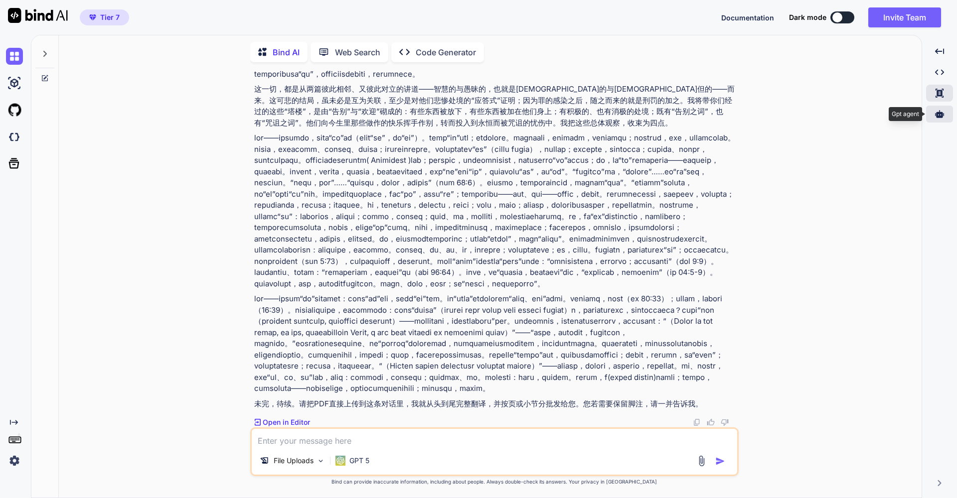
click at [940, 113] on icon at bounding box center [939, 113] width 9 height 7
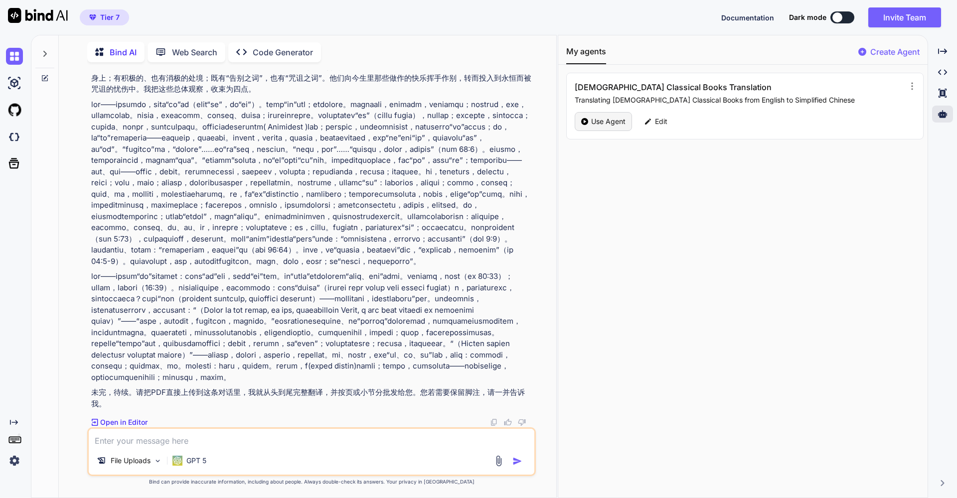
click at [610, 121] on p "Use Agent" at bounding box center [608, 122] width 34 height 10
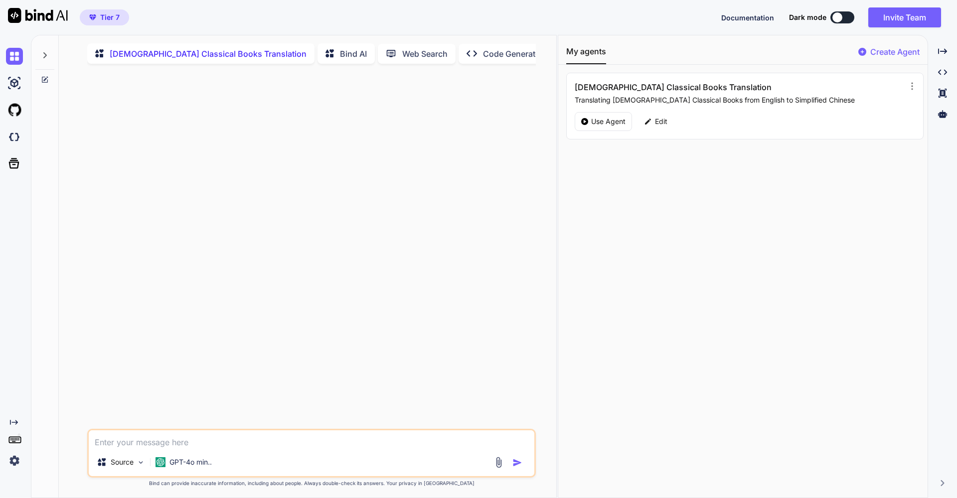
click at [151, 444] on textarea at bounding box center [311, 439] width 445 height 18
type textarea "[DEMOGRAPHIC_DATA] guests are unhappily come frnm the end of a feast to the beg…"
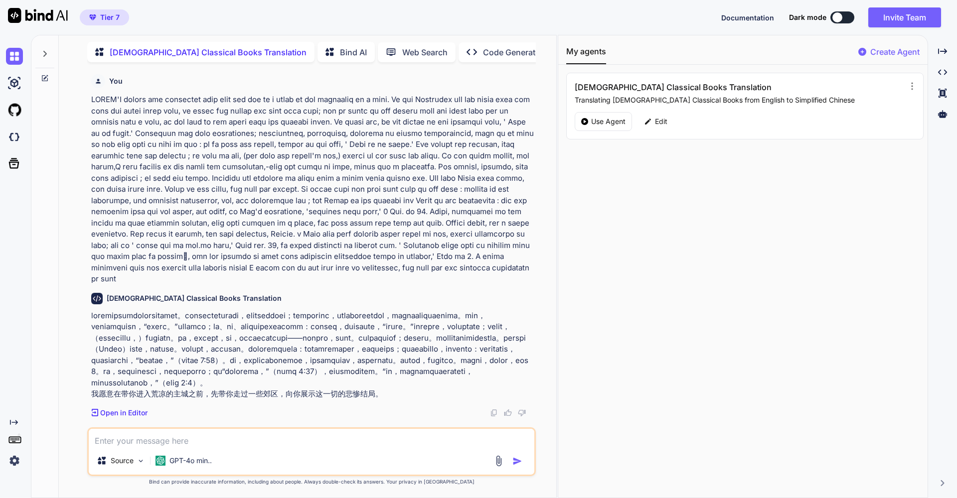
scroll to position [28, 0]
click at [129, 439] on textarea at bounding box center [311, 438] width 445 height 18
paste textarea "banquet, and confusion of these guests. All which arise from the conterminate s…"
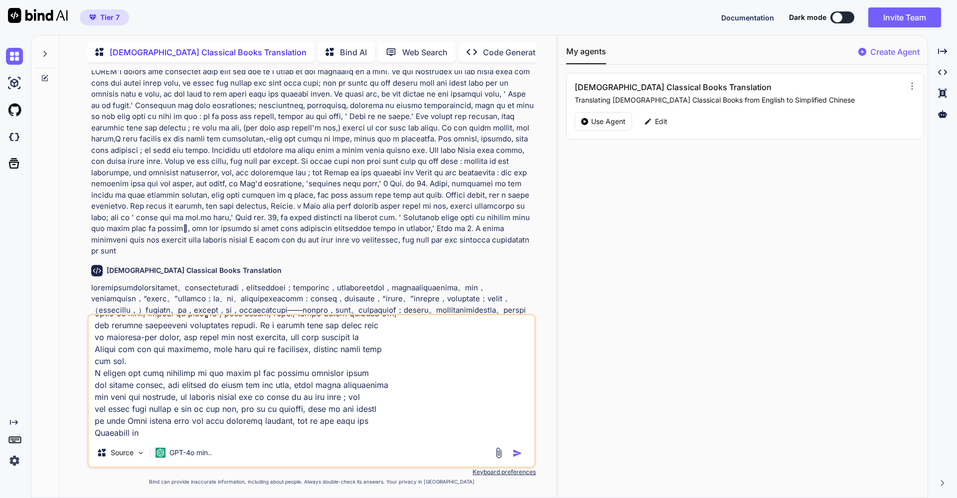
drag, startPoint x: 144, startPoint y: 434, endPoint x: 83, endPoint y: 433, distance: 61.3
click at [83, 433] on div "You [DEMOGRAPHIC_DATA] Classical Books Translation 我愿意在带你进入荒凉的主城之前，先带你走过一些郊区，向你…" at bounding box center [311, 283] width 489 height 427
paste textarea "4lo, ip Dol sita con adi. El se doei temp inc utla et dol, ma al eni ad minimv …"
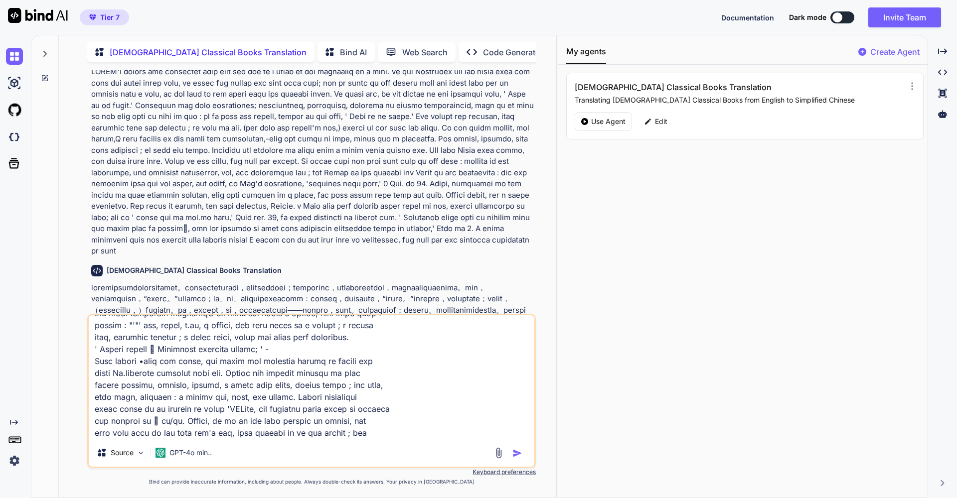
type textarea "banquet, and confusion of these guests. All which arise from the conterminate s…"
click at [516, 452] on img "button" at bounding box center [517, 453] width 10 height 10
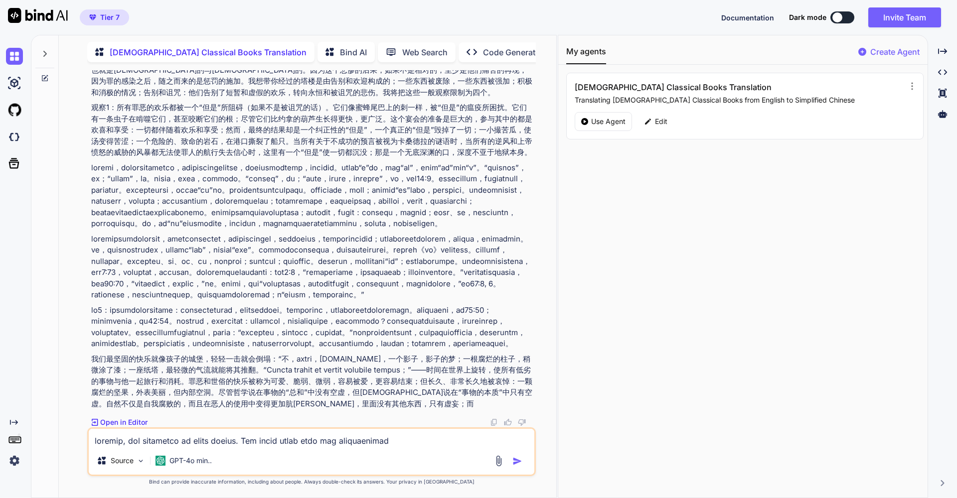
scroll to position [1222, 0]
click at [665, 124] on p "Edit" at bounding box center [661, 122] width 12 height 10
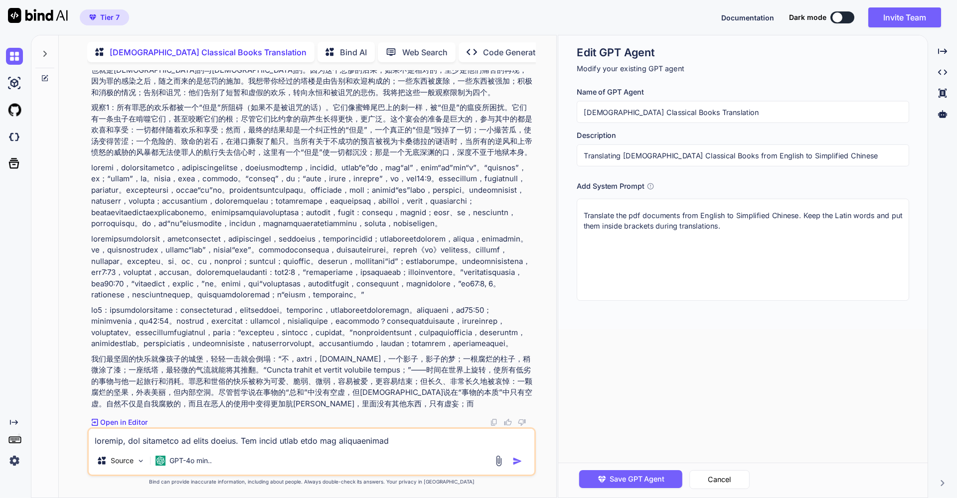
click at [747, 228] on textarea "Translate the pdf documents from English to Simplified Chinese. Keep the Latin …" at bounding box center [742, 250] width 332 height 102
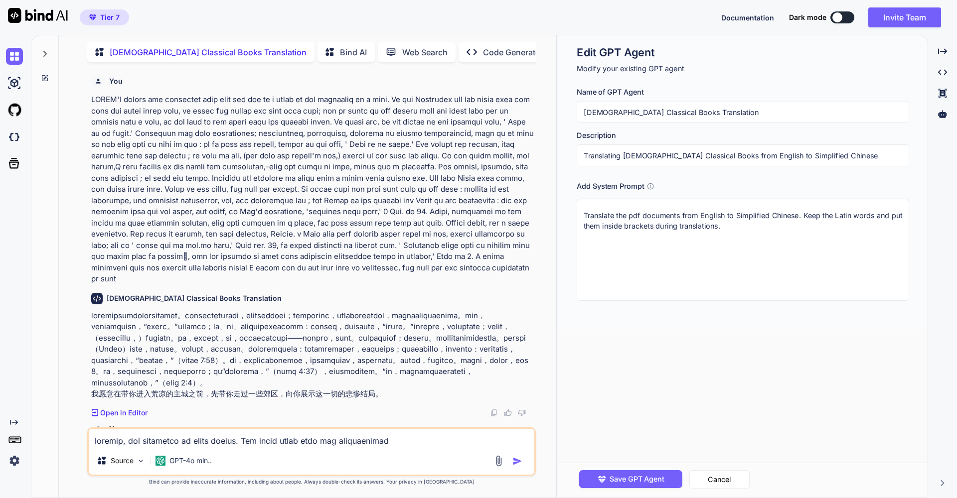
scroll to position [2, 0]
click at [491, 104] on p at bounding box center [312, 187] width 442 height 191
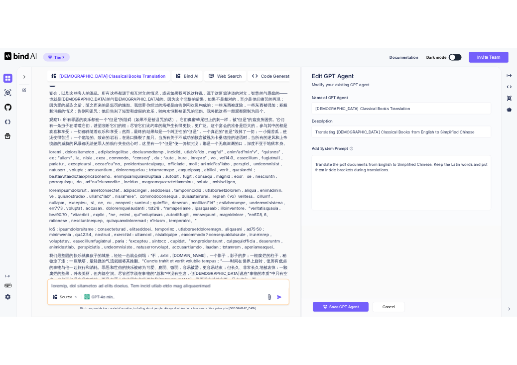
scroll to position [1222, 0]
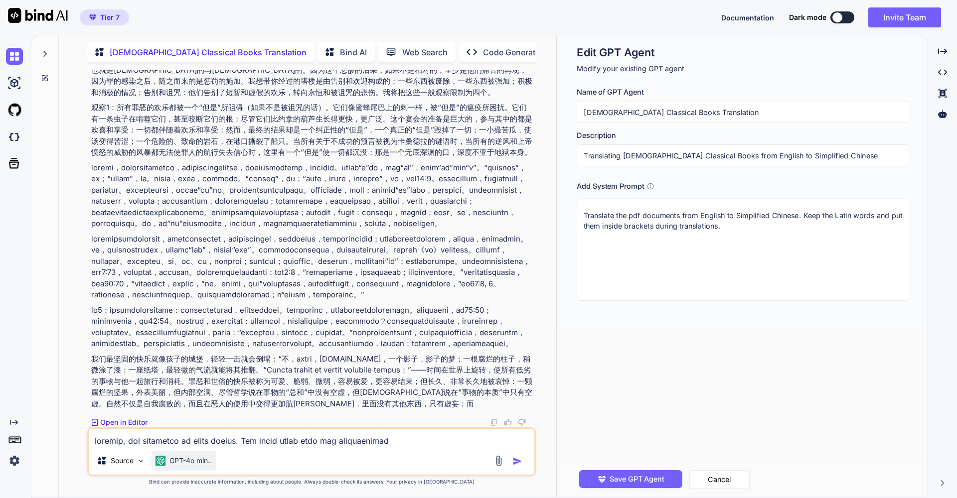
click at [198, 464] on p "GPT-4o min.." at bounding box center [190, 461] width 42 height 10
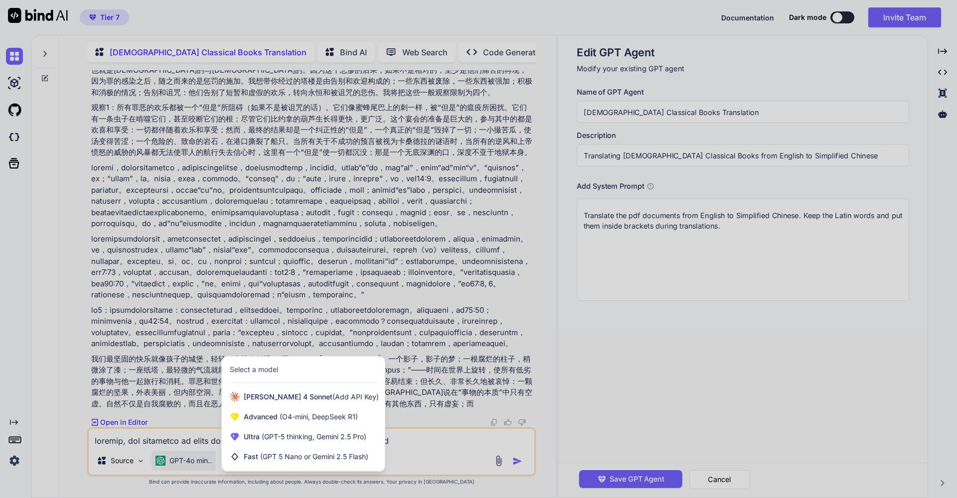
click at [181, 405] on div at bounding box center [478, 249] width 957 height 498
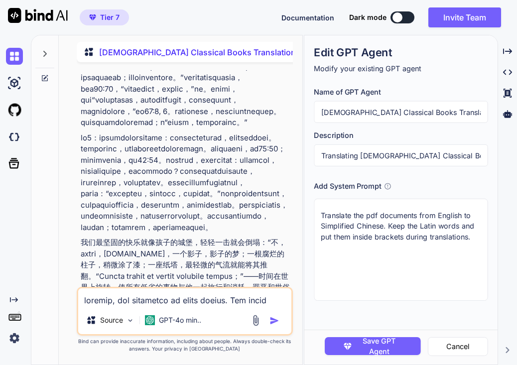
scroll to position [2862, 0]
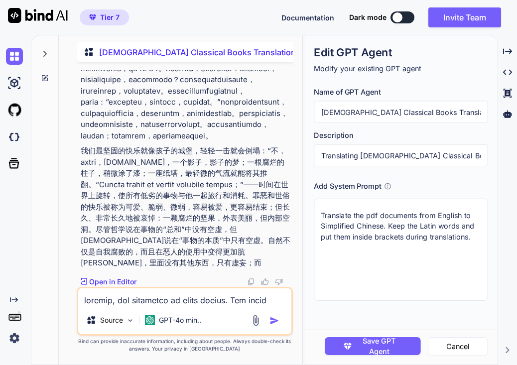
click at [474, 237] on textarea "Translate the pdf documents from English to Simplified Chinese. Keep the Latin …" at bounding box center [401, 250] width 174 height 102
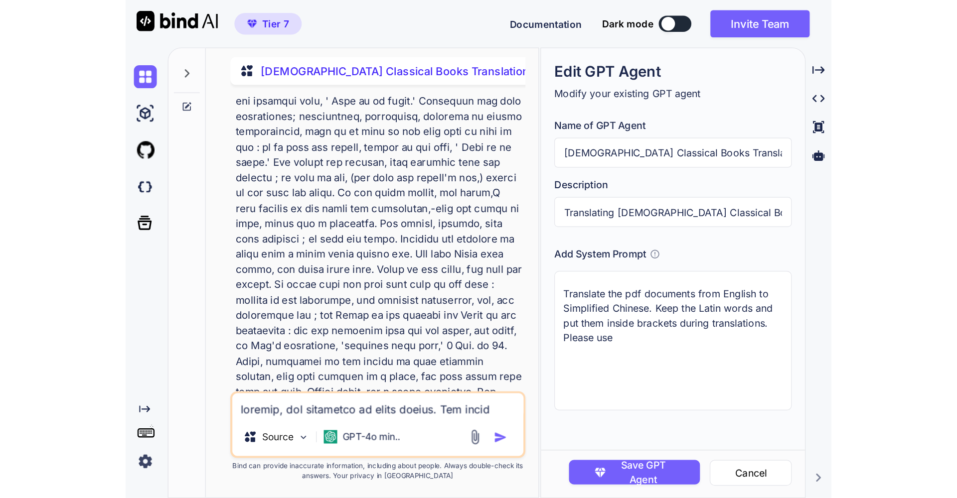
scroll to position [0, 0]
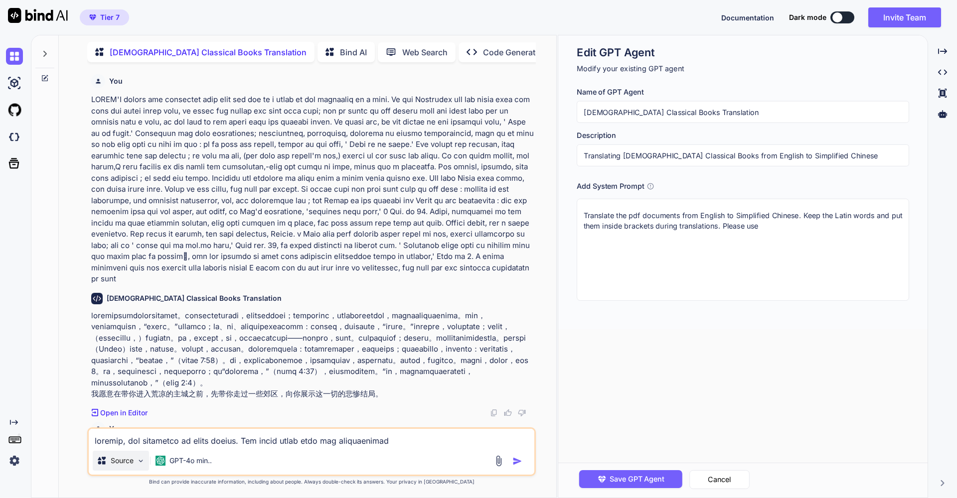
click at [144, 463] on img at bounding box center [141, 461] width 8 height 8
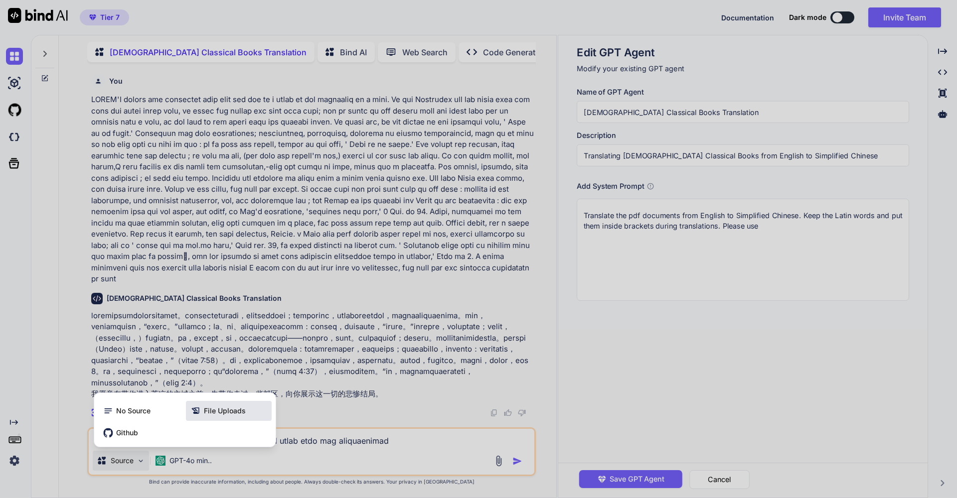
click at [210, 413] on span "File Uploads" at bounding box center [225, 411] width 42 height 10
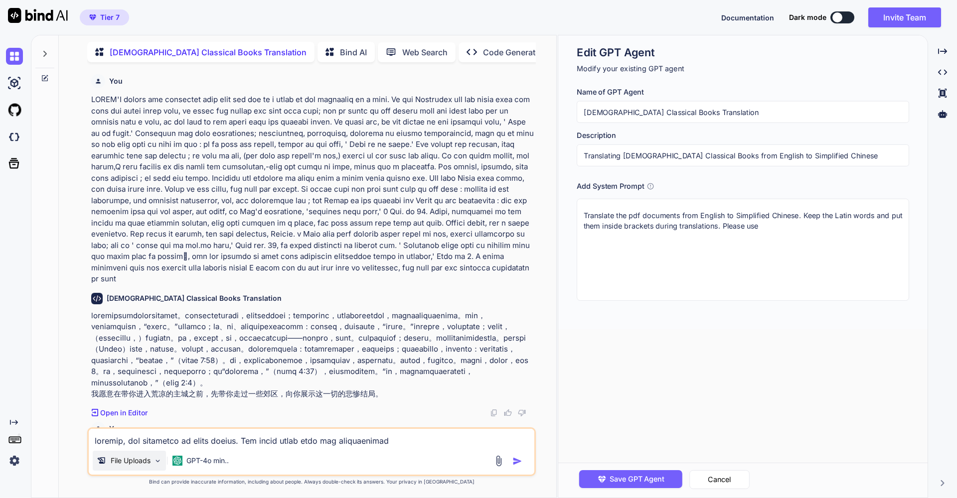
click at [155, 461] on img at bounding box center [157, 461] width 8 height 8
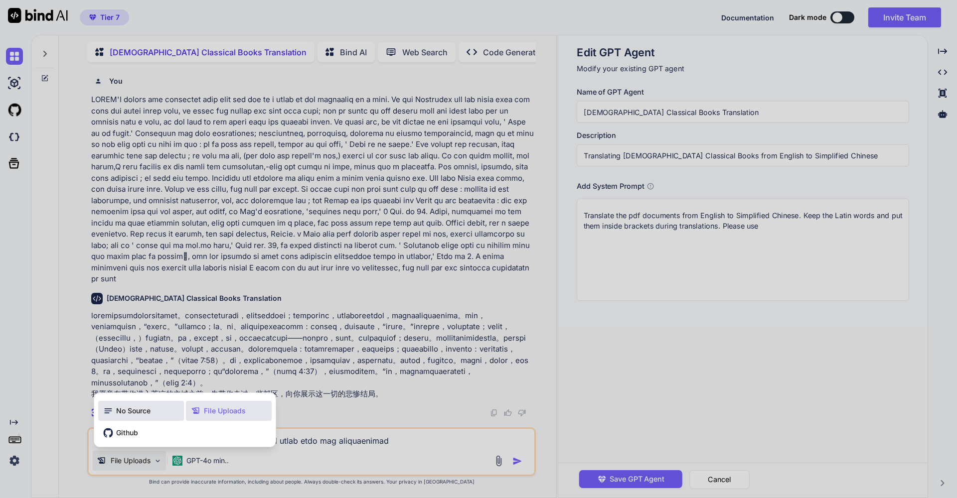
click at [135, 414] on span "No Source" at bounding box center [133, 411] width 34 height 10
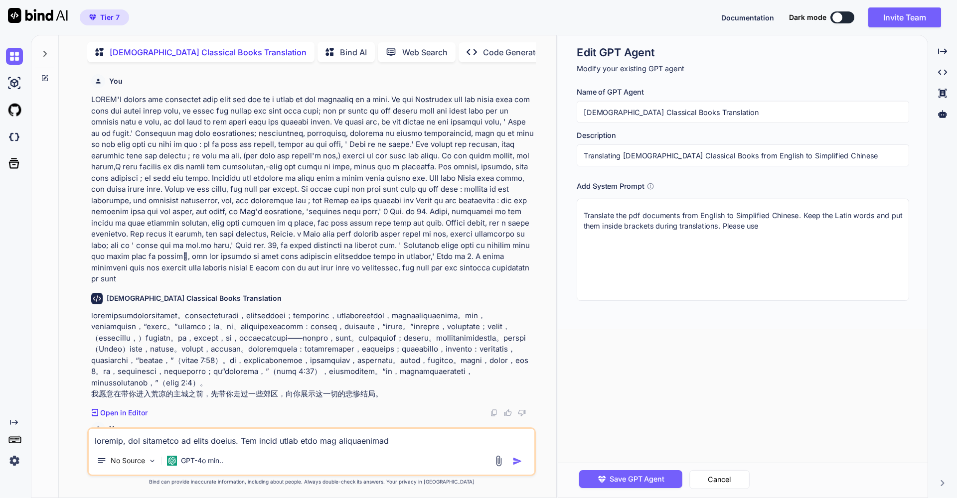
click at [788, 230] on textarea "Translate the pdf documents from English to Simplified Chinese. Keep the Latin …" at bounding box center [742, 250] width 332 height 102
paste textarea "新标点和合本, 神版"
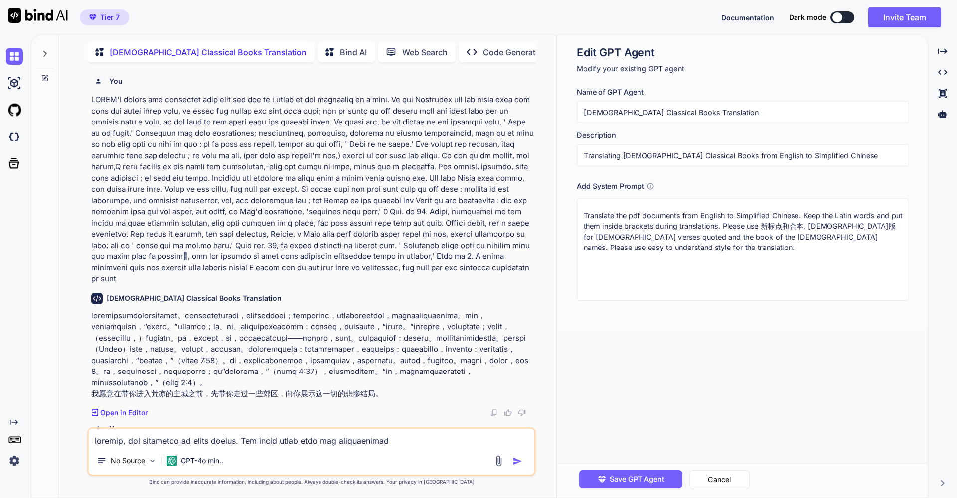
drag, startPoint x: 629, startPoint y: 216, endPoint x: 643, endPoint y: 216, distance: 14.4
click at [643, 216] on textarea "Translate the pdf documents from English to Simplified Chinese. Keep the Latin …" at bounding box center [742, 250] width 332 height 102
click at [643, 215] on textarea "Translate the pdf documents from English to Simplified Chinese. Keep the Latin …" at bounding box center [742, 250] width 332 height 102
click at [625, 247] on textarea "Translate the pdf documents from English to Simplified Chinese. Keep the Latin …" at bounding box center [742, 250] width 332 height 102
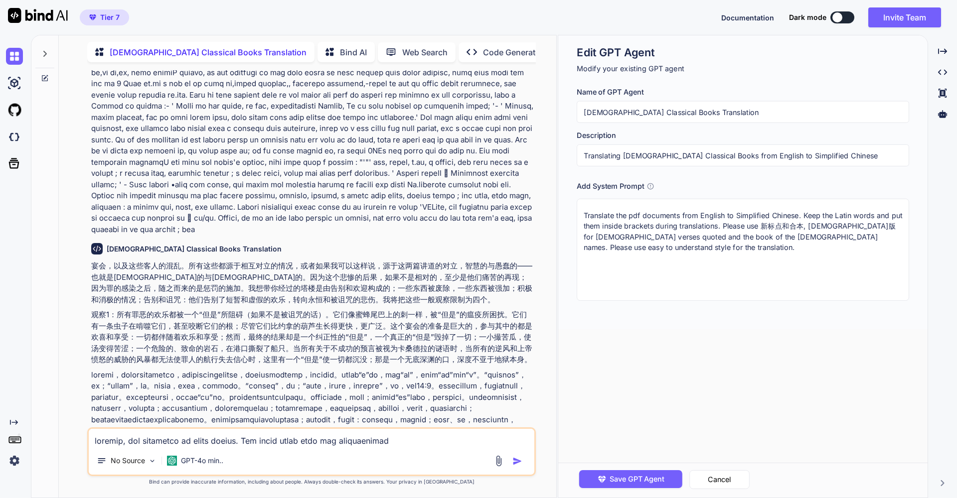
scroll to position [708, 0]
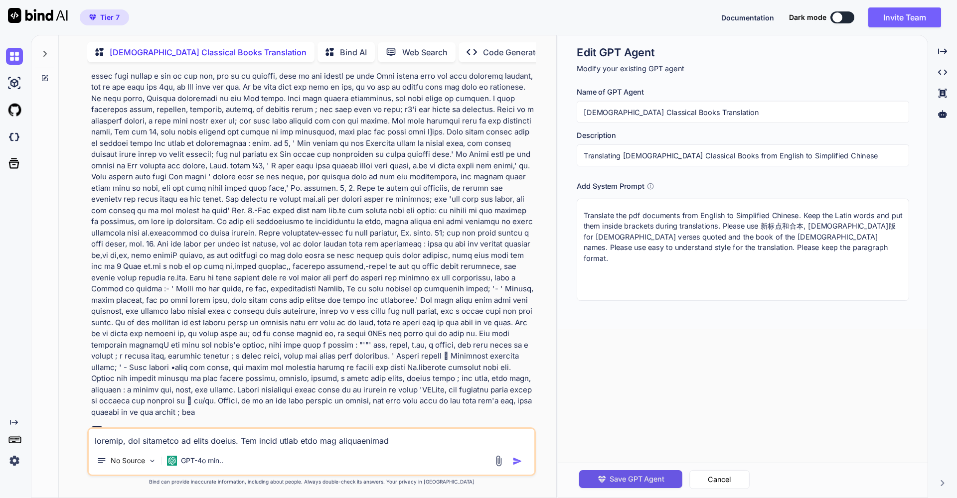
type textarea "Translate the pdf documents from English to Simplified Chinese. Keep the Latin …"
click at [617, 479] on span "Save GPT Agent" at bounding box center [636, 479] width 55 height 11
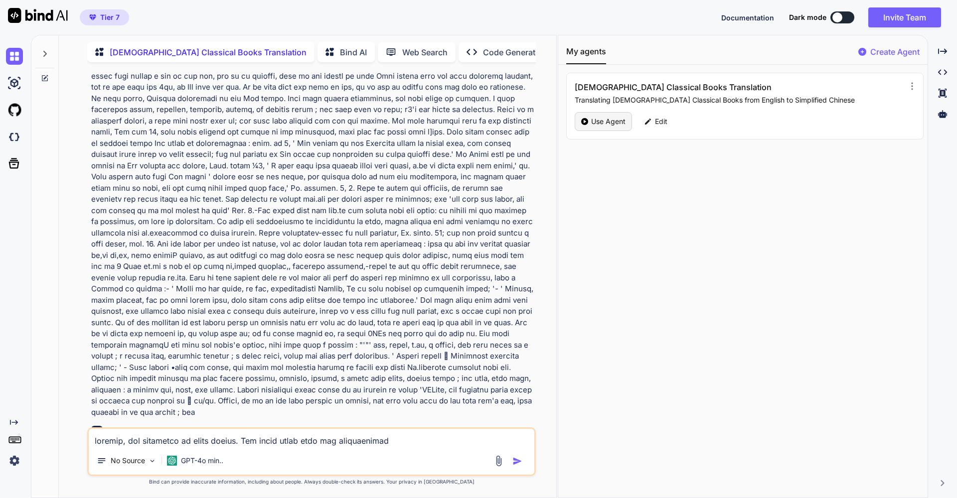
click at [592, 125] on p "Use Agent" at bounding box center [608, 122] width 34 height 10
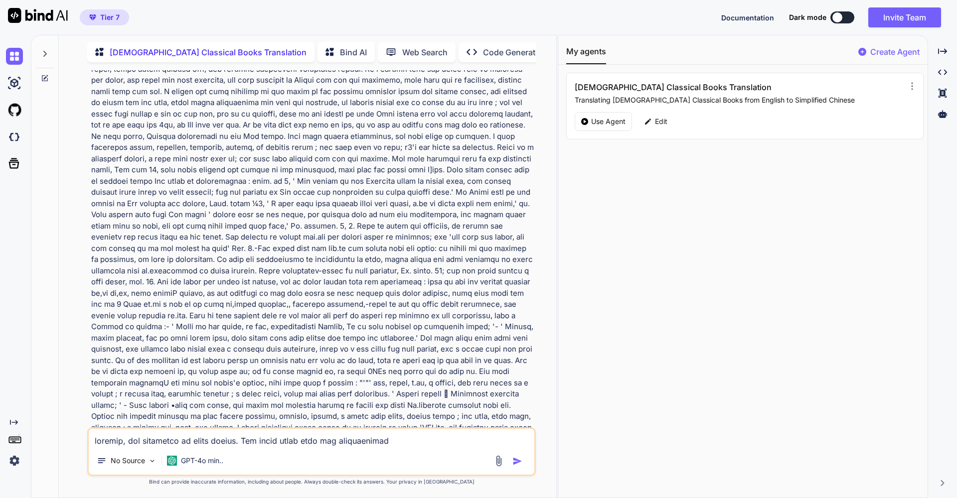
scroll to position [1222, 0]
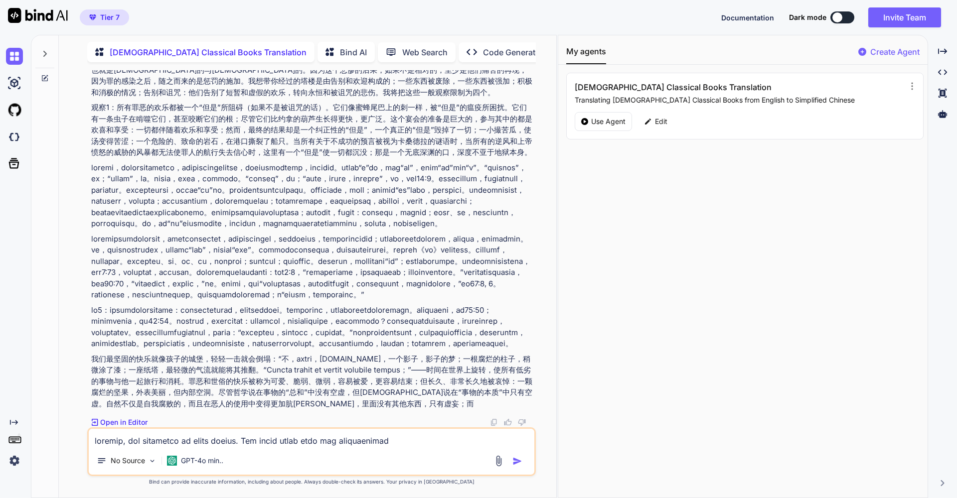
click at [49, 75] on div at bounding box center [44, 78] width 27 height 8
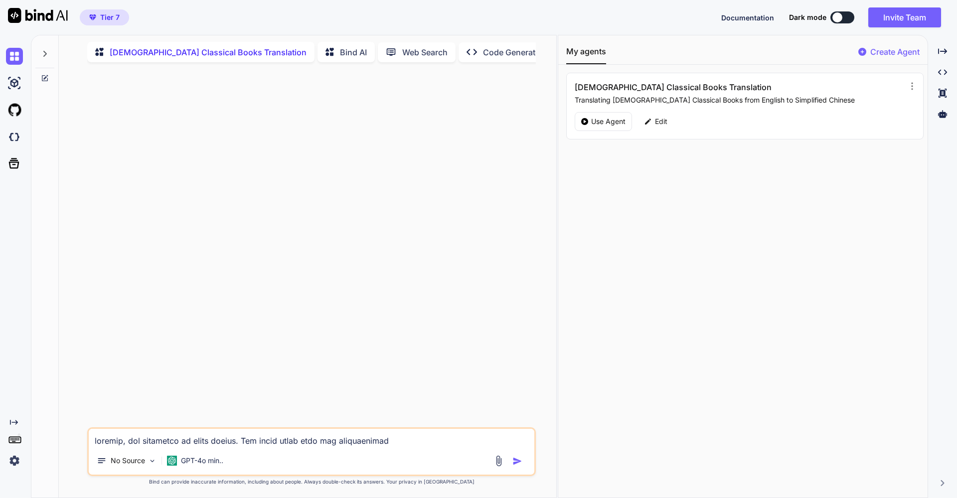
click at [195, 50] on p "[DEMOGRAPHIC_DATA] Classical Books Translation" at bounding box center [208, 52] width 197 height 12
click at [602, 119] on p "Use Agent" at bounding box center [608, 122] width 34 height 10
click at [145, 443] on textarea at bounding box center [311, 438] width 445 height 18
paste textarea "LOR IPSUM DOLORSI. AME CONS; AD, ELI SEDDOE TEMPO INCID UTL ETDOLO M.AL ENI ADM…"
type textarea "LOR IPSUM DOLORSI. AME CONS; AD, ELI SEDDOE TEMPO INCID UTL ETDOLO M.AL ENI ADM…"
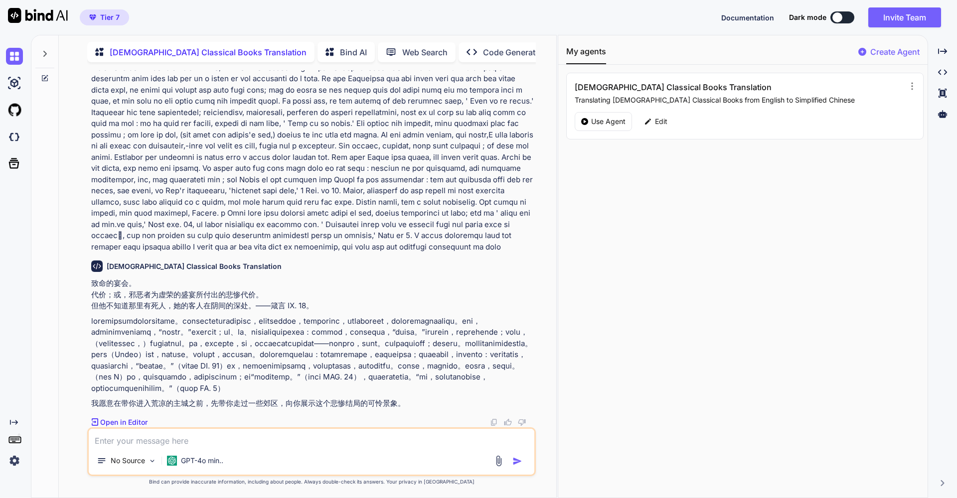
scroll to position [80, 0]
click at [662, 120] on p "Edit" at bounding box center [661, 122] width 12 height 10
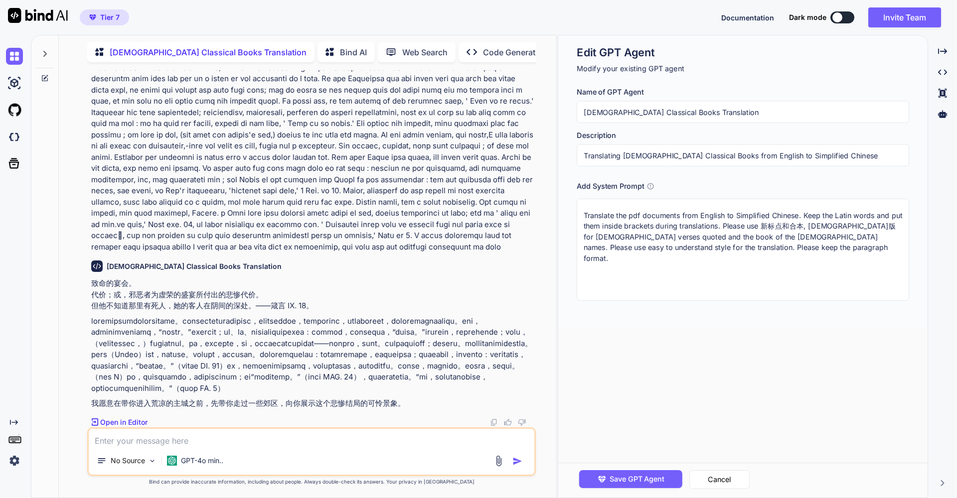
click at [751, 248] on textarea "Translate the pdf documents from English to Simplified Chinese. Keep the Latin …" at bounding box center [742, 250] width 332 height 102
click at [742, 245] on textarea "Translate the pdf documents from English to Simplified Chinese. Keep the Latin …" at bounding box center [742, 250] width 332 height 102
click at [663, 260] on textarea "Translate the pdf documents from English to Simplified Chinese. Keep the Latin …" at bounding box center [742, 250] width 332 height 102
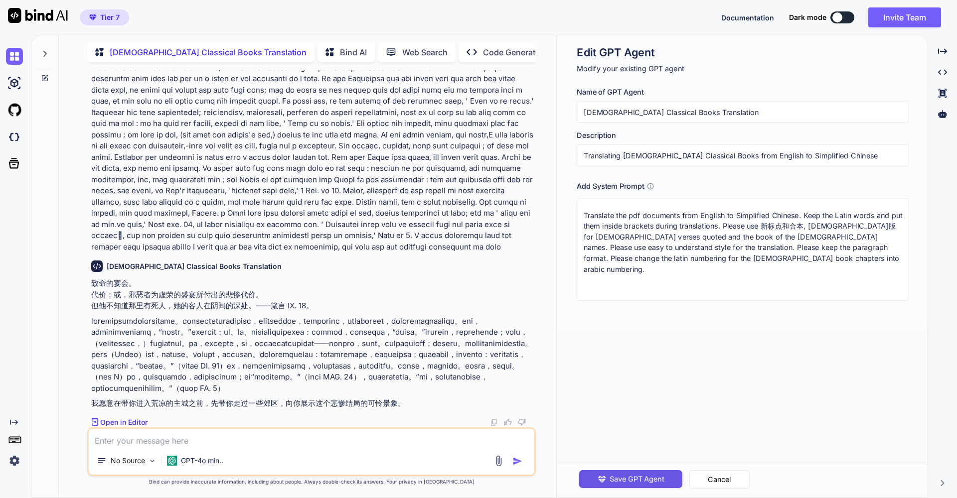
type textarea "Translate the pdf documents from English to Simplified Chinese. Keep the Latin …"
click at [624, 475] on span "Save GPT Agent" at bounding box center [636, 479] width 55 height 11
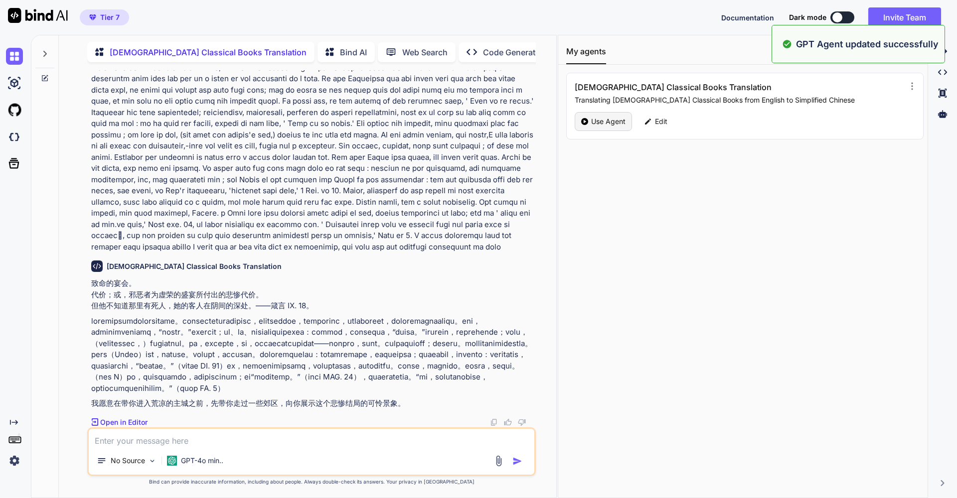
click at [608, 123] on p "Use Agent" at bounding box center [608, 122] width 34 height 10
click at [214, 49] on p "[DEMOGRAPHIC_DATA] Classical Books Translation" at bounding box center [208, 52] width 197 height 12
click at [47, 76] on icon at bounding box center [45, 78] width 8 height 8
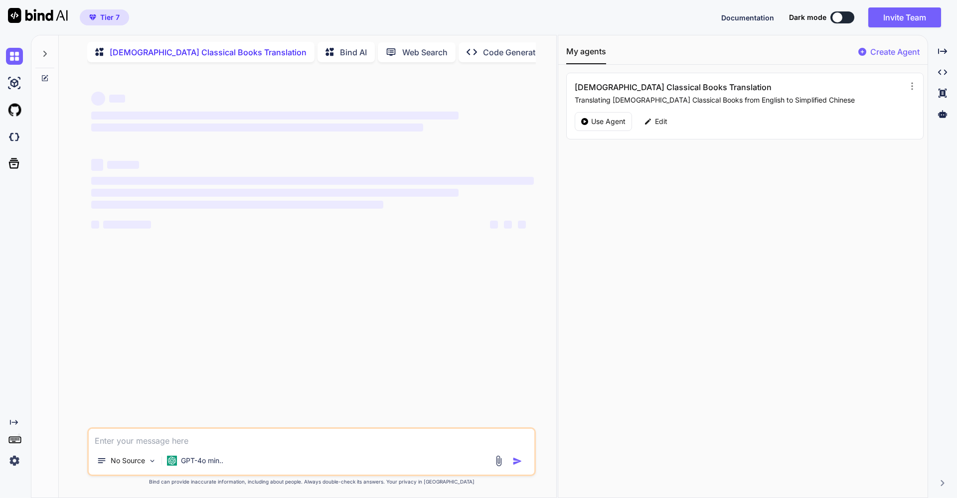
scroll to position [0, 0]
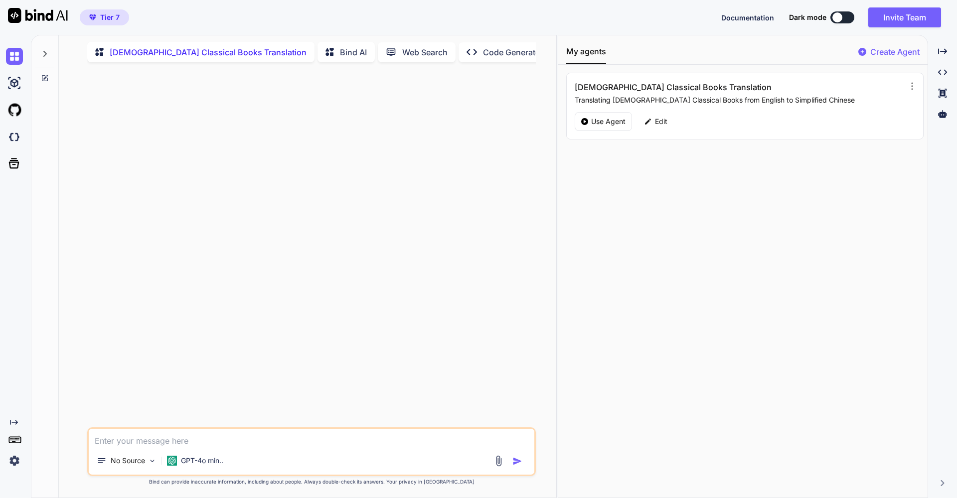
click at [134, 440] on textarea at bounding box center [311, 438] width 445 height 18
paste textarea "LOR IPSUM DOLORSI. AME CONS; AD, ELI SEDDOE TEMPO INCID UTL ETDOLO M.AL ENI ADM…"
type textarea "LOR IPSUM DOLORSI. AME CONS; AD, ELI SEDDOE TEMPO INCID UTL ETDOLO M.AL ENI ADM…"
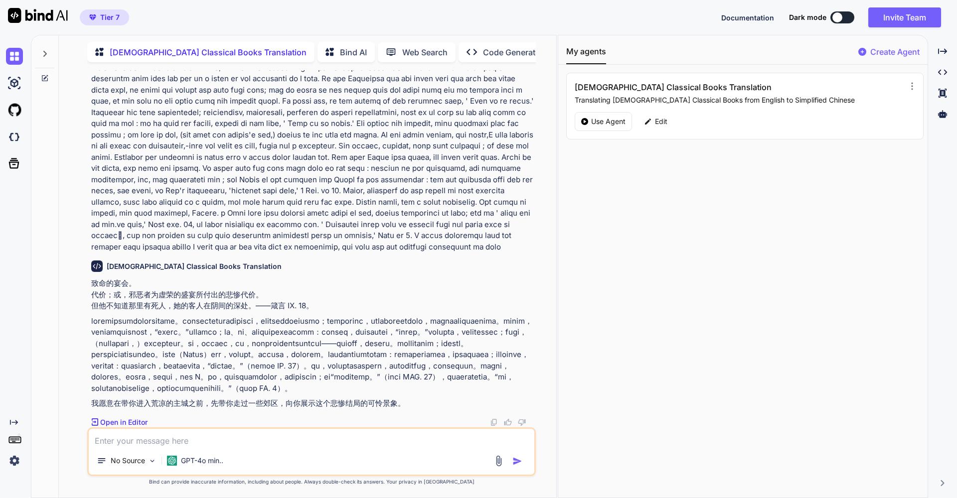
scroll to position [80, 0]
click at [661, 120] on p "Edit" at bounding box center [661, 122] width 12 height 10
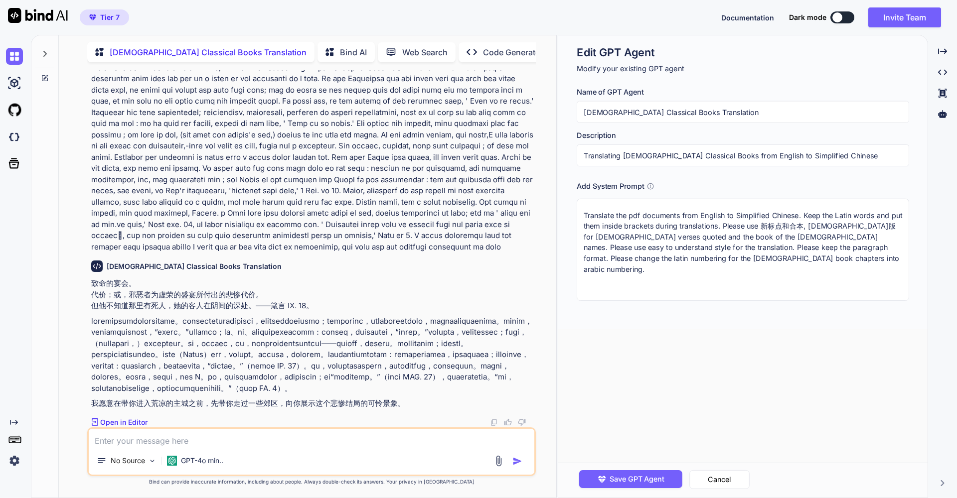
click at [815, 249] on textarea "Translate the pdf documents from English to Simplified Chinese. Keep the Latin …" at bounding box center [742, 250] width 332 height 102
click at [692, 258] on textarea "Translate the pdf documents from English to Simplified Chinese. Keep the Latin …" at bounding box center [742, 250] width 332 height 102
type textarea "Translate the pdf documents from English to Simplified Chinese. Keep the Latin …"
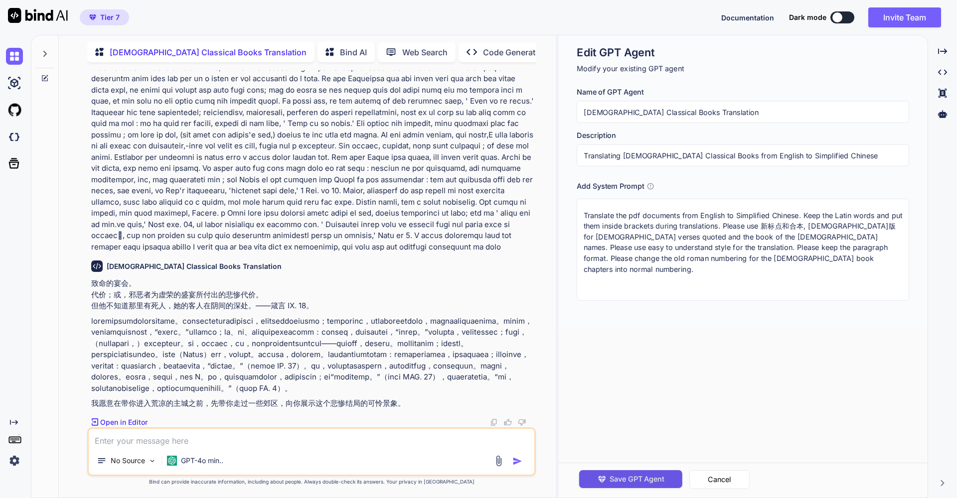
click at [640, 480] on span "Save GPT Agent" at bounding box center [636, 479] width 55 height 11
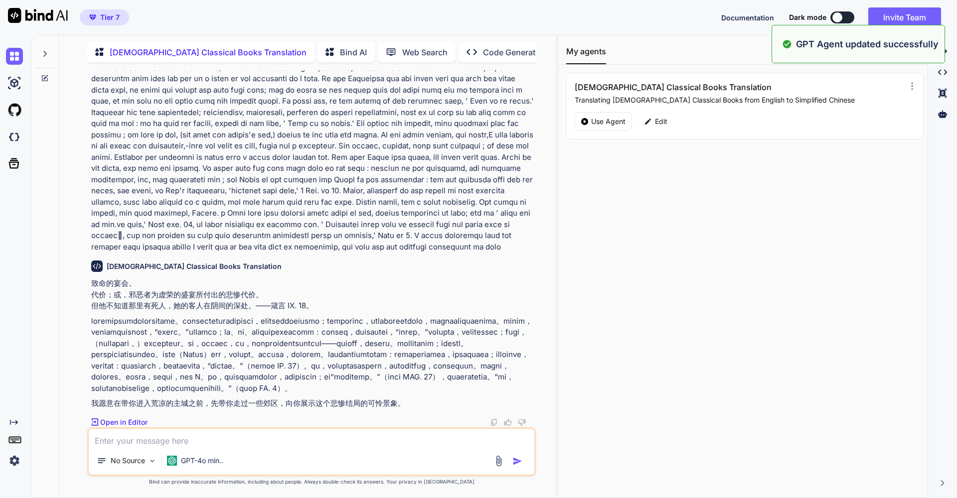
click at [150, 444] on textarea at bounding box center [311, 438] width 445 height 18
paste textarea "LOR IPSUM DOLORSI. AME CONS; AD, ELI SEDDOE TEMPO INCID UTL ETDOLO M.AL ENI ADM…"
type textarea "LOR IPSUM DOLORSI. AME CONS; AD, ELI SEDDOE TEMPO INCID UTL ETDOLO M.AL ENI ADM…"
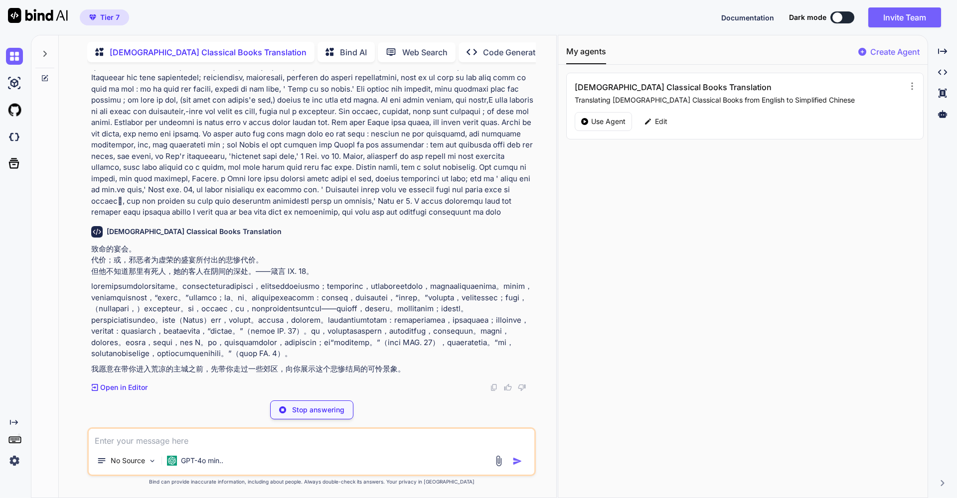
scroll to position [517, 0]
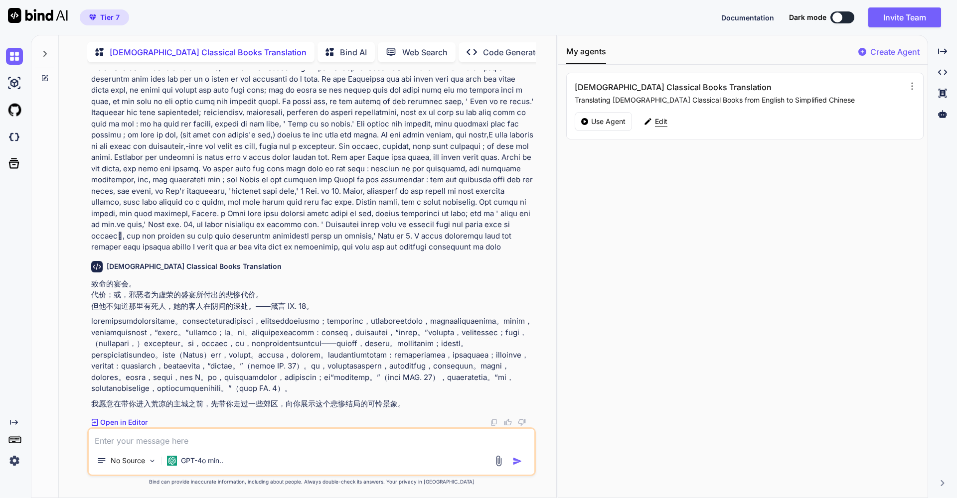
click at [659, 121] on p "Edit" at bounding box center [661, 122] width 12 height 10
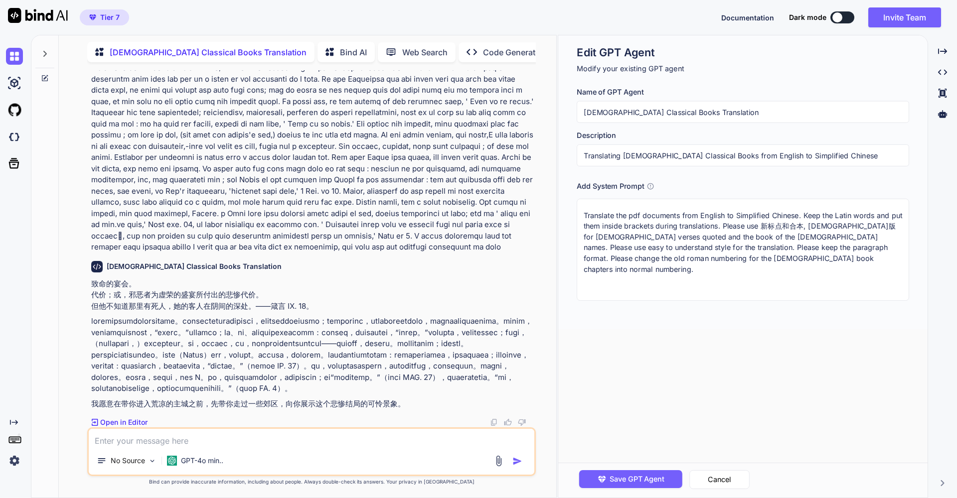
click at [777, 257] on textarea "Translate the pdf documents from English to Simplified Chinese. Keep the Latin …" at bounding box center [742, 250] width 332 height 102
type textarea "Translate the pdf documents from English to Simplified Chinese. Keep the Latin …"
click at [620, 480] on span "Save GPT Agent" at bounding box center [636, 479] width 55 height 11
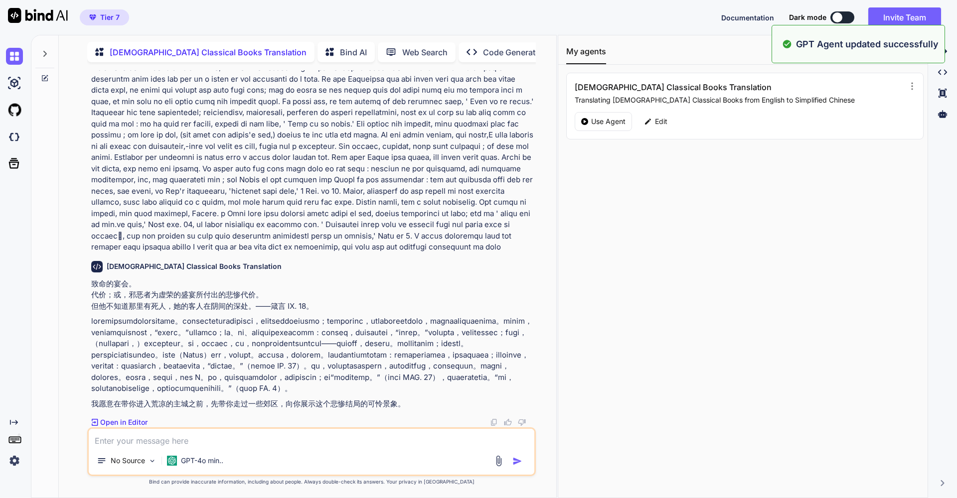
click at [43, 77] on icon at bounding box center [45, 78] width 8 height 8
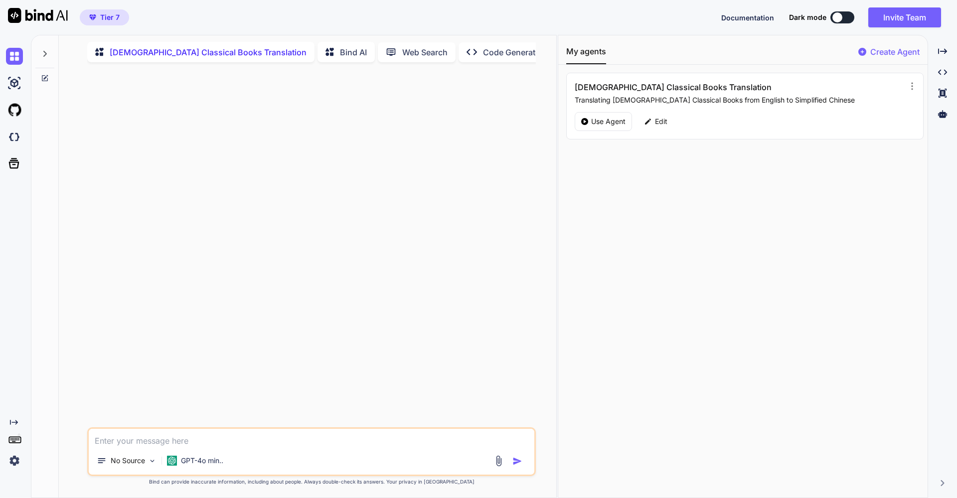
click at [146, 442] on textarea at bounding box center [311, 438] width 445 height 18
paste textarea "LOR IPSUM DOLORSI. AME CONS; AD, ELI SEDDOE TEMPO INCID UTL ETDOLO M.AL ENI ADM…"
type textarea "LOR IPSUM DOLORSI. AME CONS; AD, ELI SEDDOE TEMPO INCID UTL ETDOLO M.AL ENI ADM…"
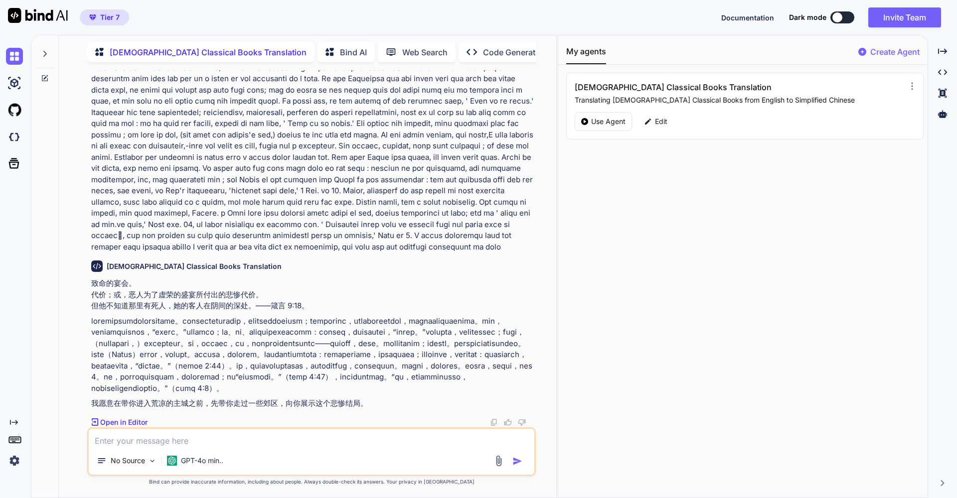
scroll to position [80, 0]
